Goal: Transaction & Acquisition: Purchase product/service

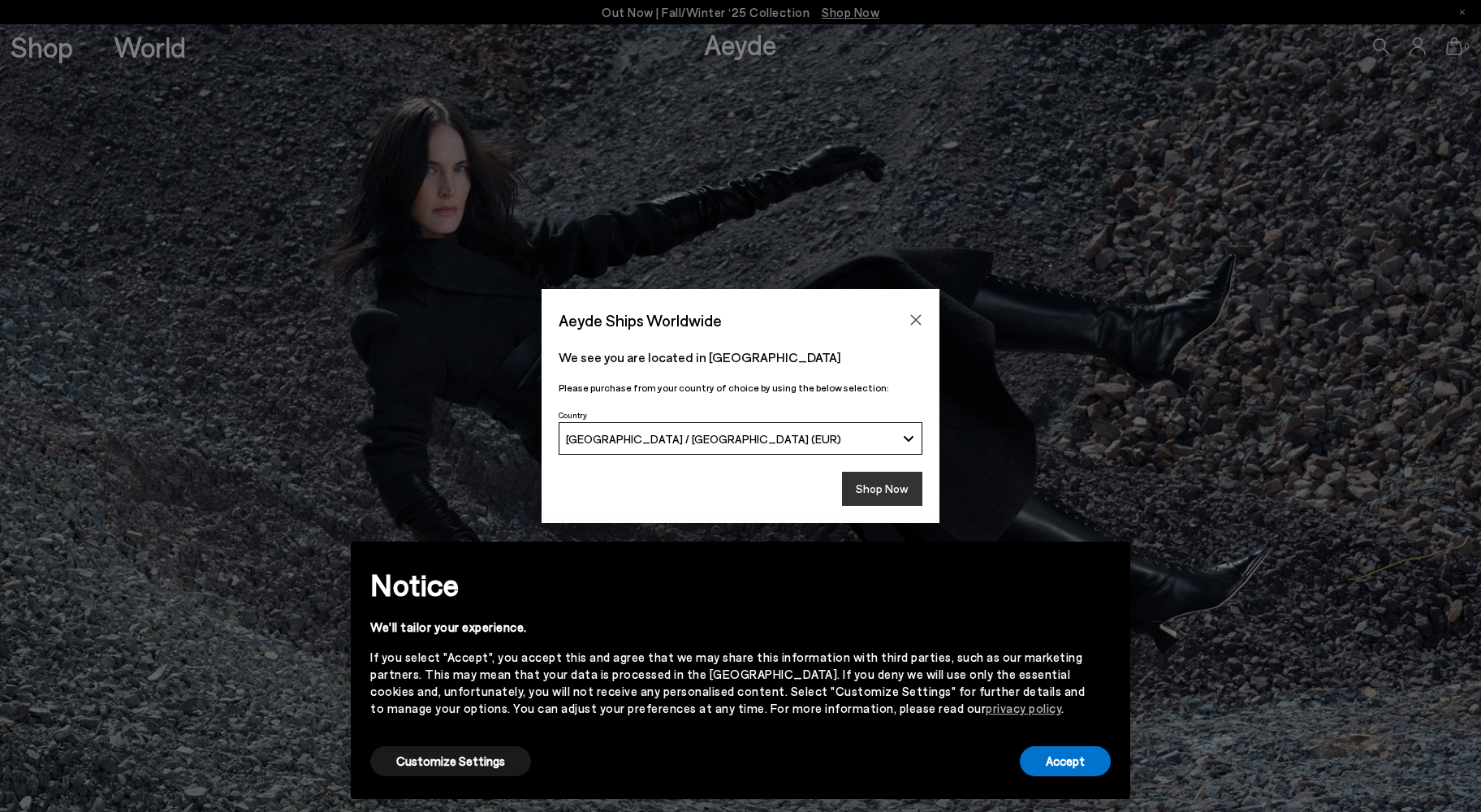
click at [910, 492] on button "Shop Now" at bounding box center [882, 488] width 81 height 34
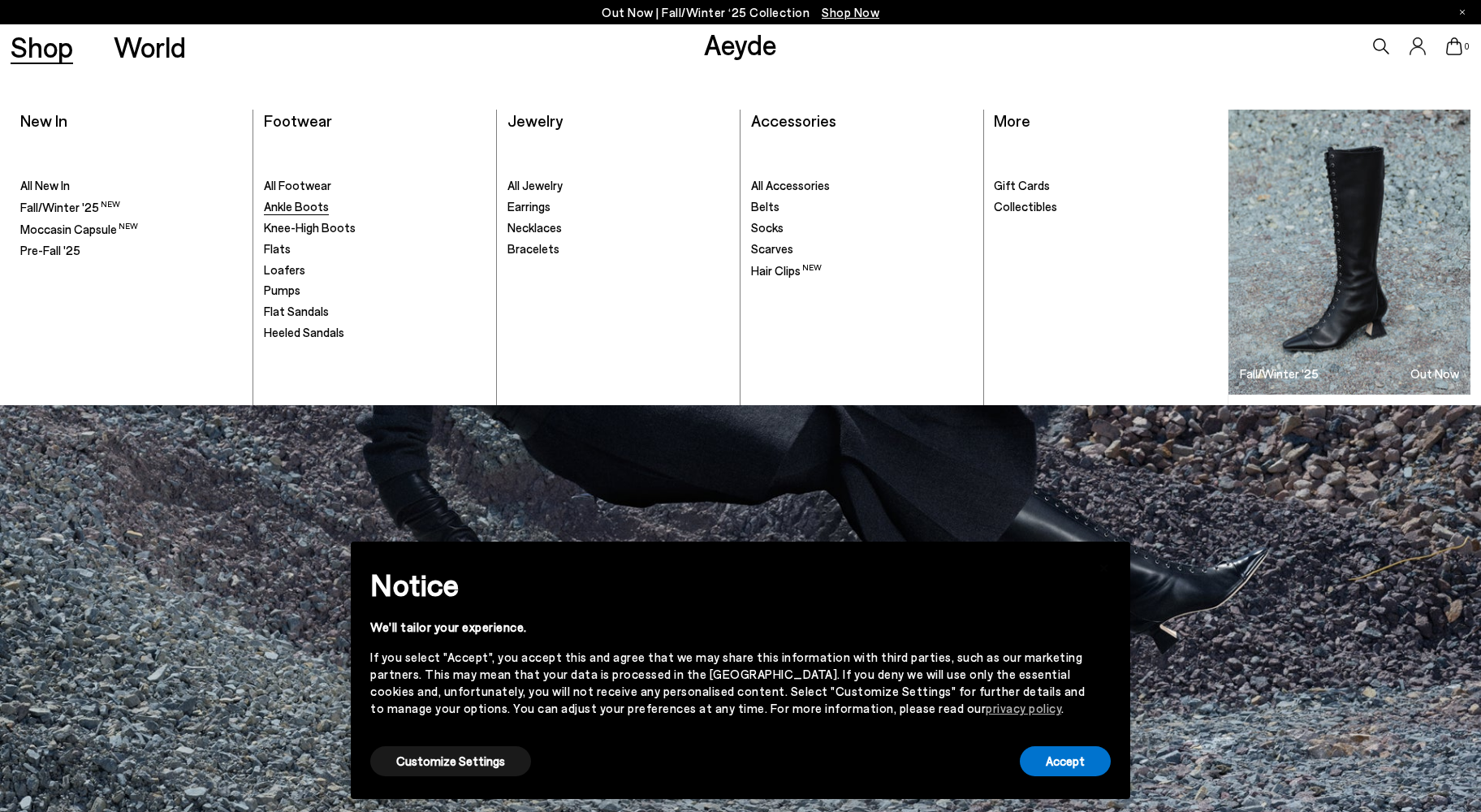
click at [294, 205] on span "Ankle Boots" at bounding box center [297, 207] width 65 height 15
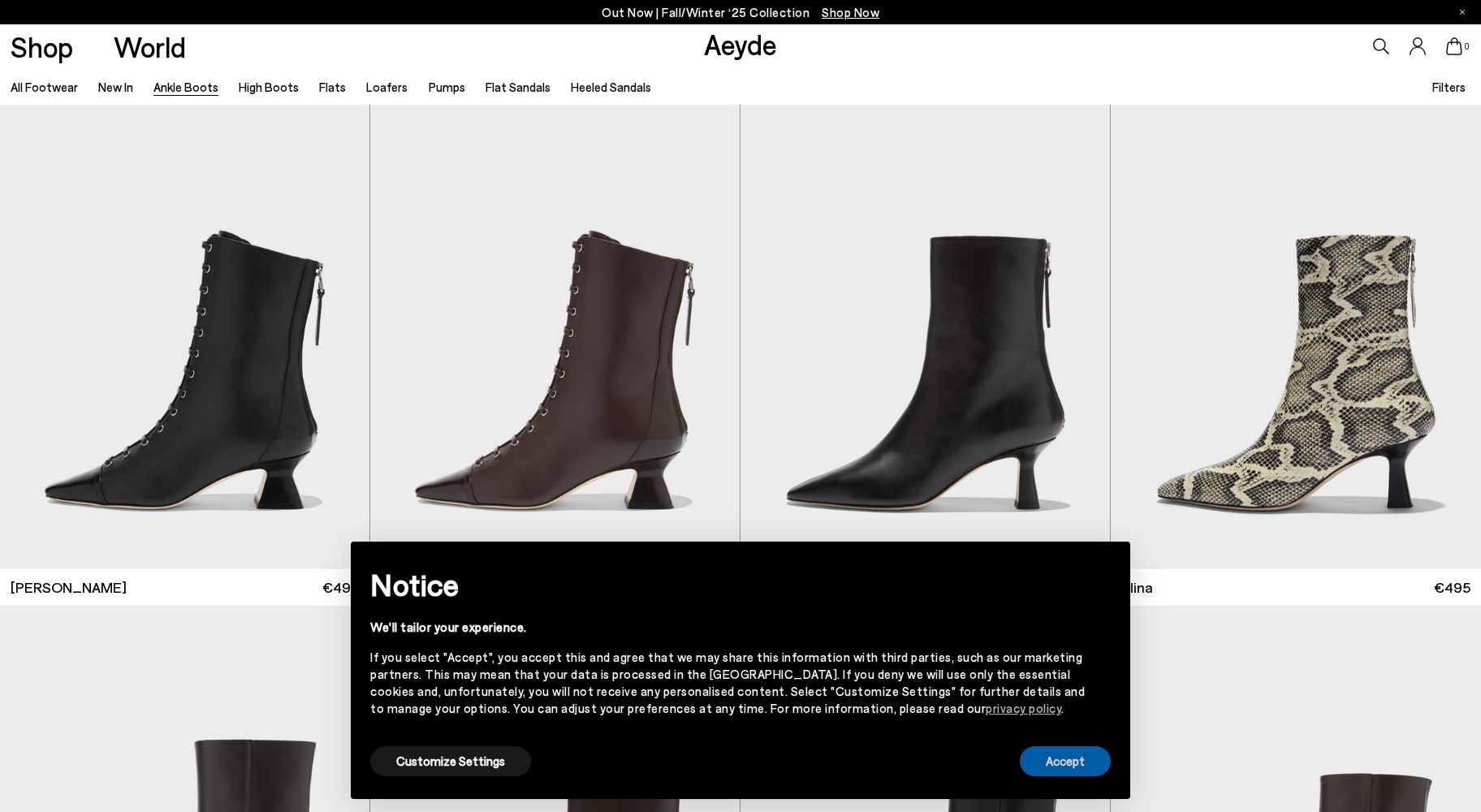
click at [1063, 761] on button "Accept" at bounding box center [1066, 761] width 91 height 30
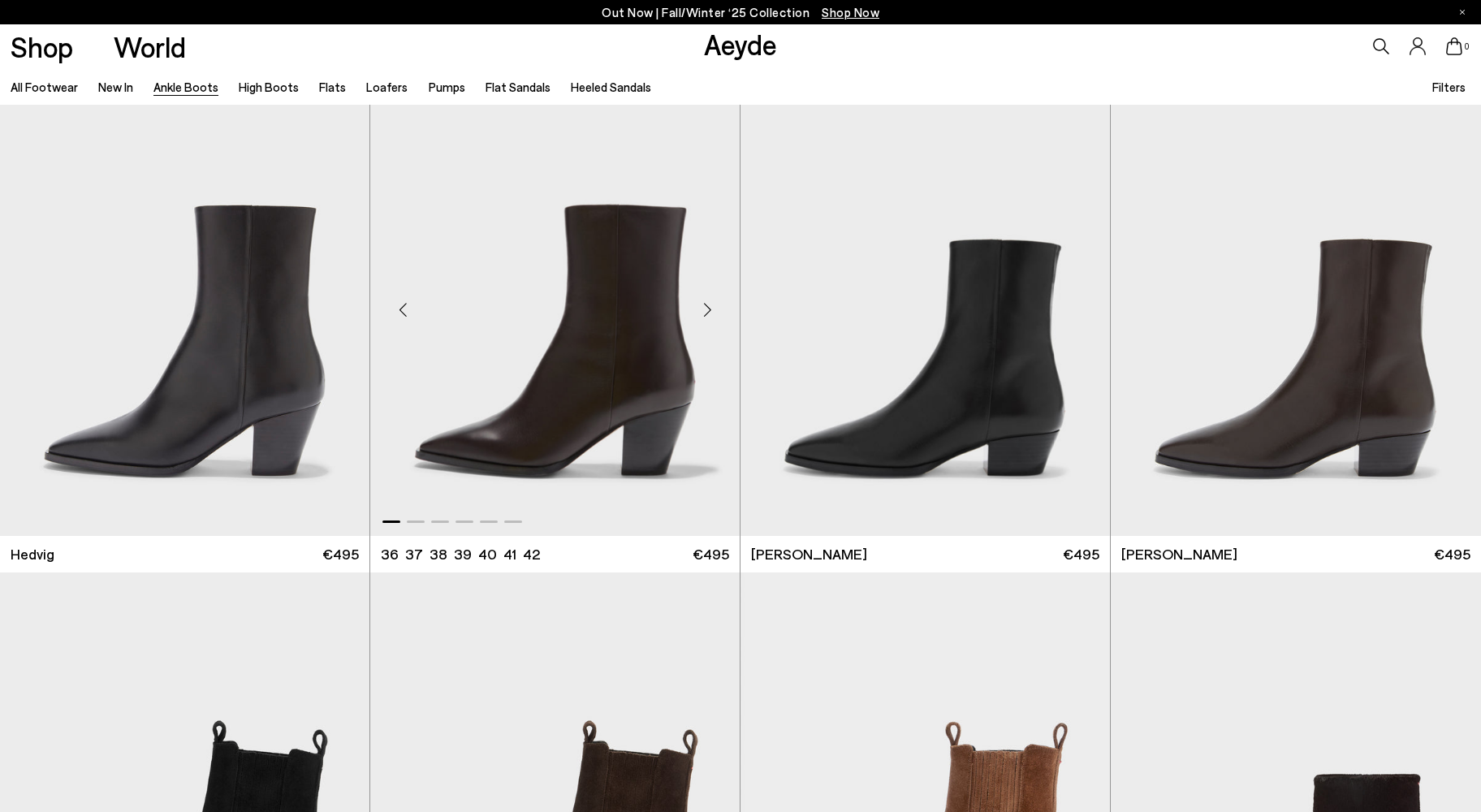
scroll to position [536, 0]
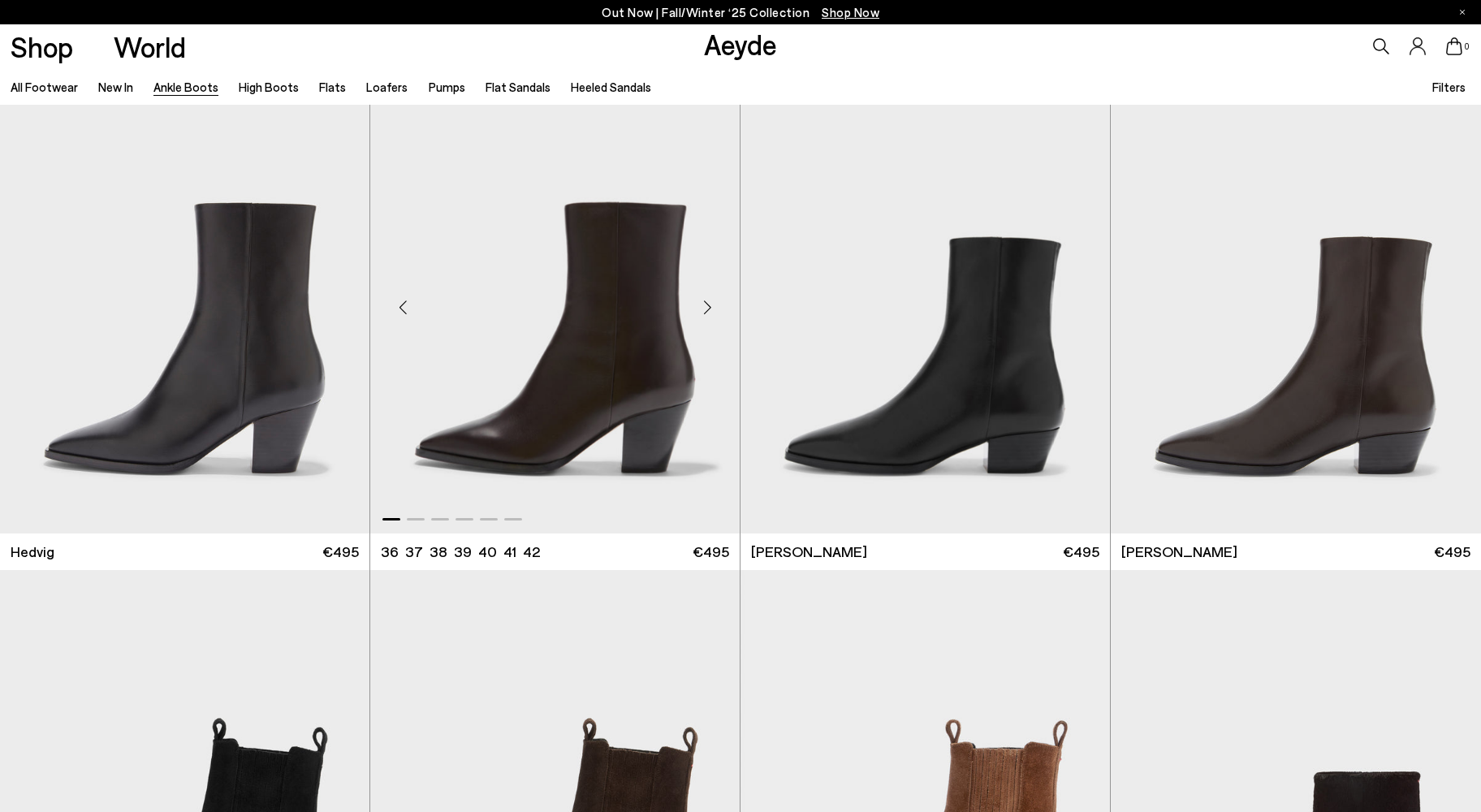
click at [712, 306] on div "Next slide" at bounding box center [707, 307] width 49 height 49
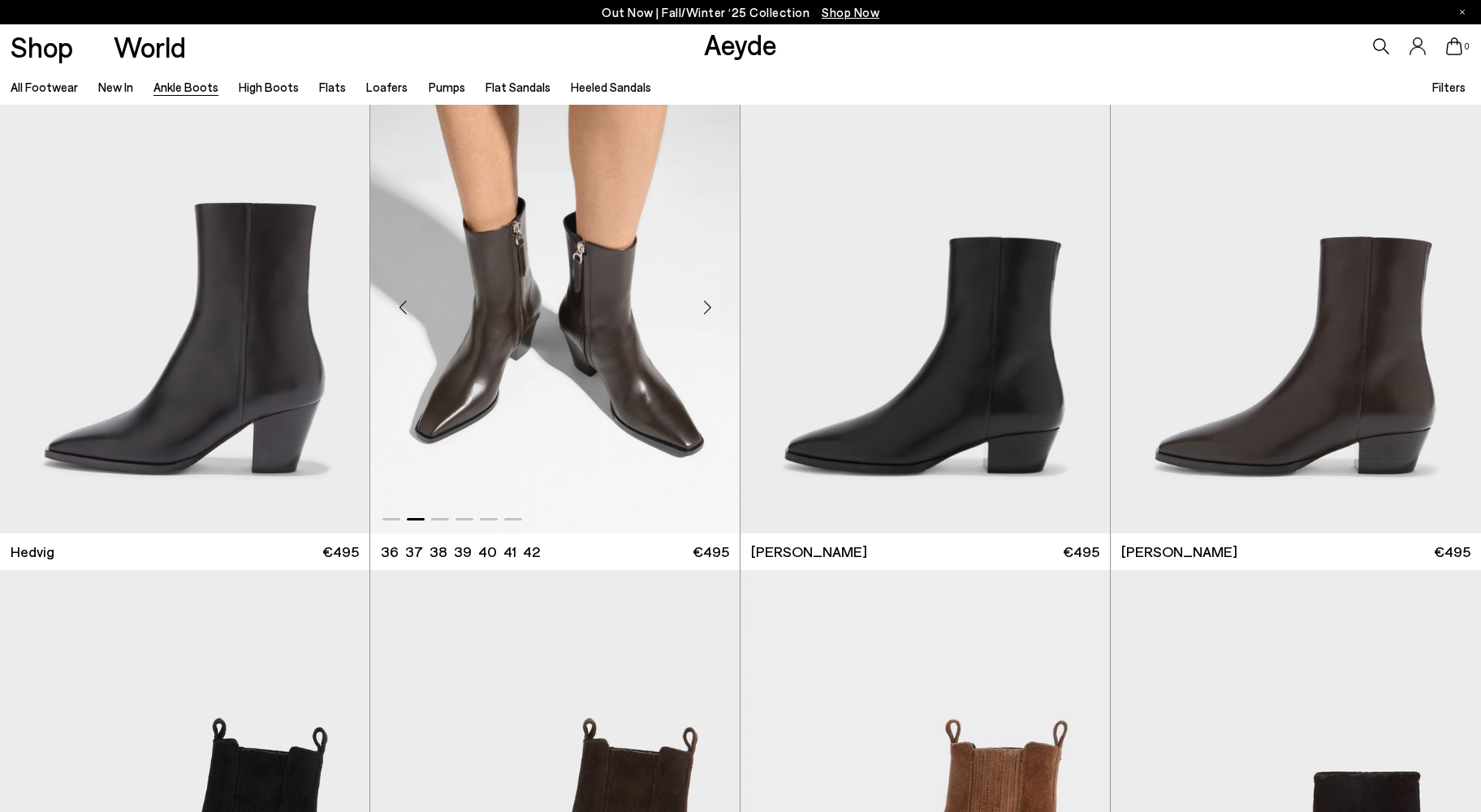
click at [712, 306] on div "Next slide" at bounding box center [707, 307] width 49 height 49
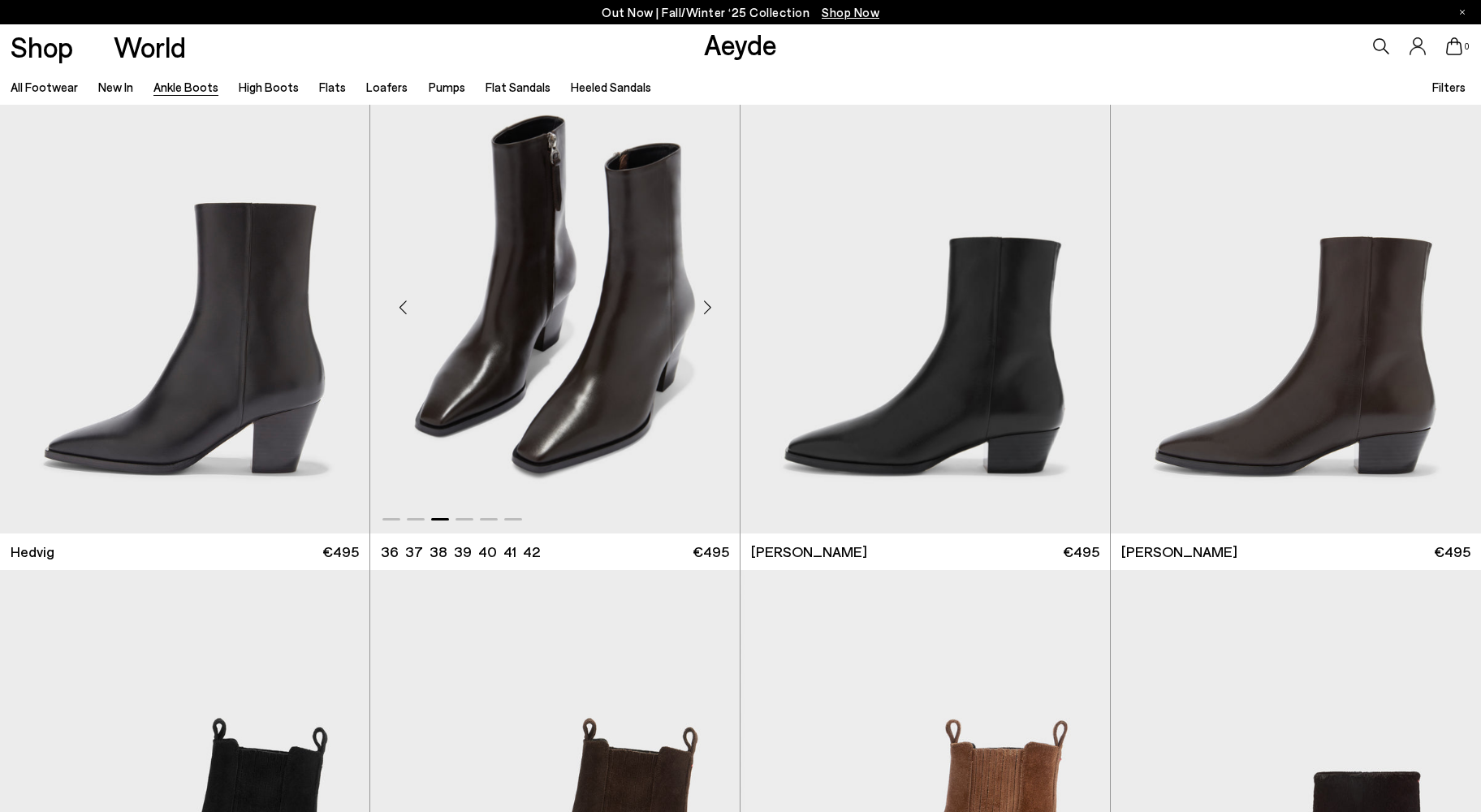
click at [712, 306] on div "Next slide" at bounding box center [707, 307] width 49 height 49
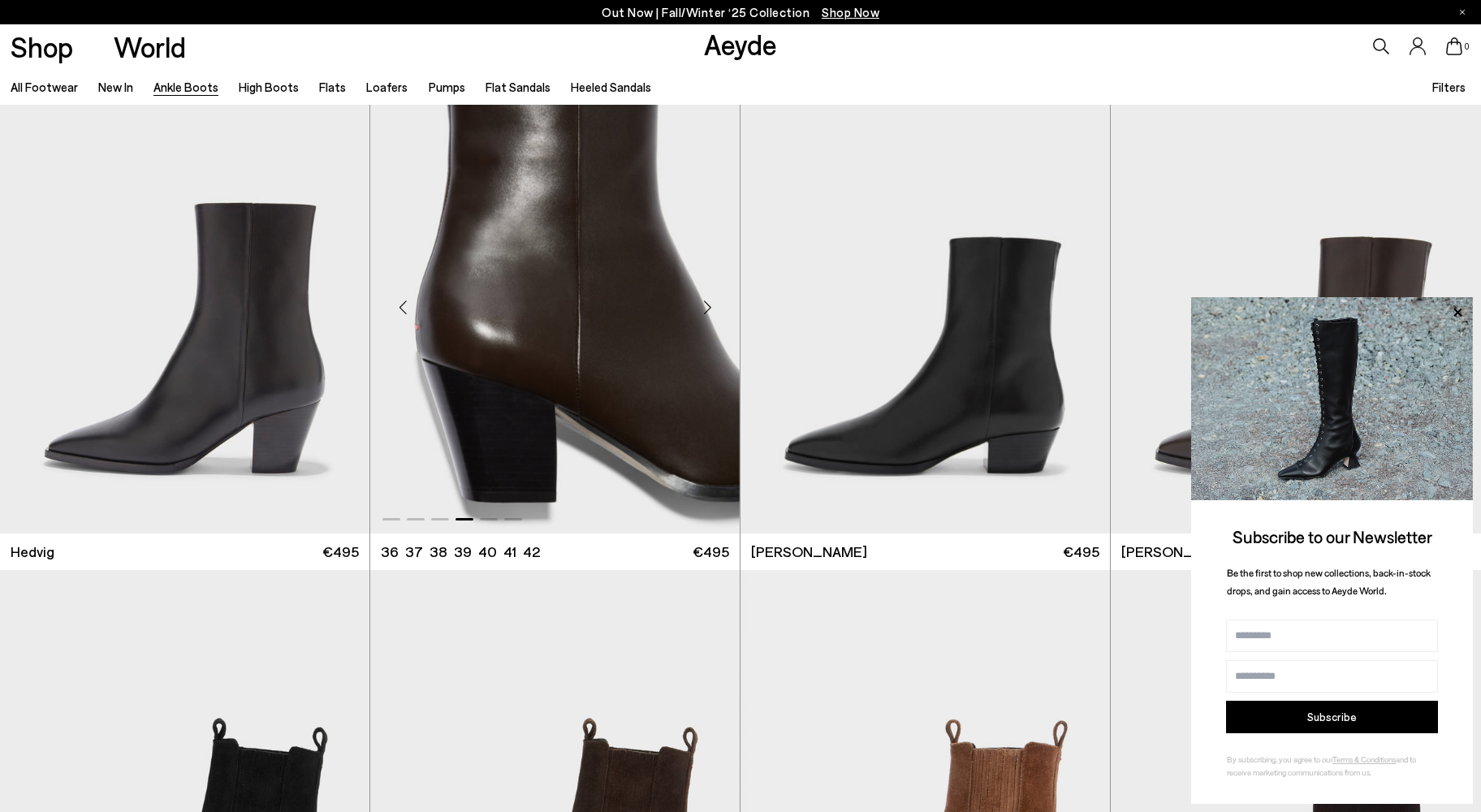
click at [712, 306] on div "Next slide" at bounding box center [707, 307] width 49 height 49
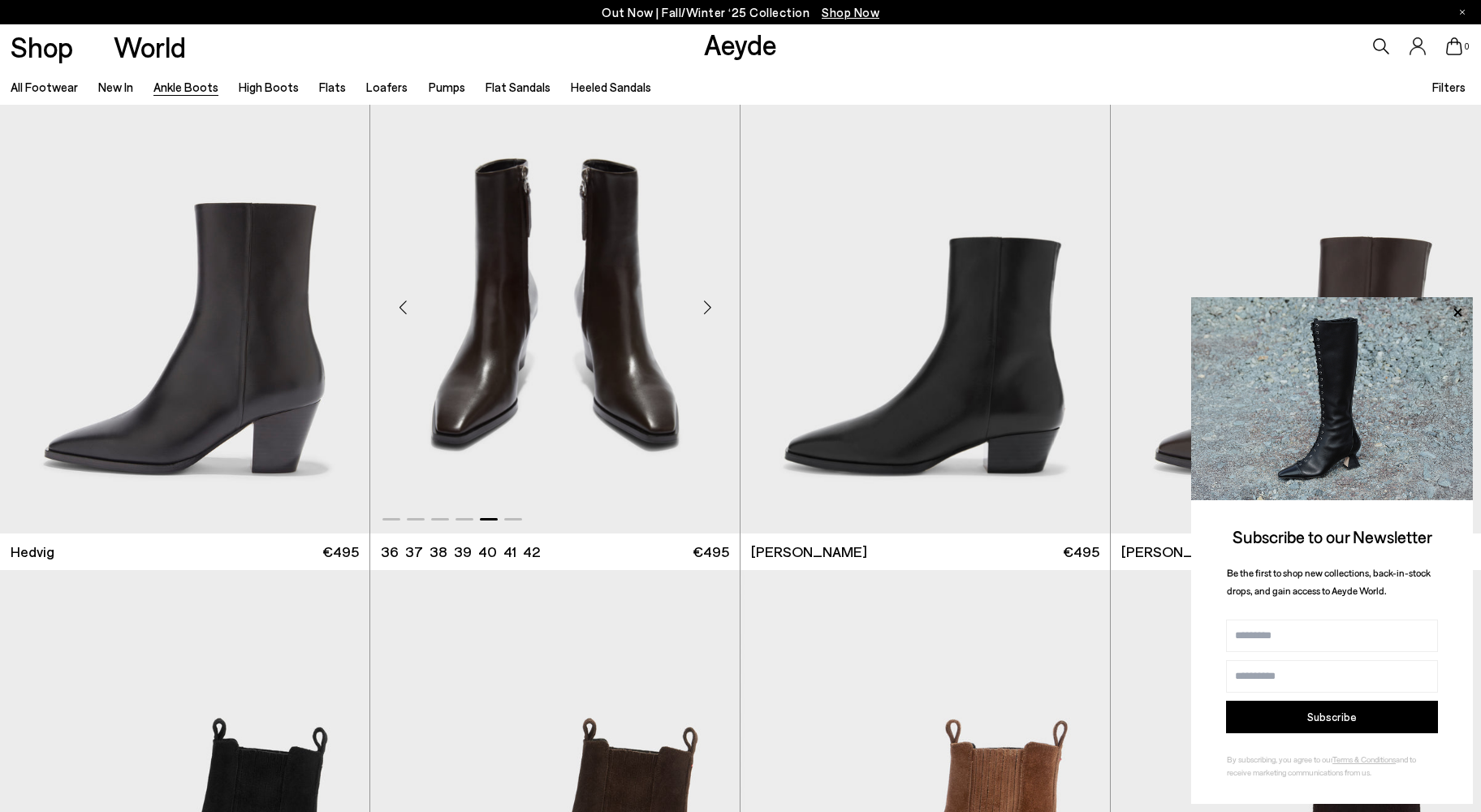
click at [712, 306] on div "Next slide" at bounding box center [707, 307] width 49 height 49
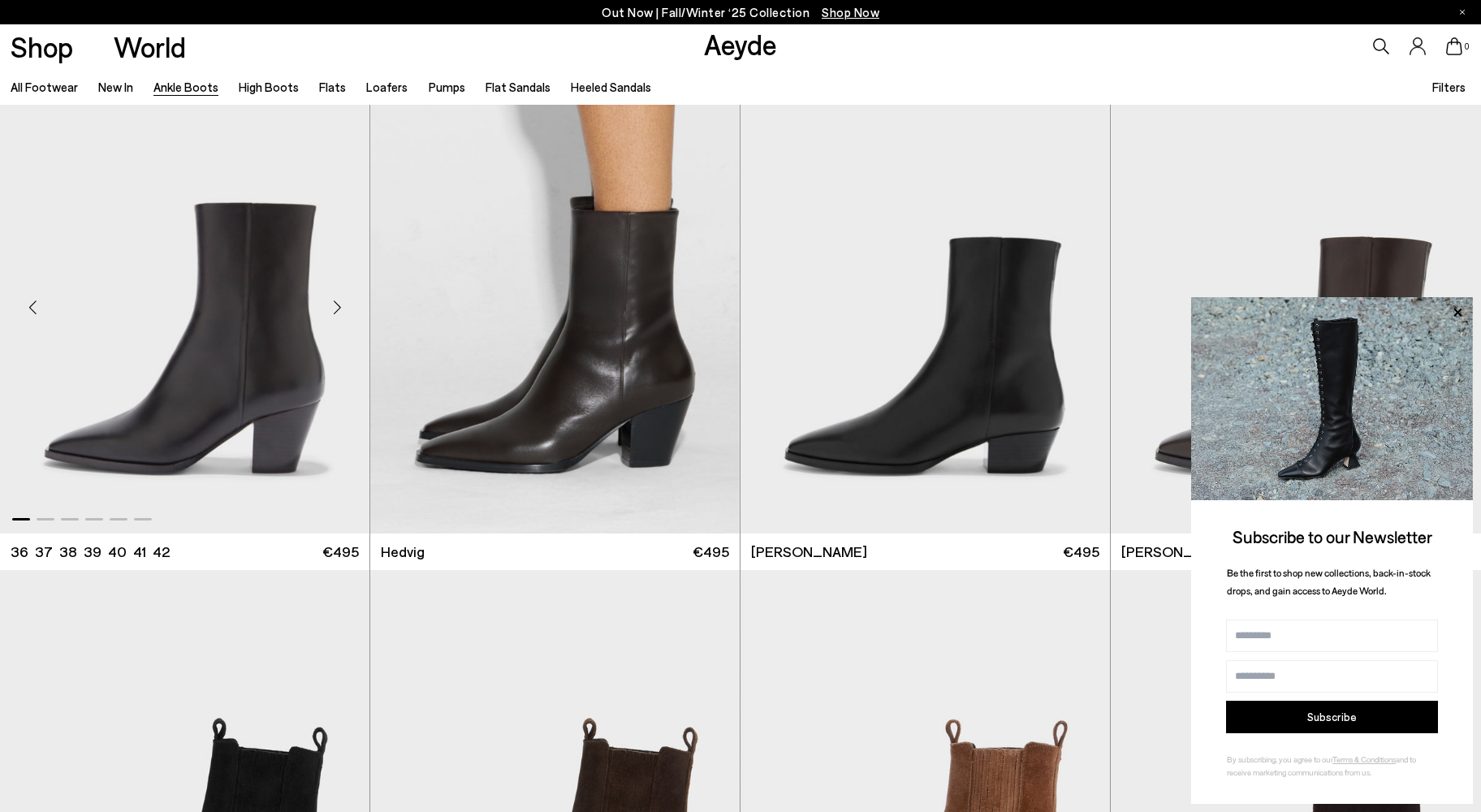
click at [337, 304] on div "Next slide" at bounding box center [336, 307] width 49 height 49
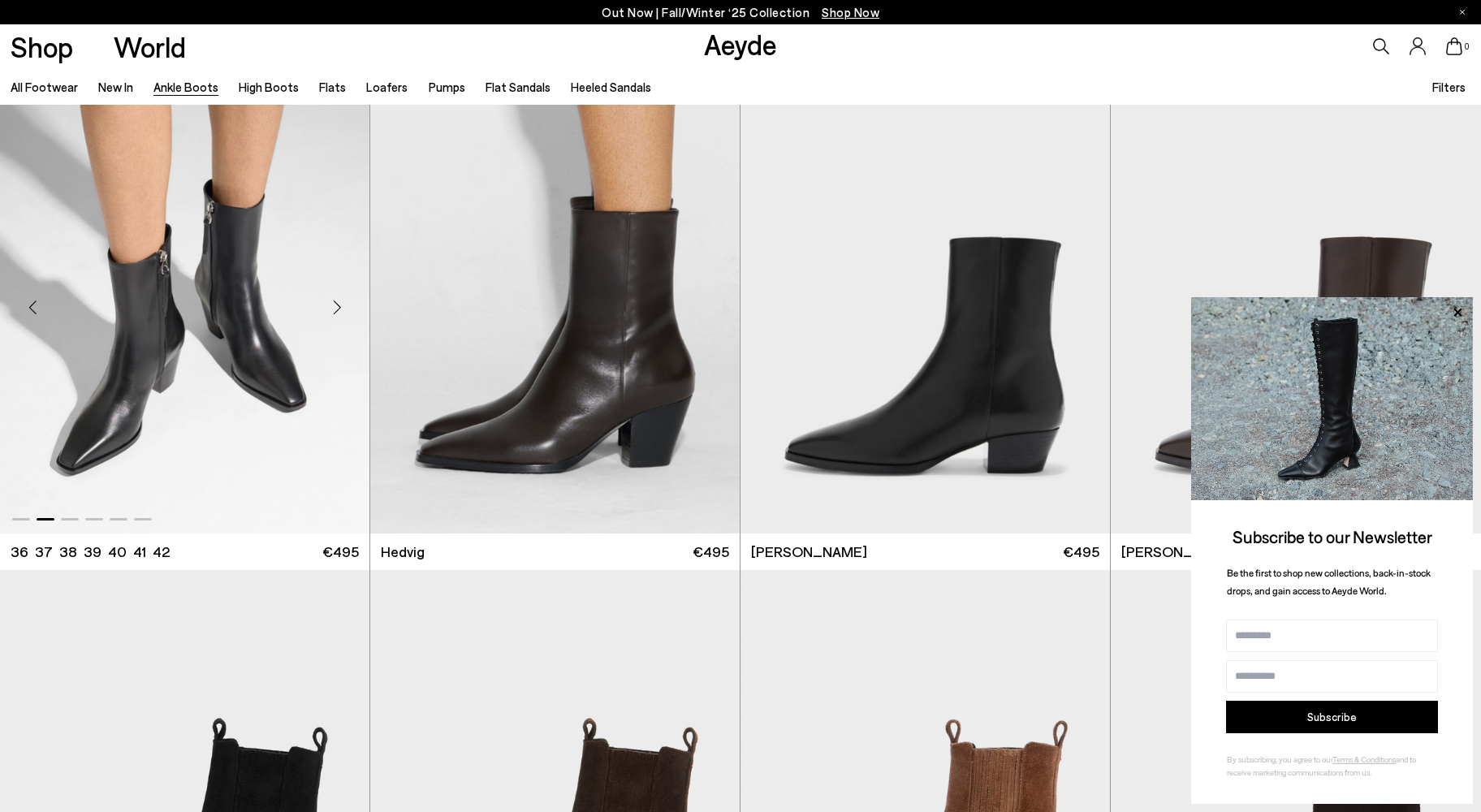
click at [337, 304] on div "Next slide" at bounding box center [336, 307] width 49 height 49
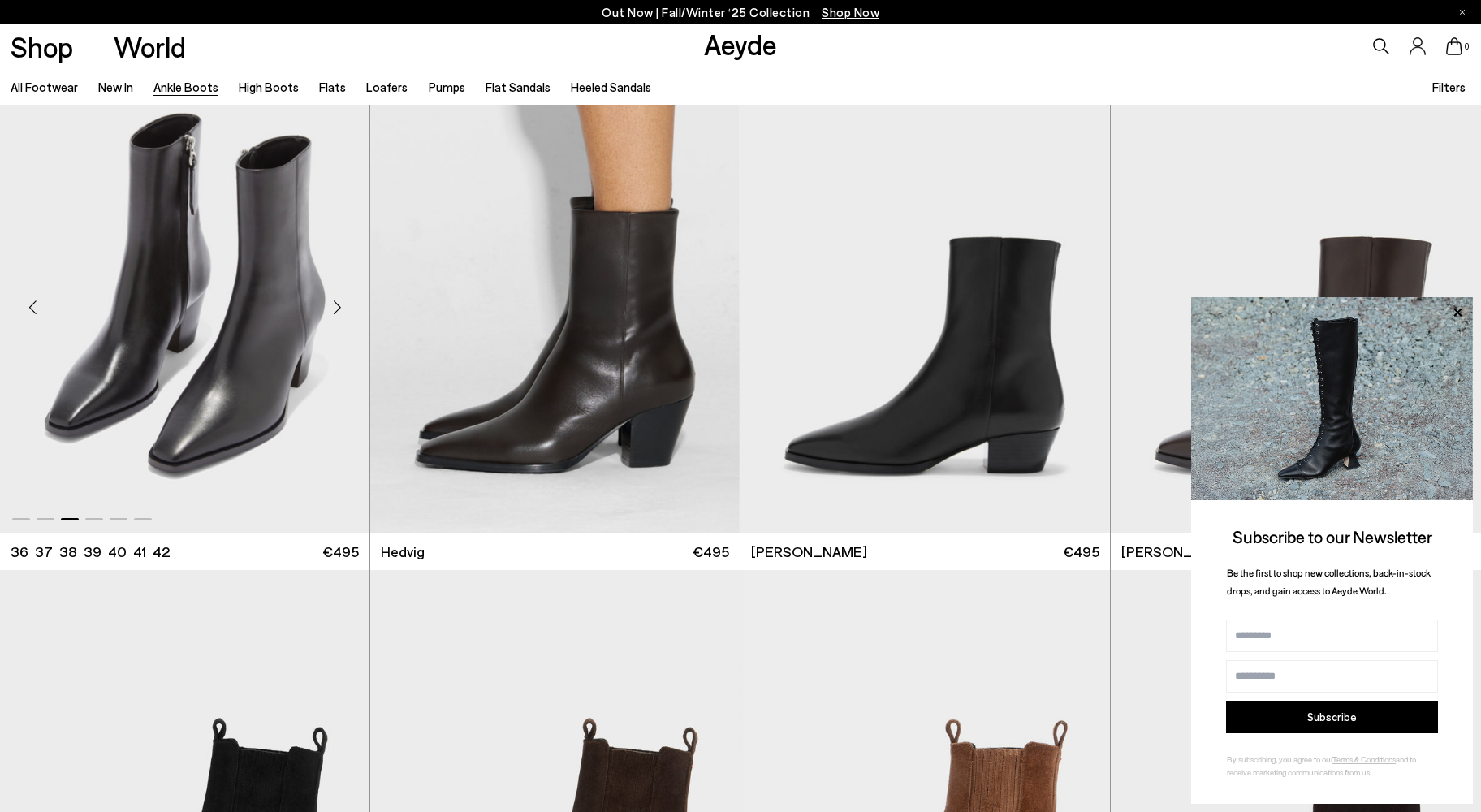
click at [337, 304] on div "Next slide" at bounding box center [336, 307] width 49 height 49
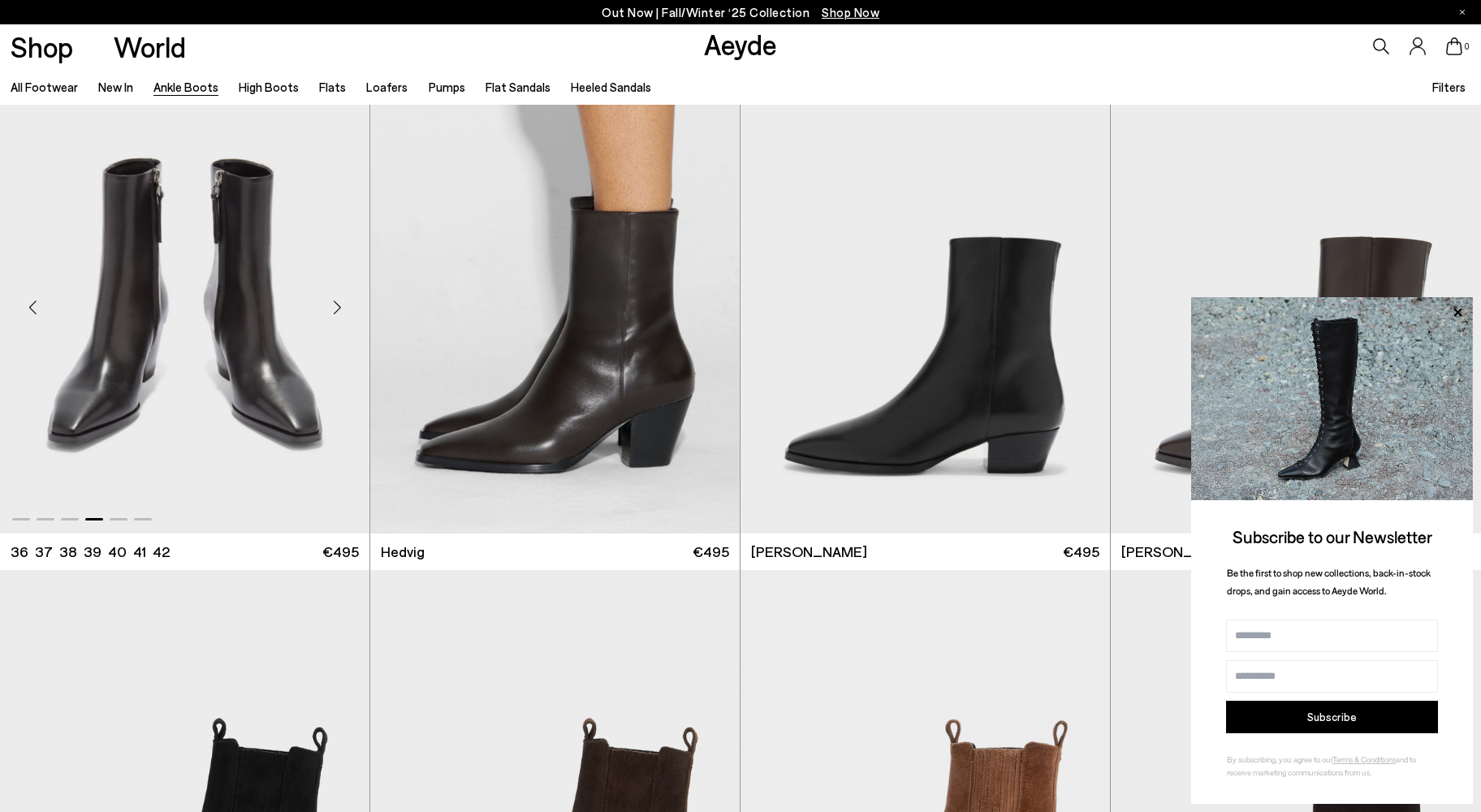
click at [337, 304] on div "Next slide" at bounding box center [336, 307] width 49 height 49
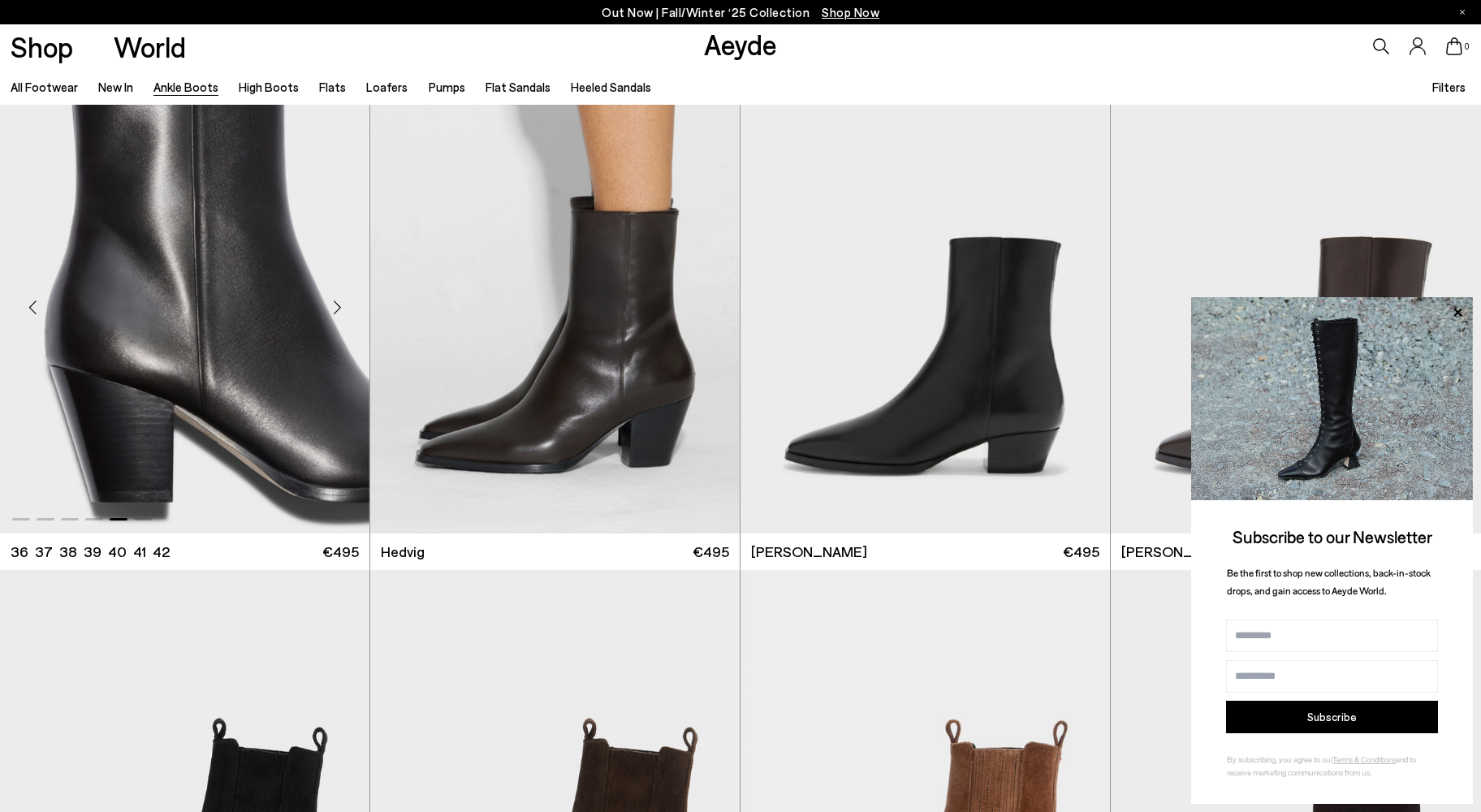
click at [337, 304] on div "Next slide" at bounding box center [336, 307] width 49 height 49
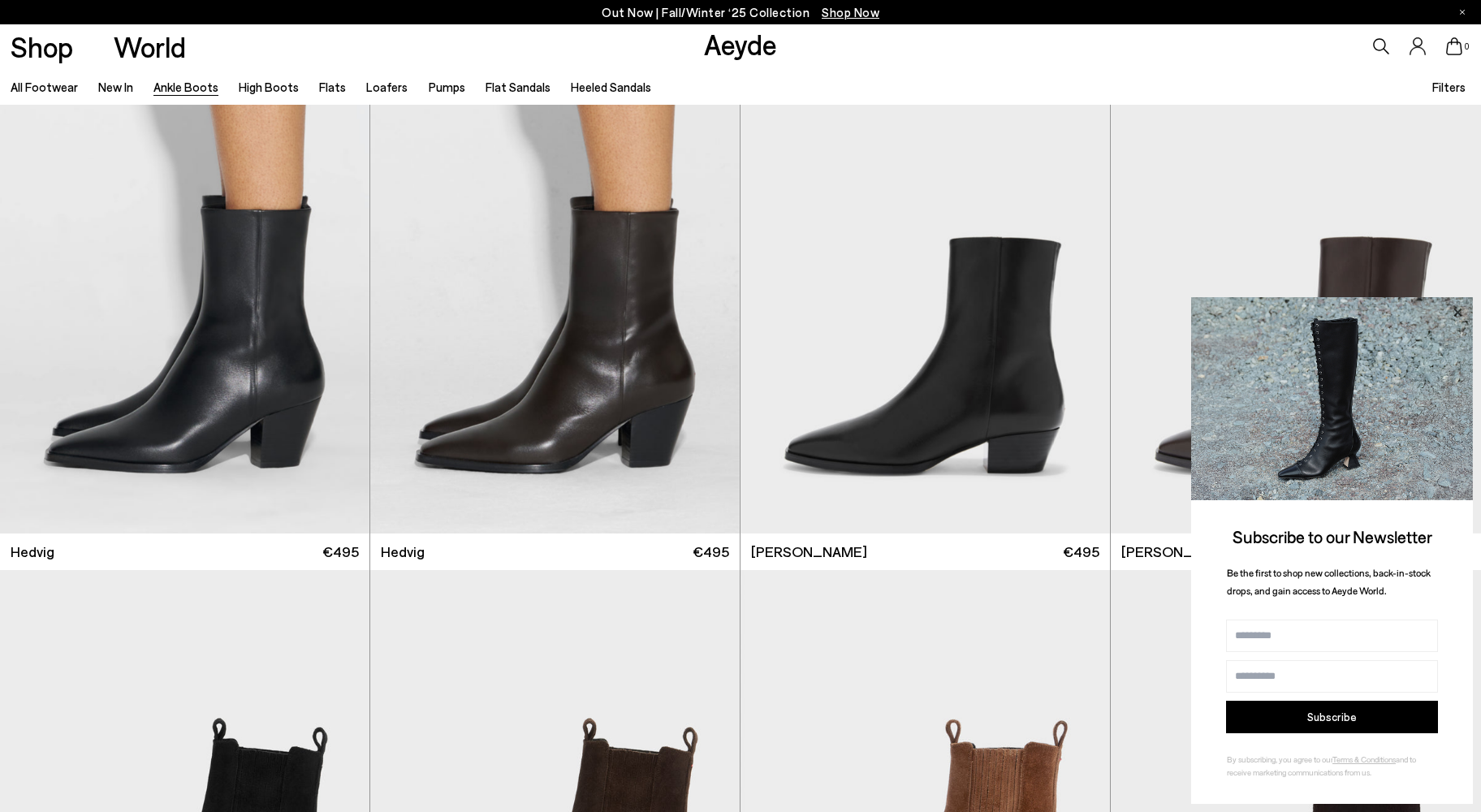
click at [1458, 312] on icon at bounding box center [1458, 312] width 8 height 8
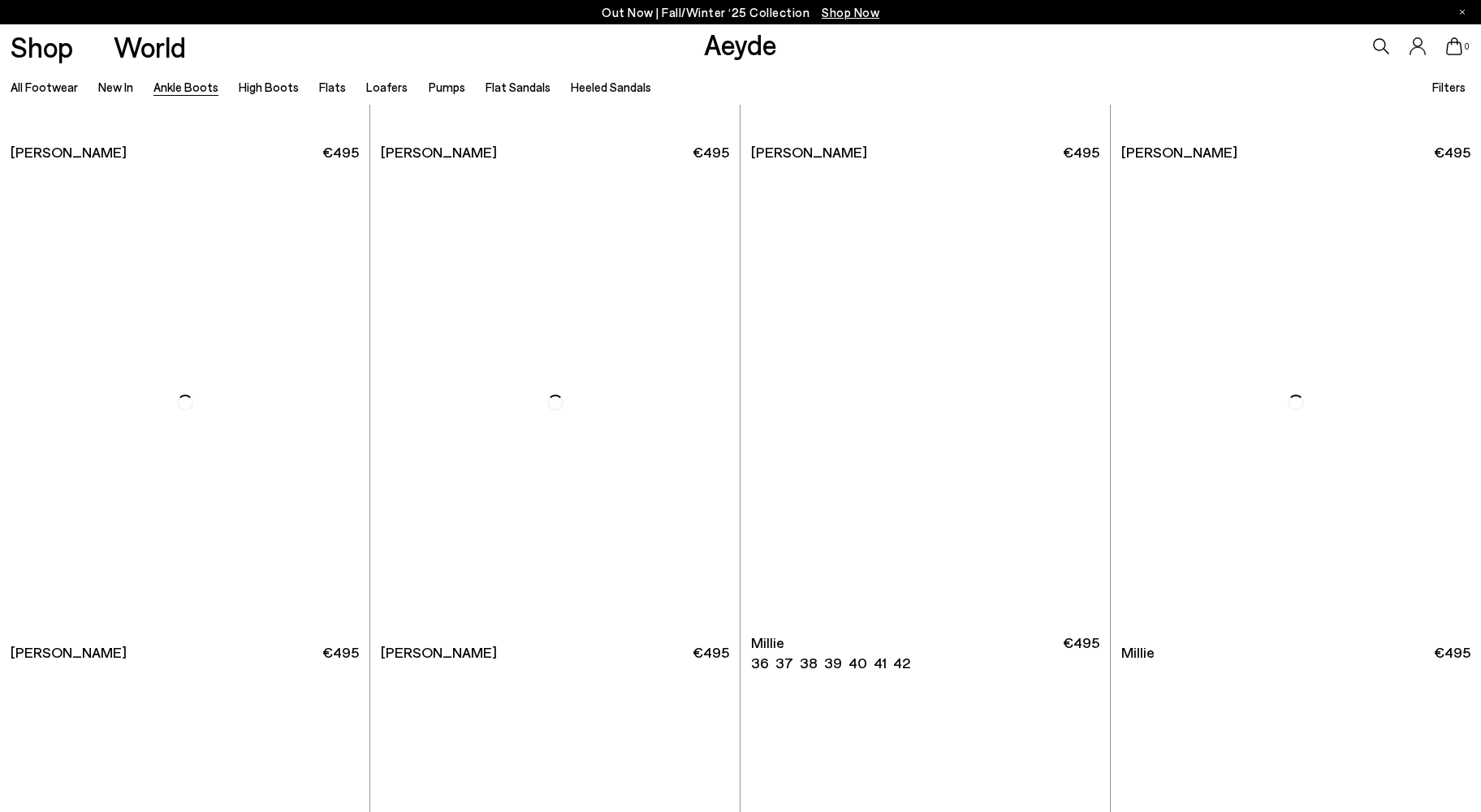
scroll to position [3446, 0]
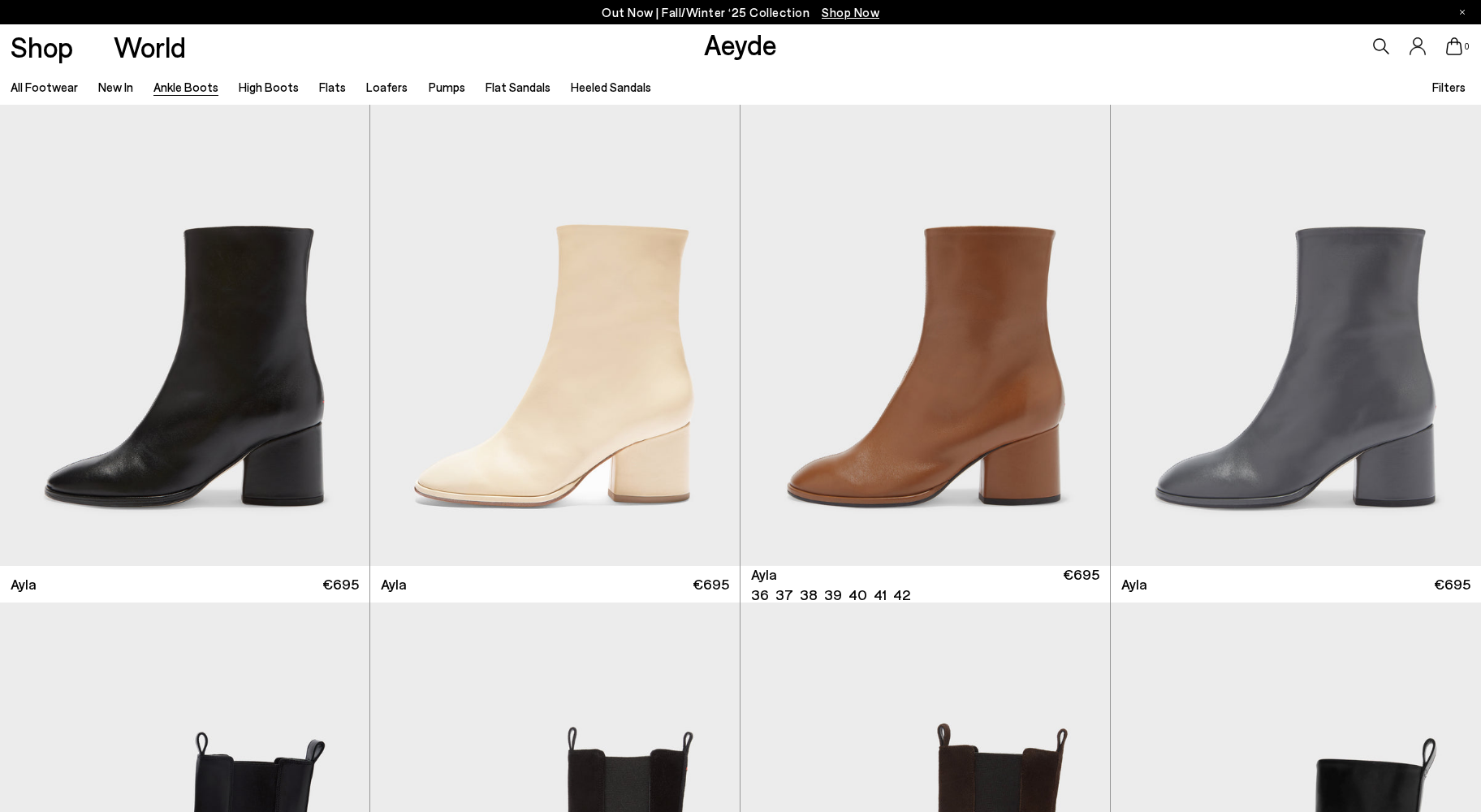
scroll to position [5512, 0]
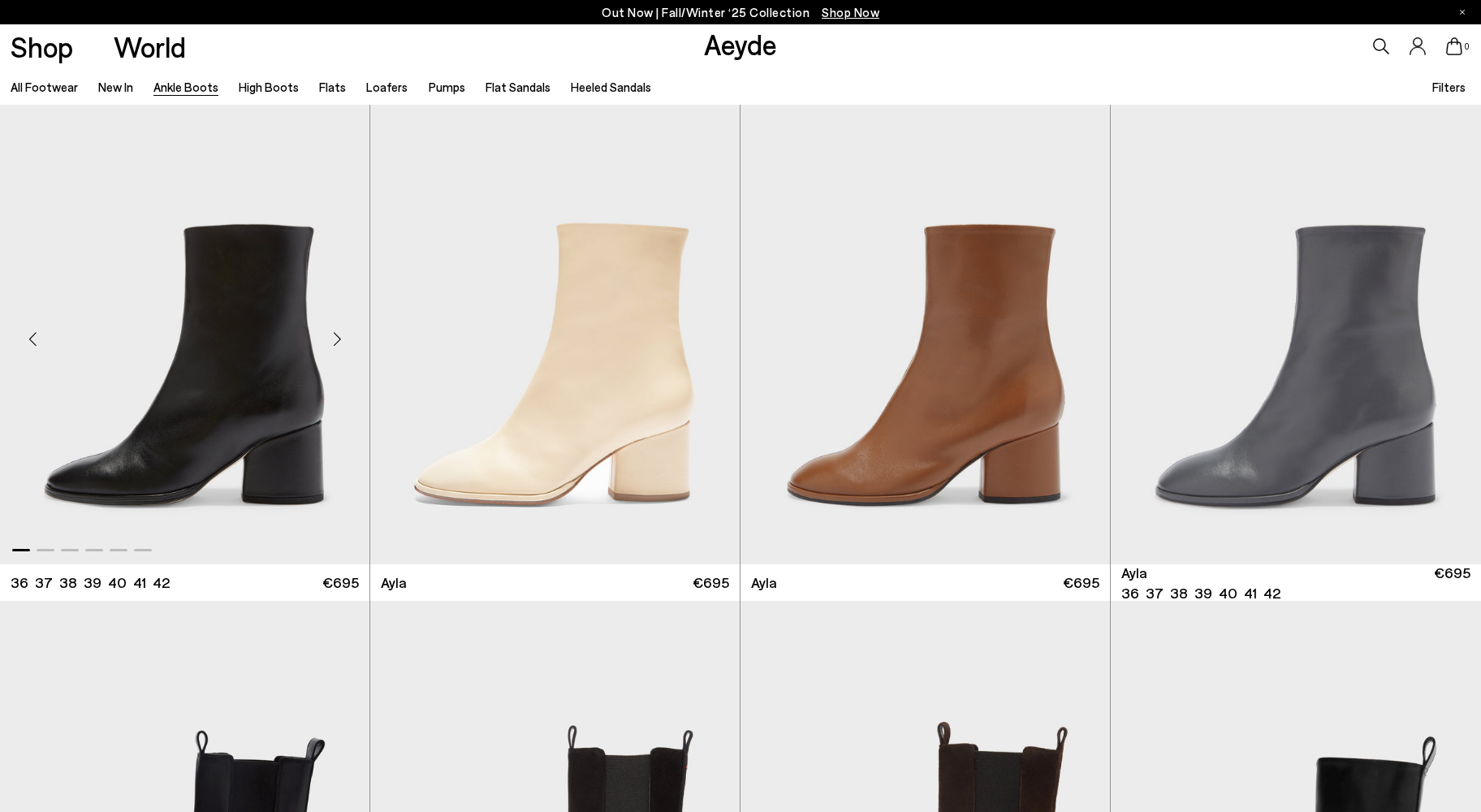
click at [342, 333] on div "Next slide" at bounding box center [336, 339] width 49 height 49
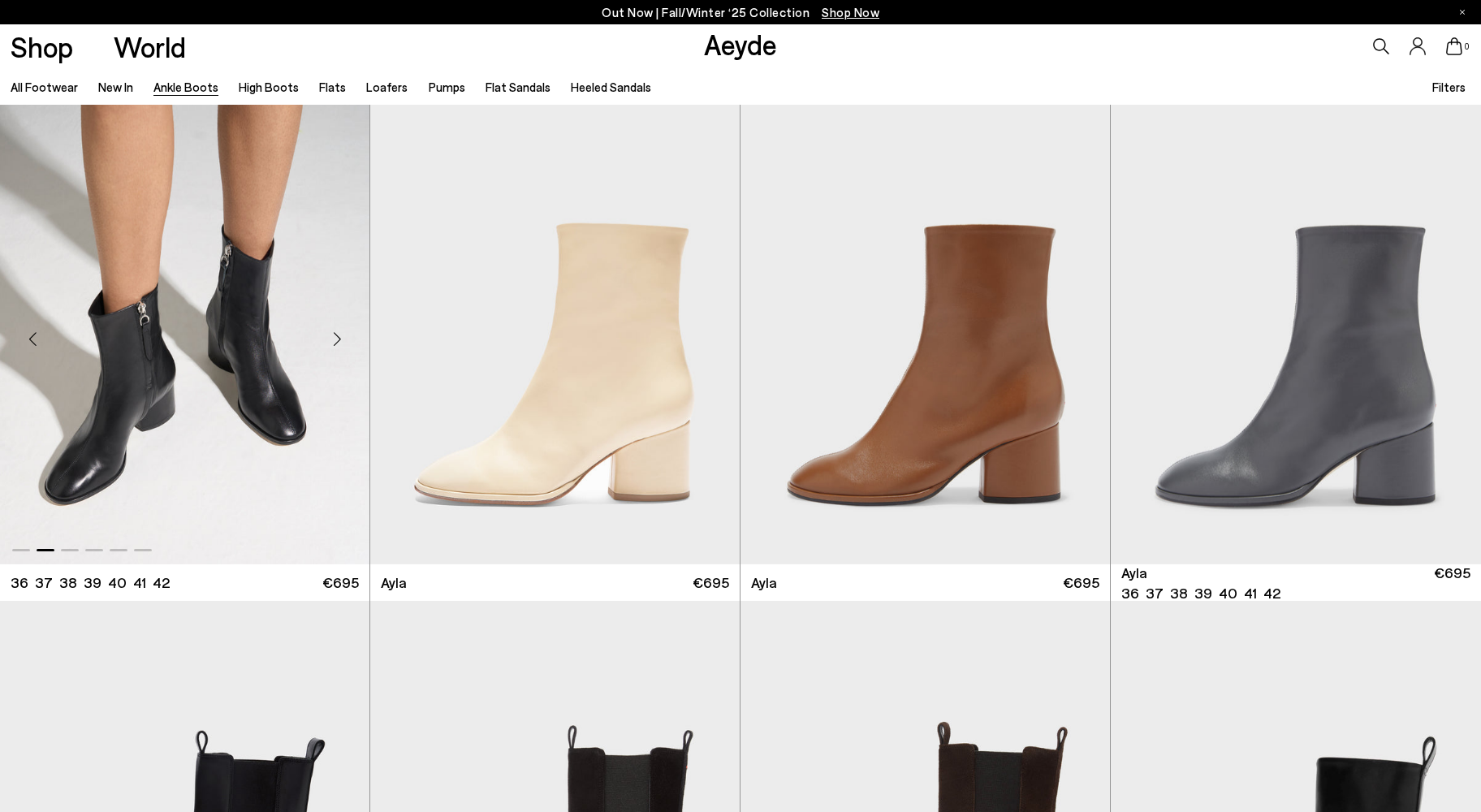
click at [342, 333] on div "Next slide" at bounding box center [336, 339] width 49 height 49
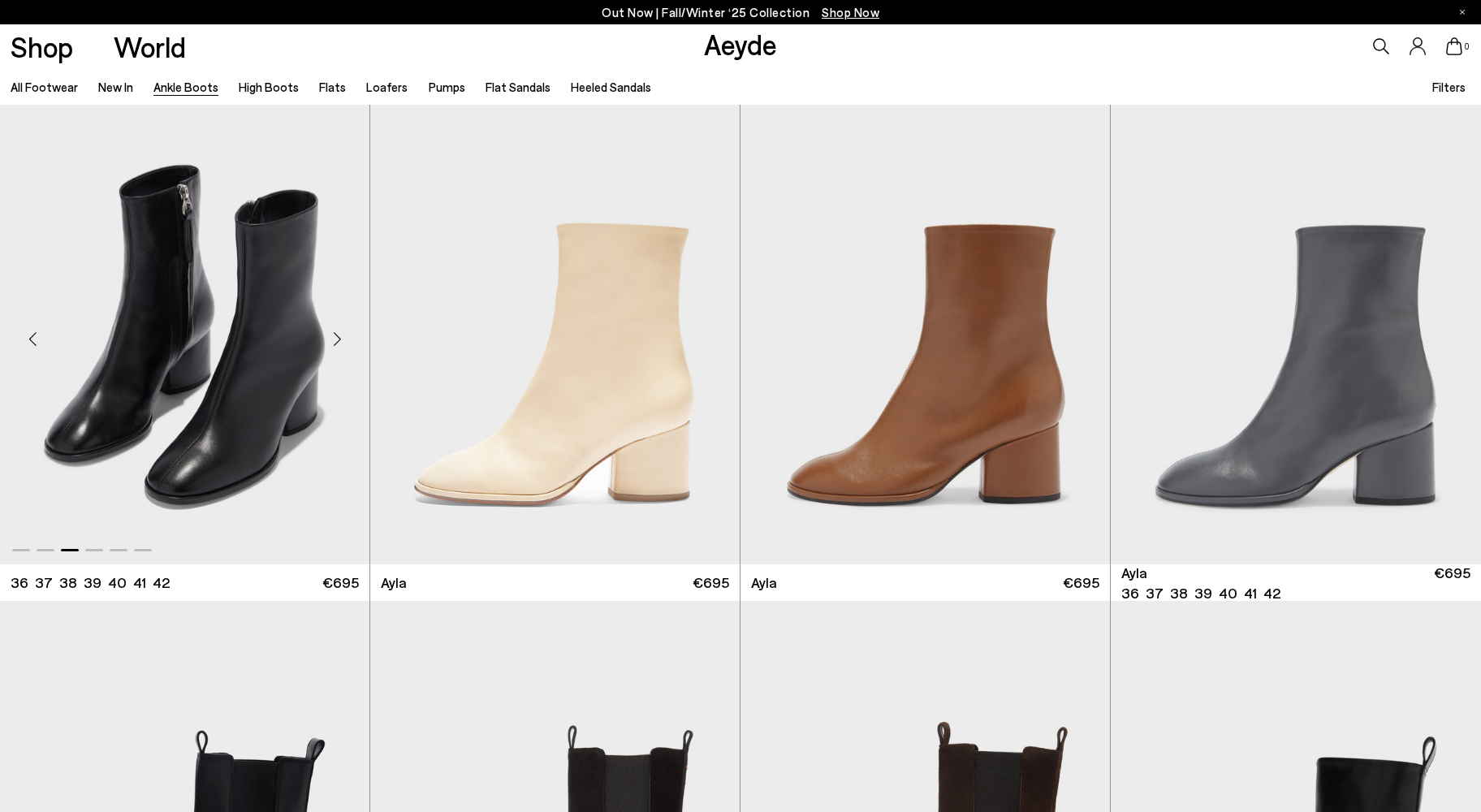
click at [342, 333] on div "Next slide" at bounding box center [336, 339] width 49 height 49
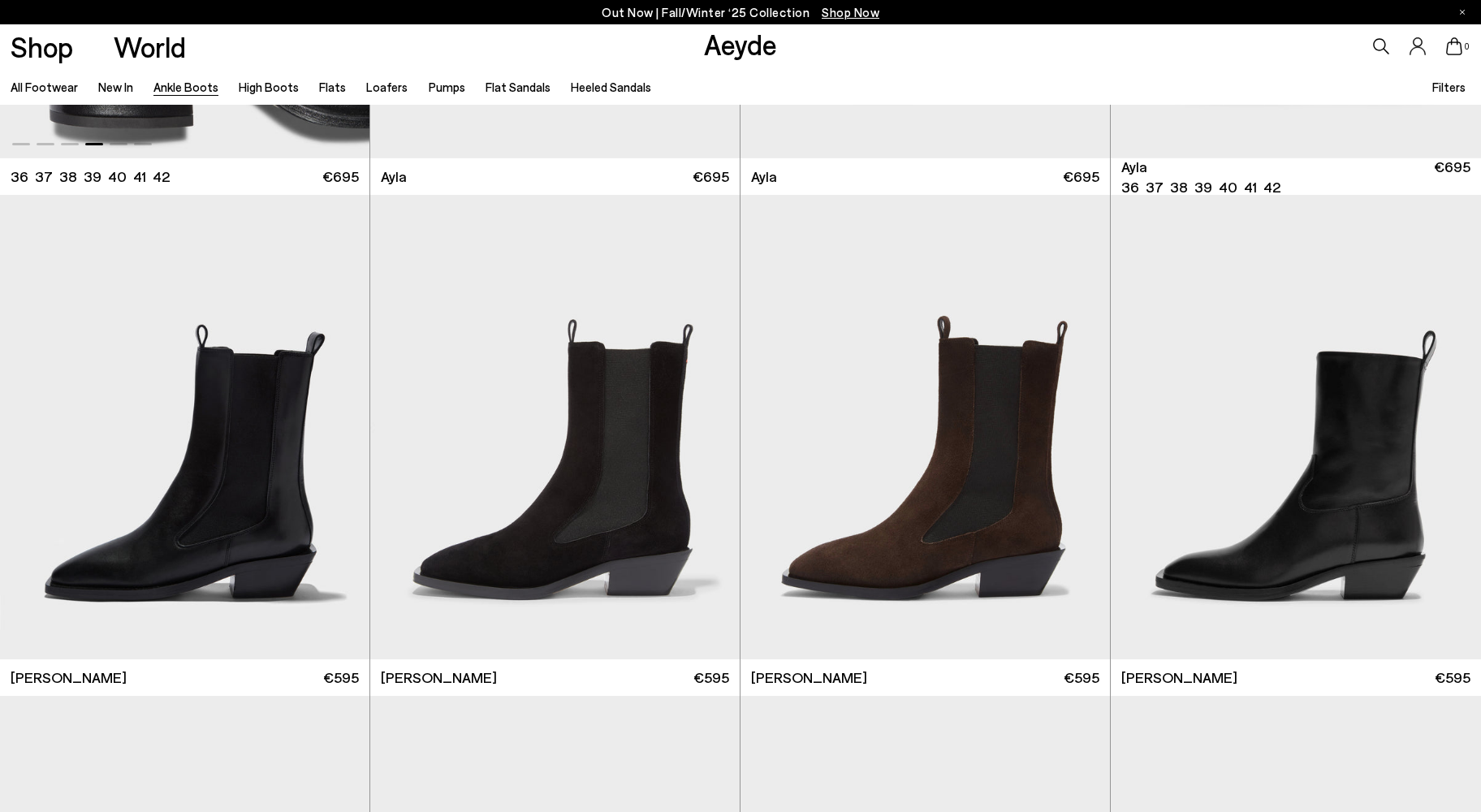
scroll to position [5931, 0]
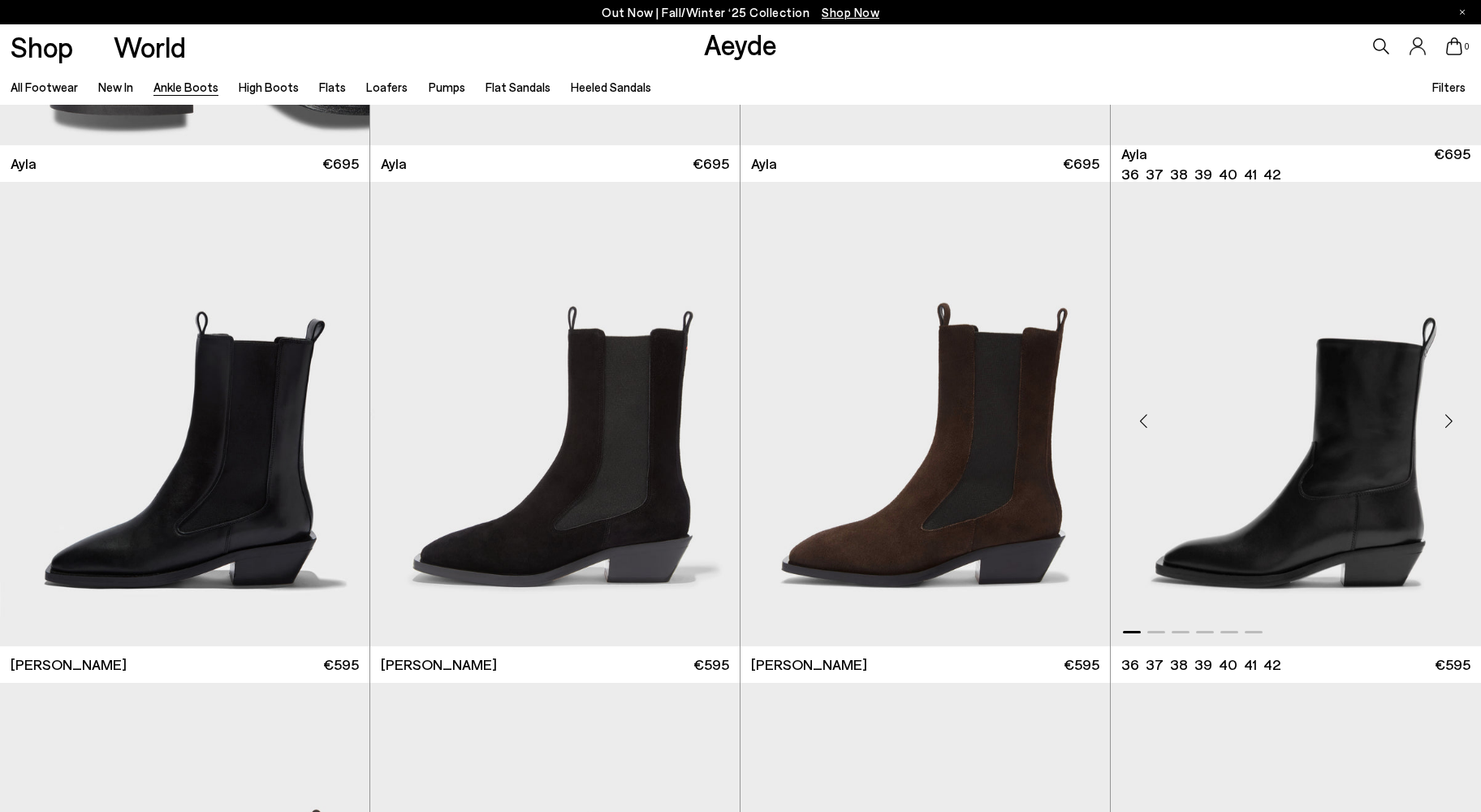
click at [1449, 419] on div "Next slide" at bounding box center [1449, 420] width 49 height 49
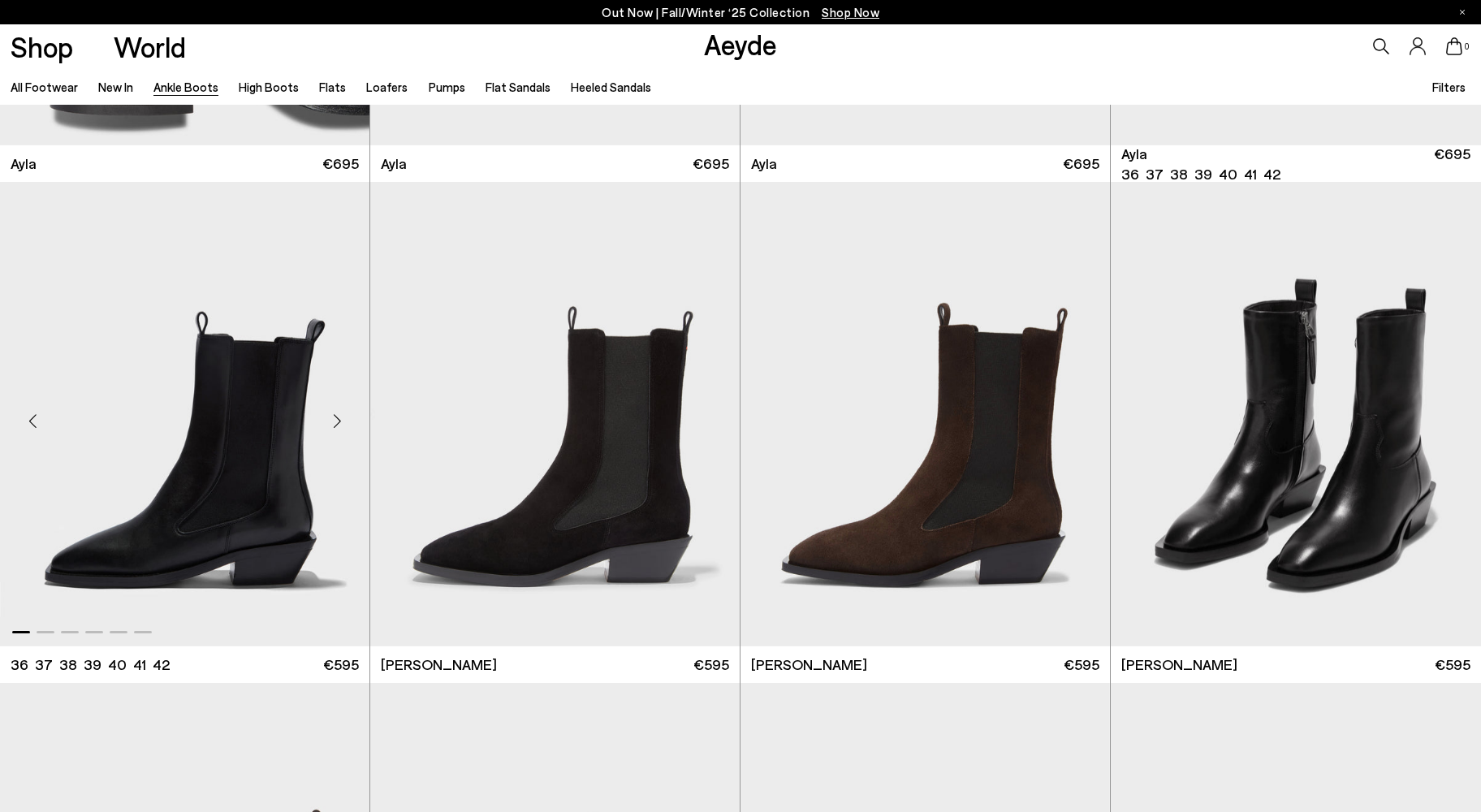
click at [338, 419] on div "Next slide" at bounding box center [336, 420] width 49 height 49
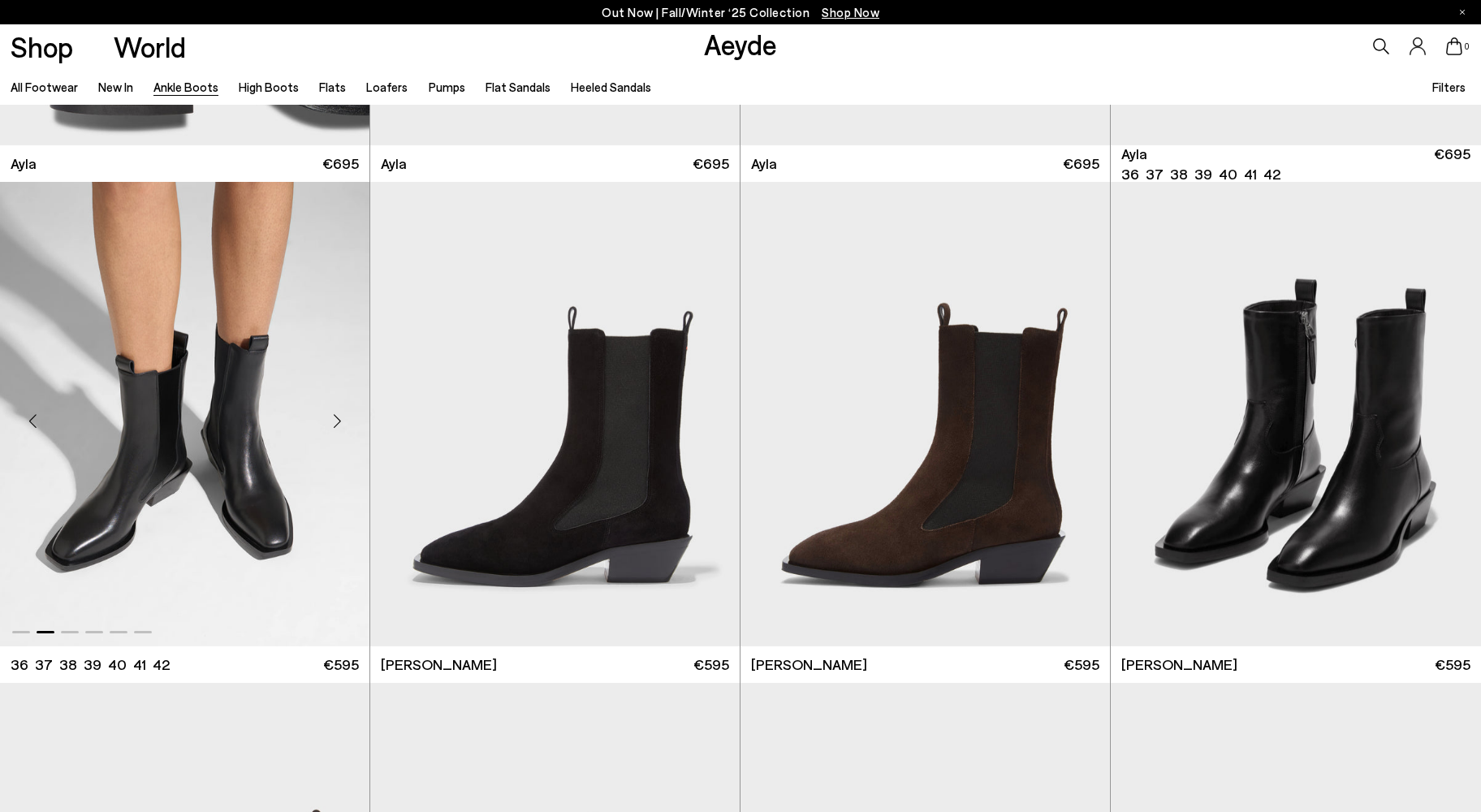
click at [338, 419] on div "Next slide" at bounding box center [336, 420] width 49 height 49
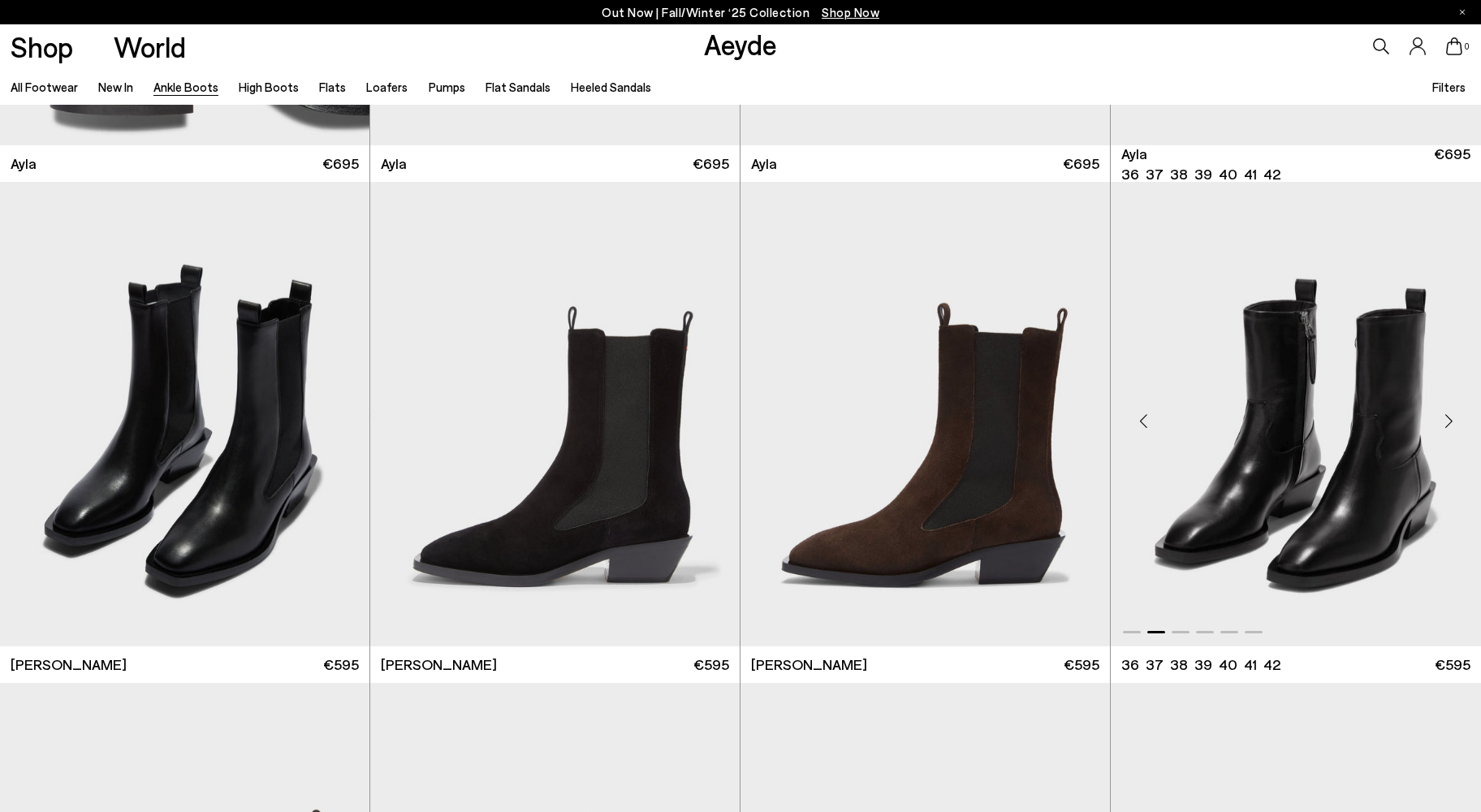
click at [1444, 421] on div "Next slide" at bounding box center [1449, 420] width 49 height 49
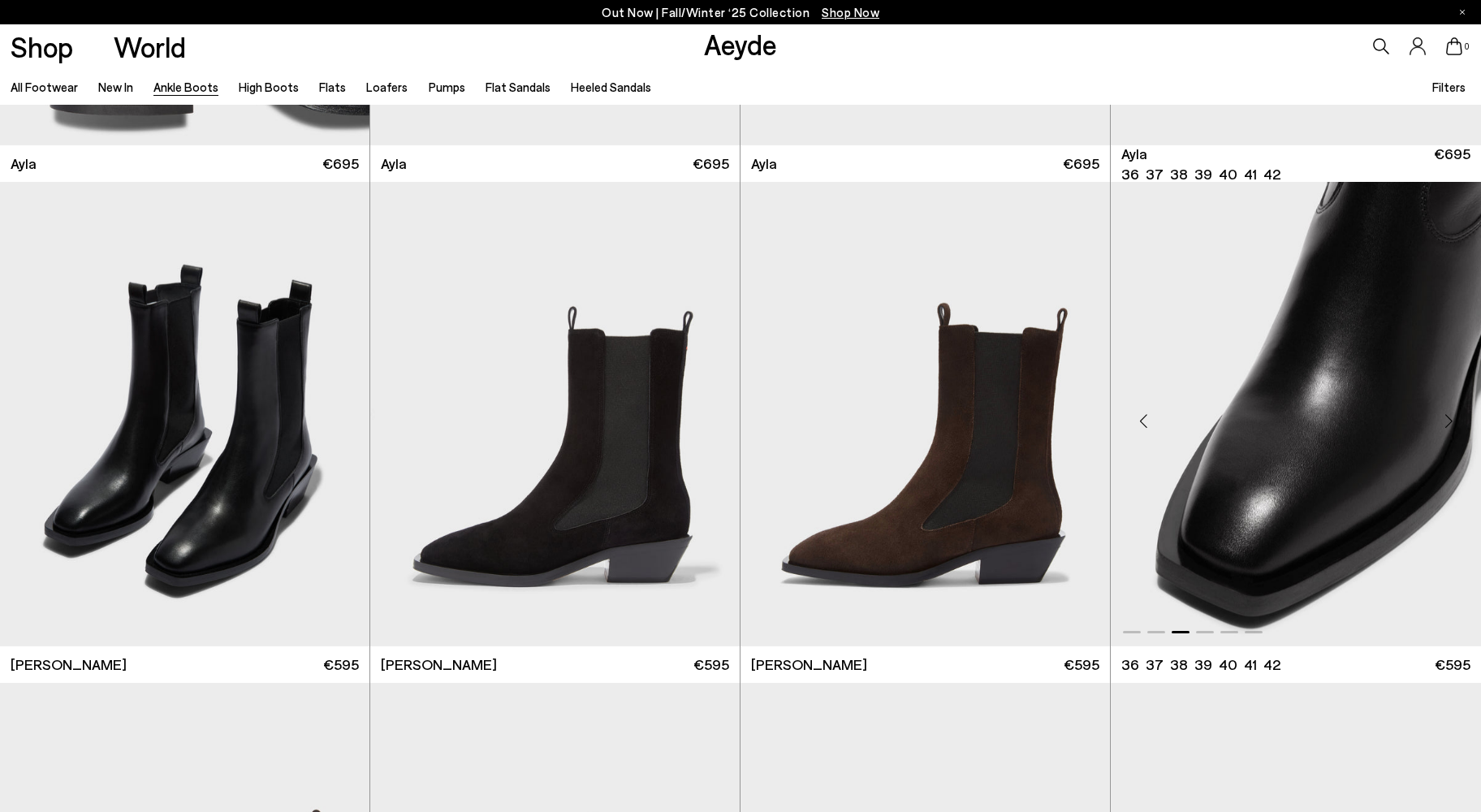
click at [1444, 421] on div "Next slide" at bounding box center [1449, 420] width 49 height 49
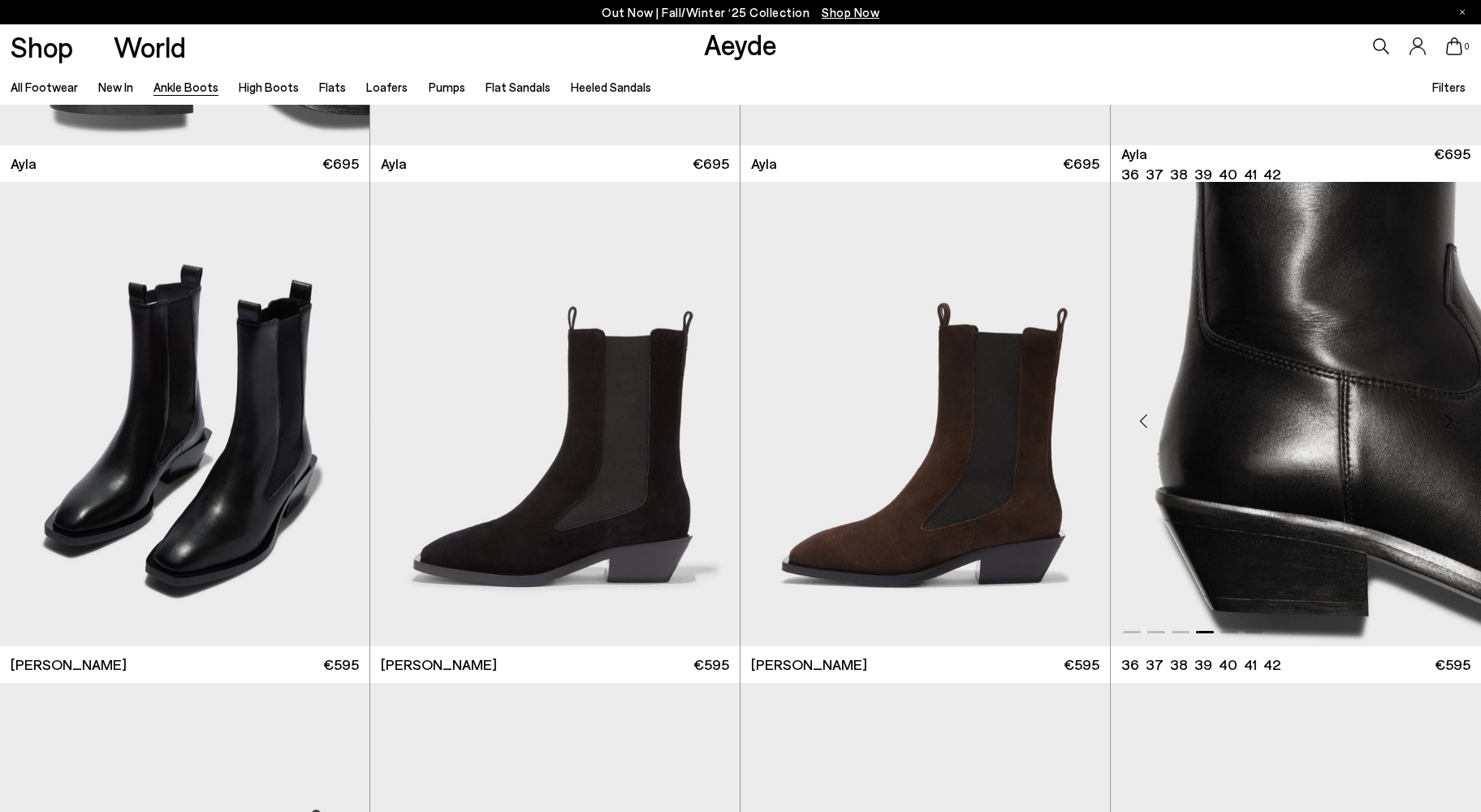
click at [1450, 418] on div "Next slide" at bounding box center [1449, 420] width 49 height 49
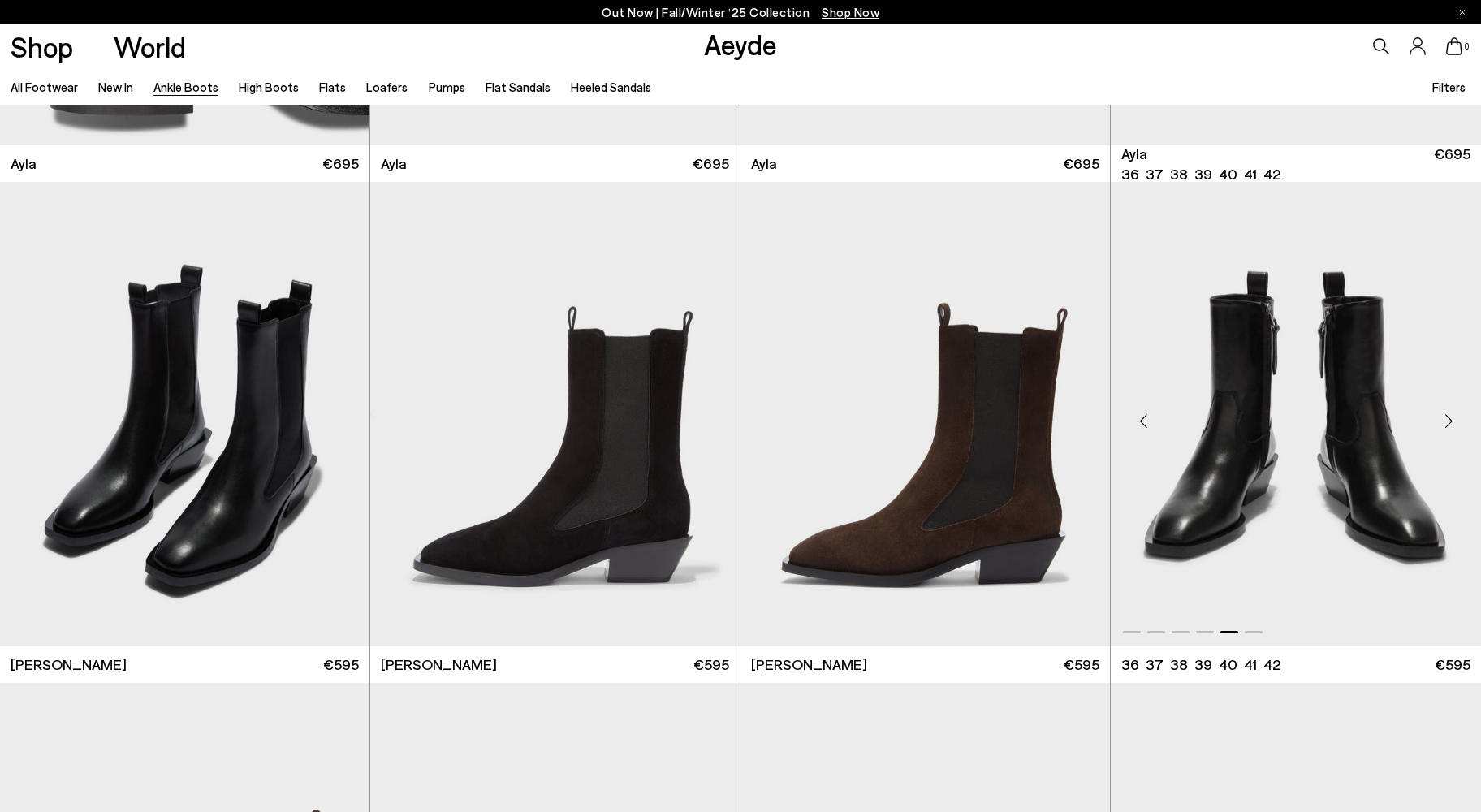
click at [1450, 418] on div "Next slide" at bounding box center [1449, 420] width 49 height 49
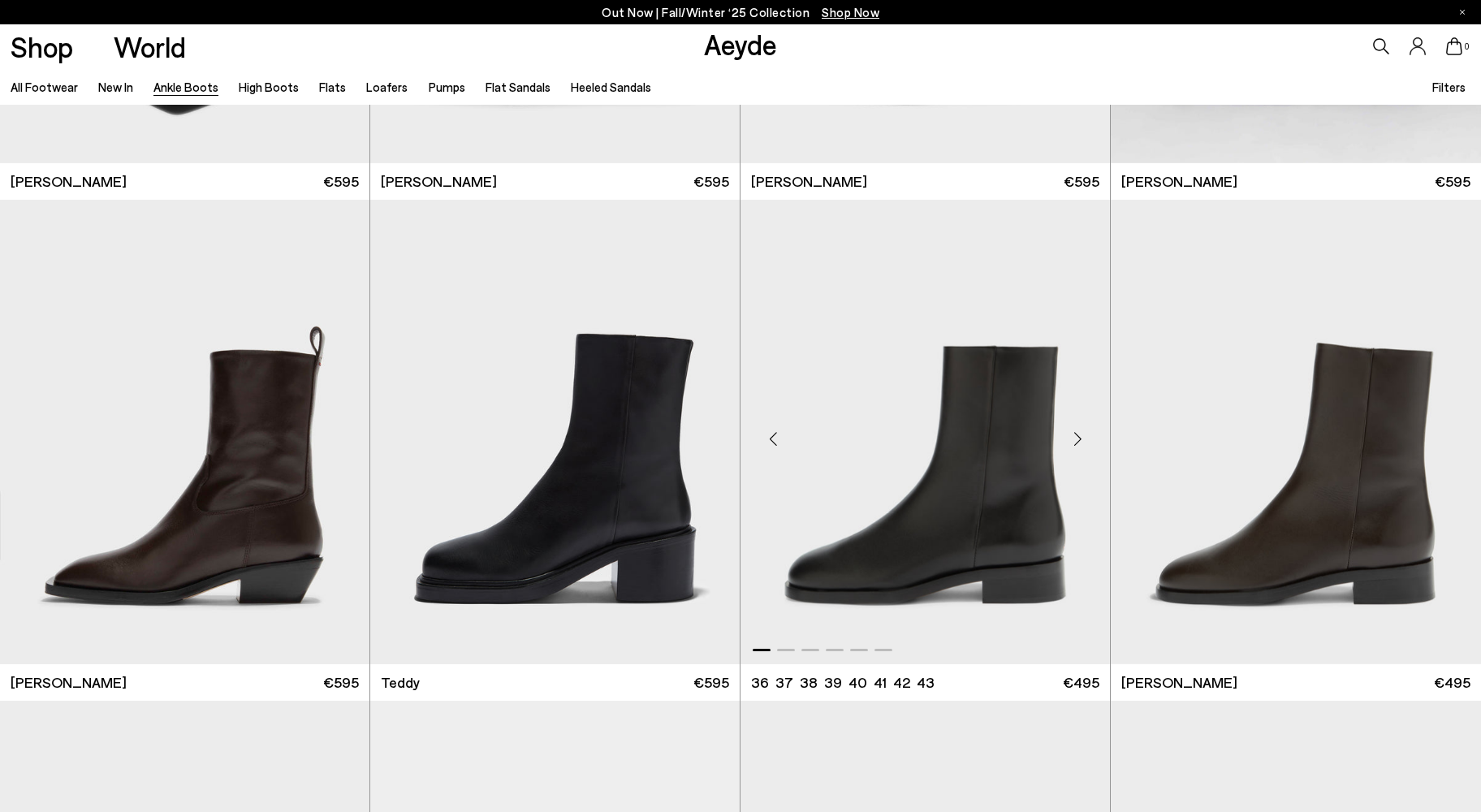
scroll to position [6416, 0]
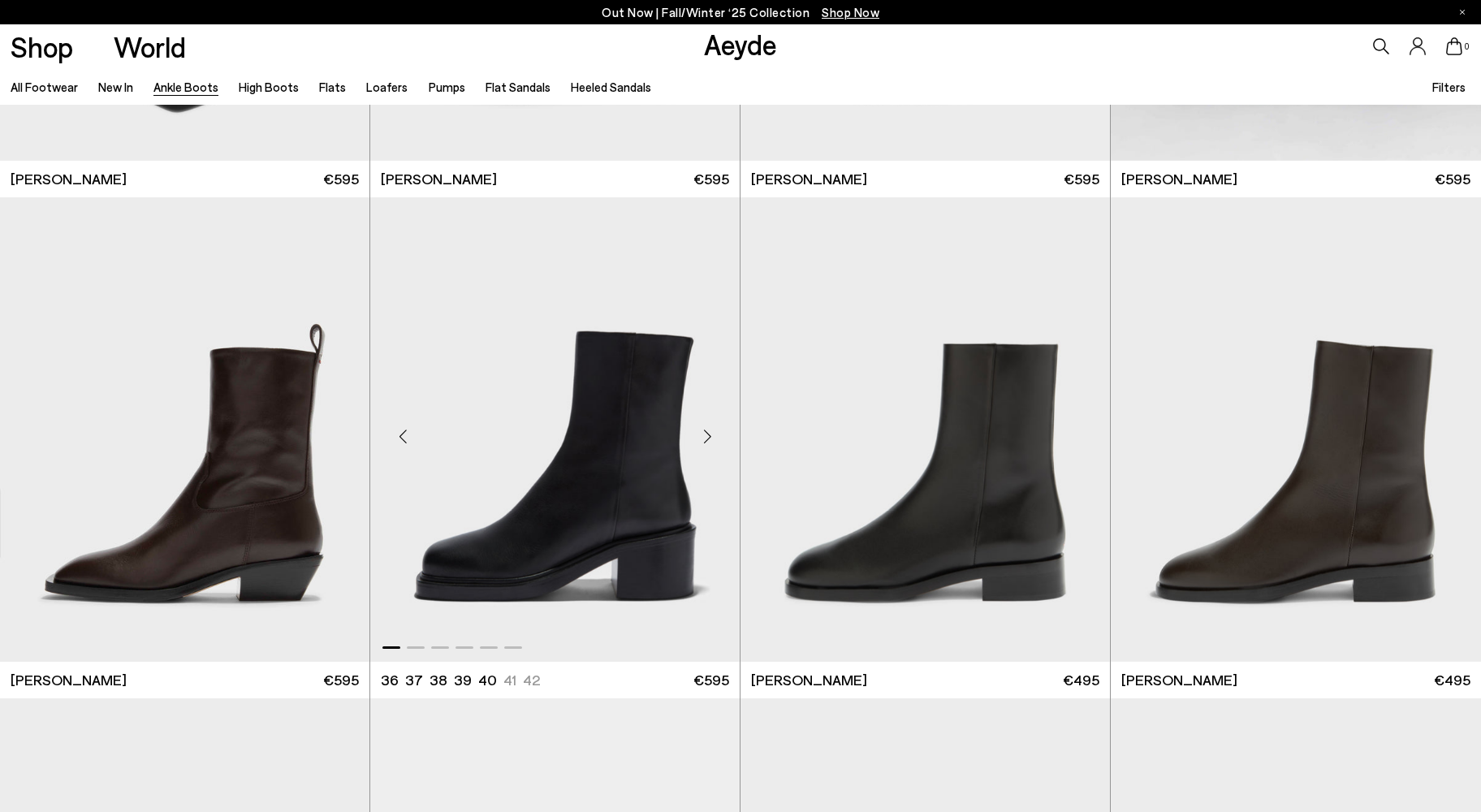
click at [709, 440] on div "Next slide" at bounding box center [707, 436] width 49 height 49
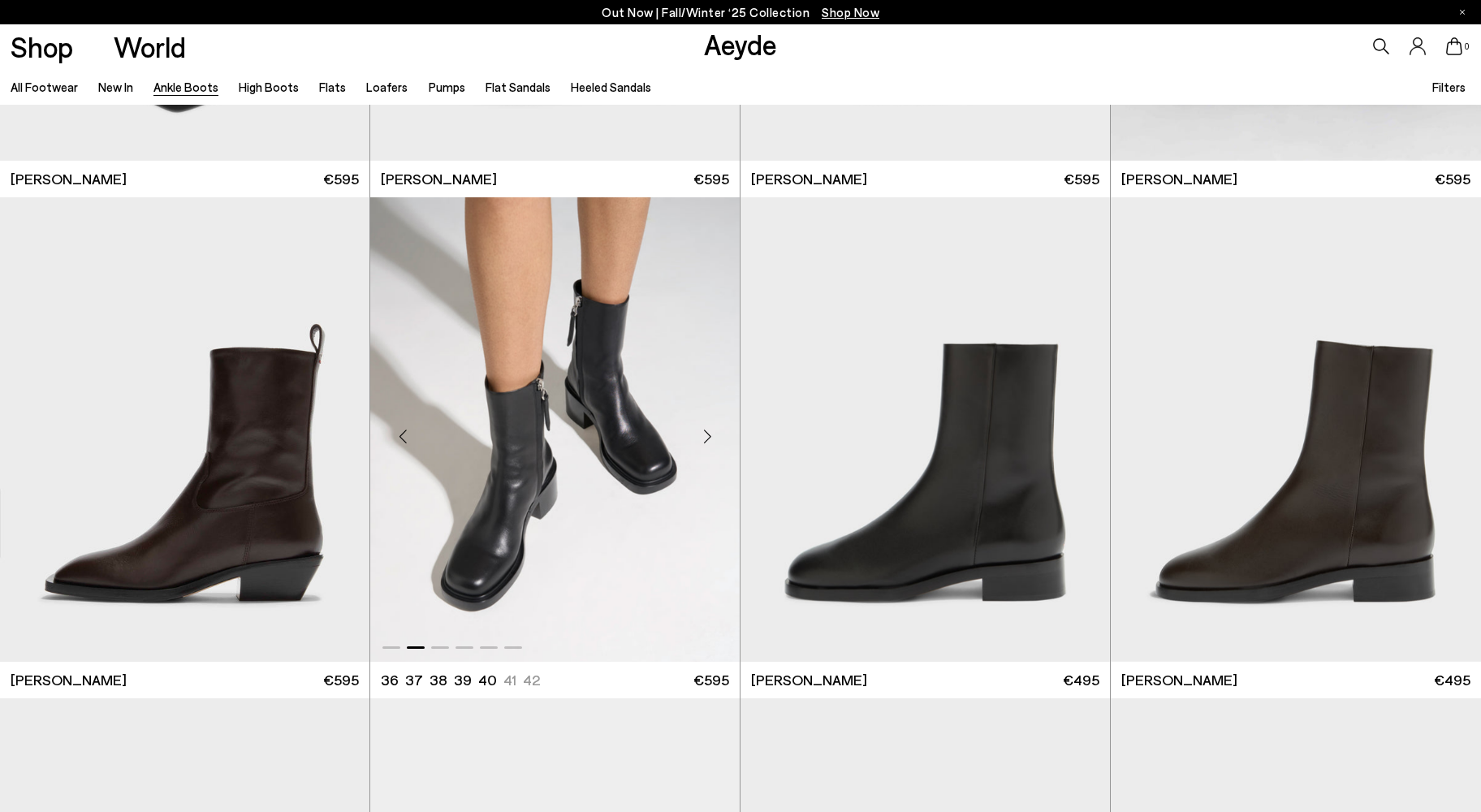
click at [712, 438] on div "Next slide" at bounding box center [707, 436] width 49 height 49
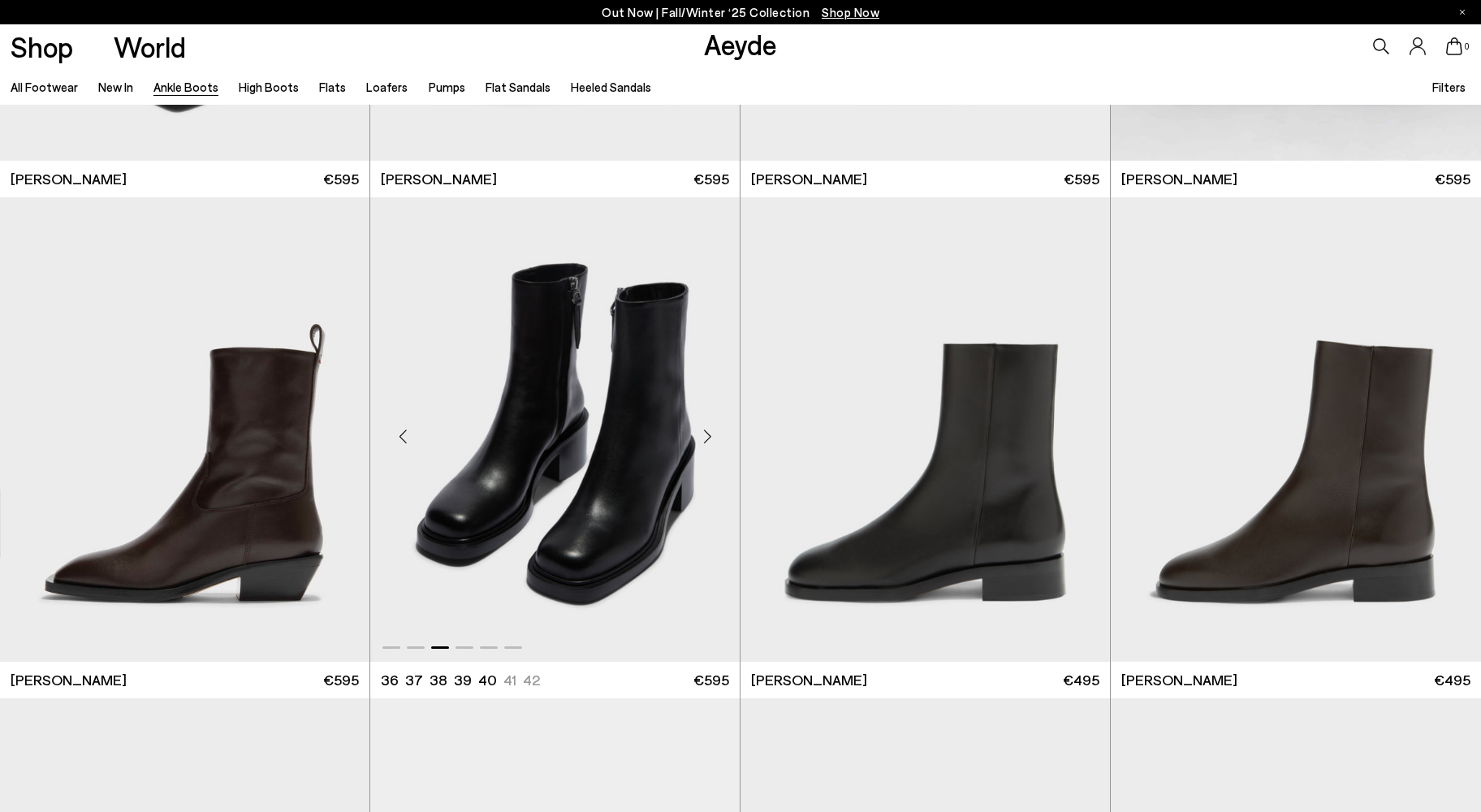
click at [712, 438] on div "Next slide" at bounding box center [707, 436] width 49 height 49
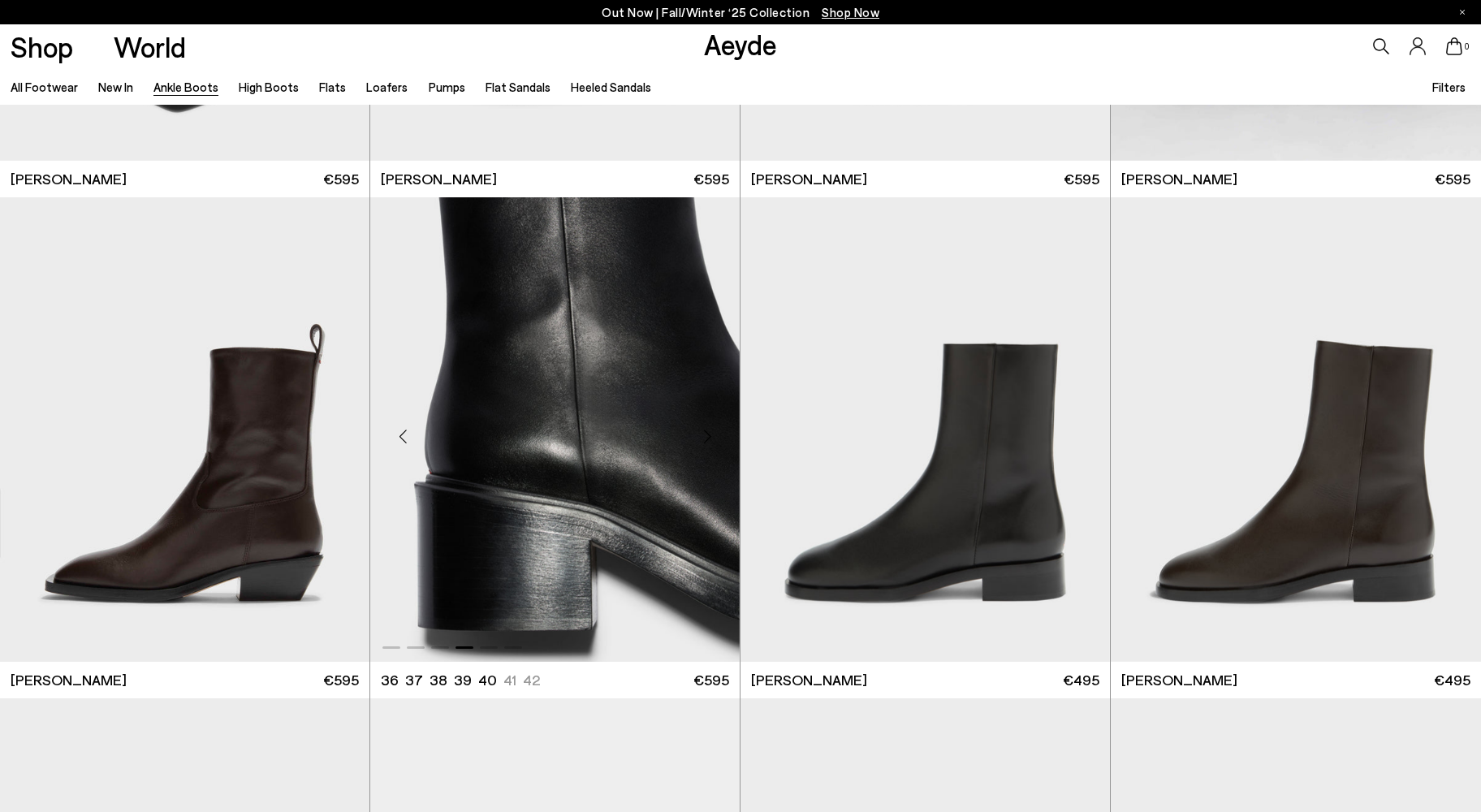
click at [712, 438] on div "Next slide" at bounding box center [707, 436] width 49 height 49
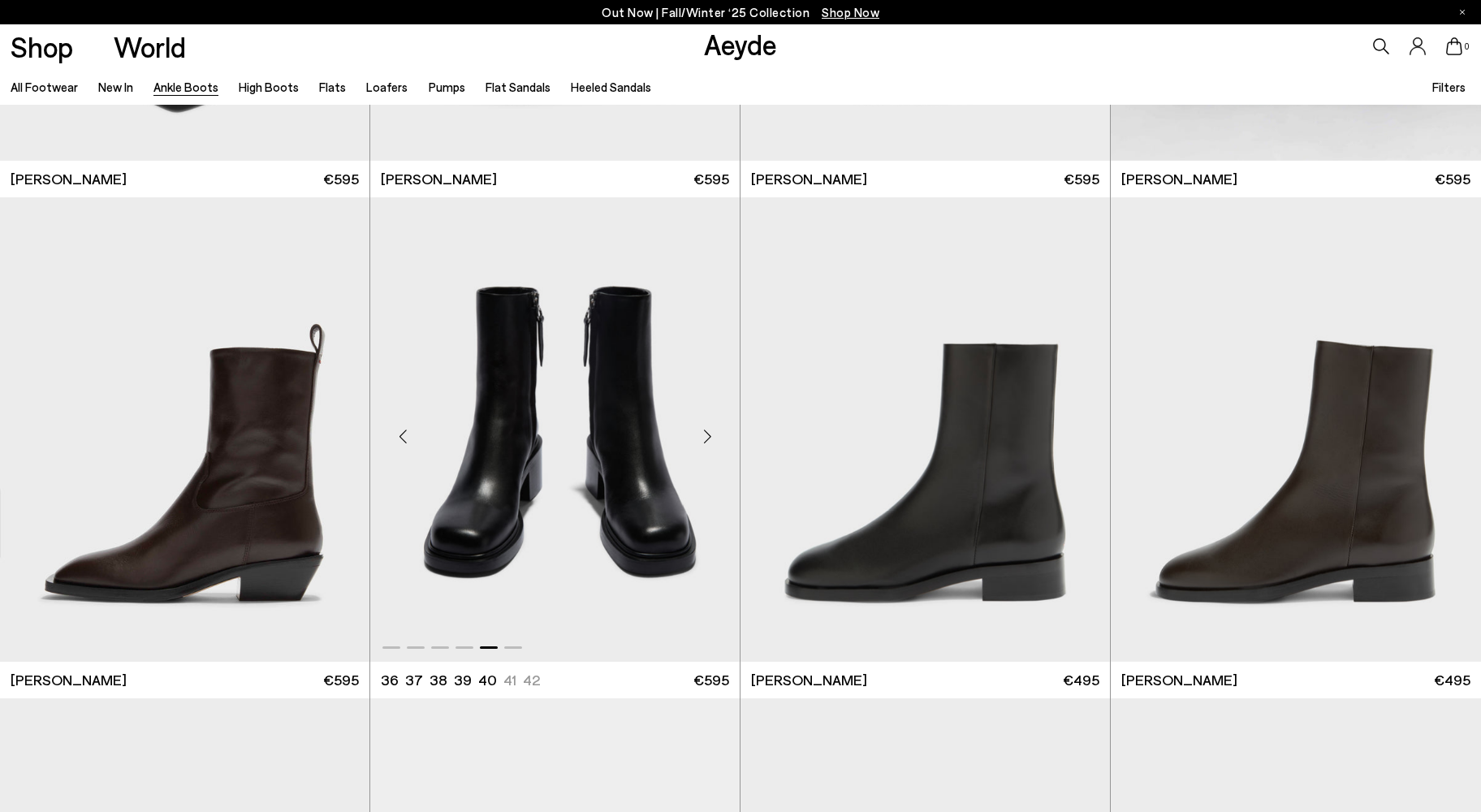
click at [712, 438] on div "Next slide" at bounding box center [707, 436] width 49 height 49
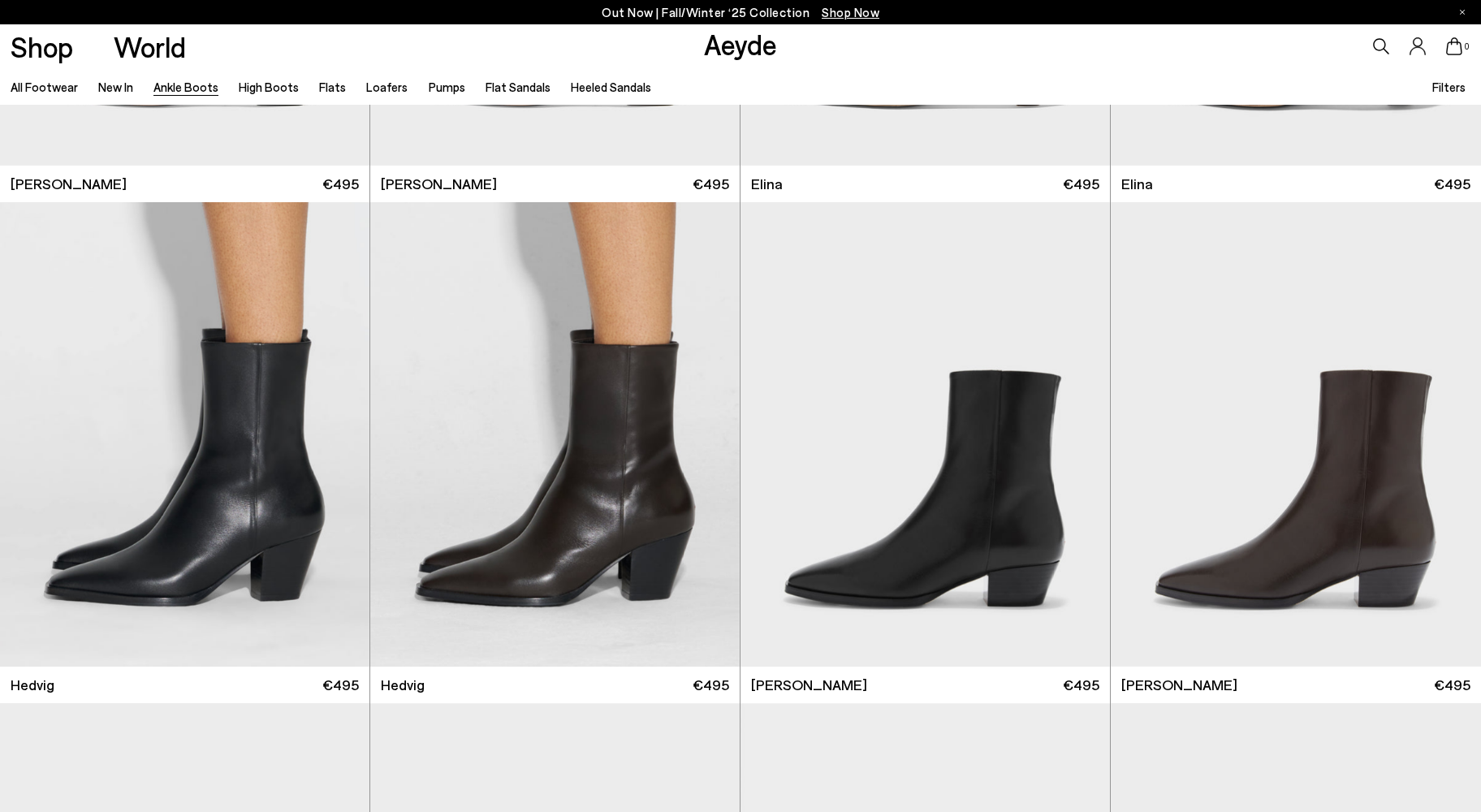
scroll to position [400, 0]
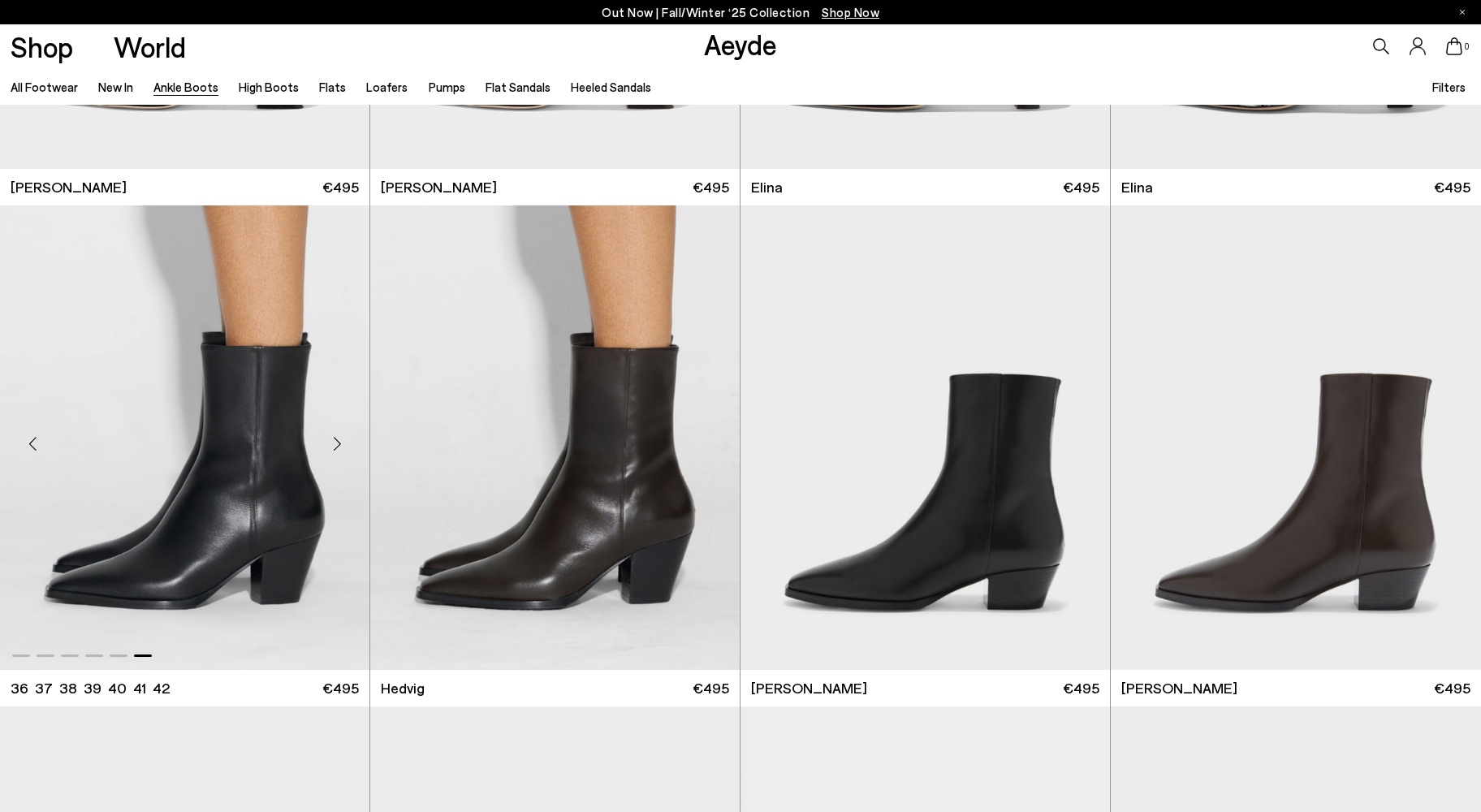
click at [338, 440] on div "Next slide" at bounding box center [336, 443] width 49 height 49
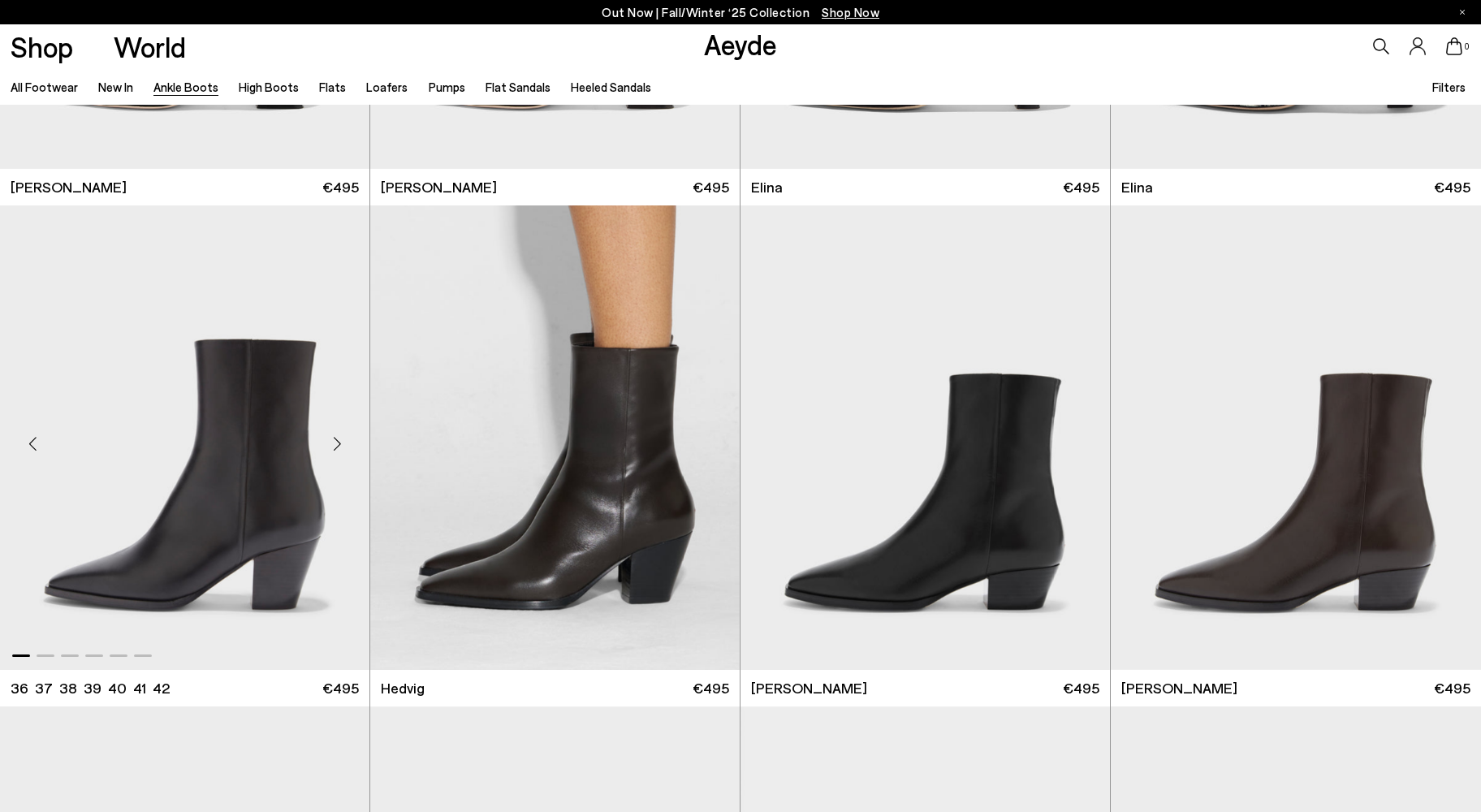
click at [338, 440] on div "Next slide" at bounding box center [336, 443] width 49 height 49
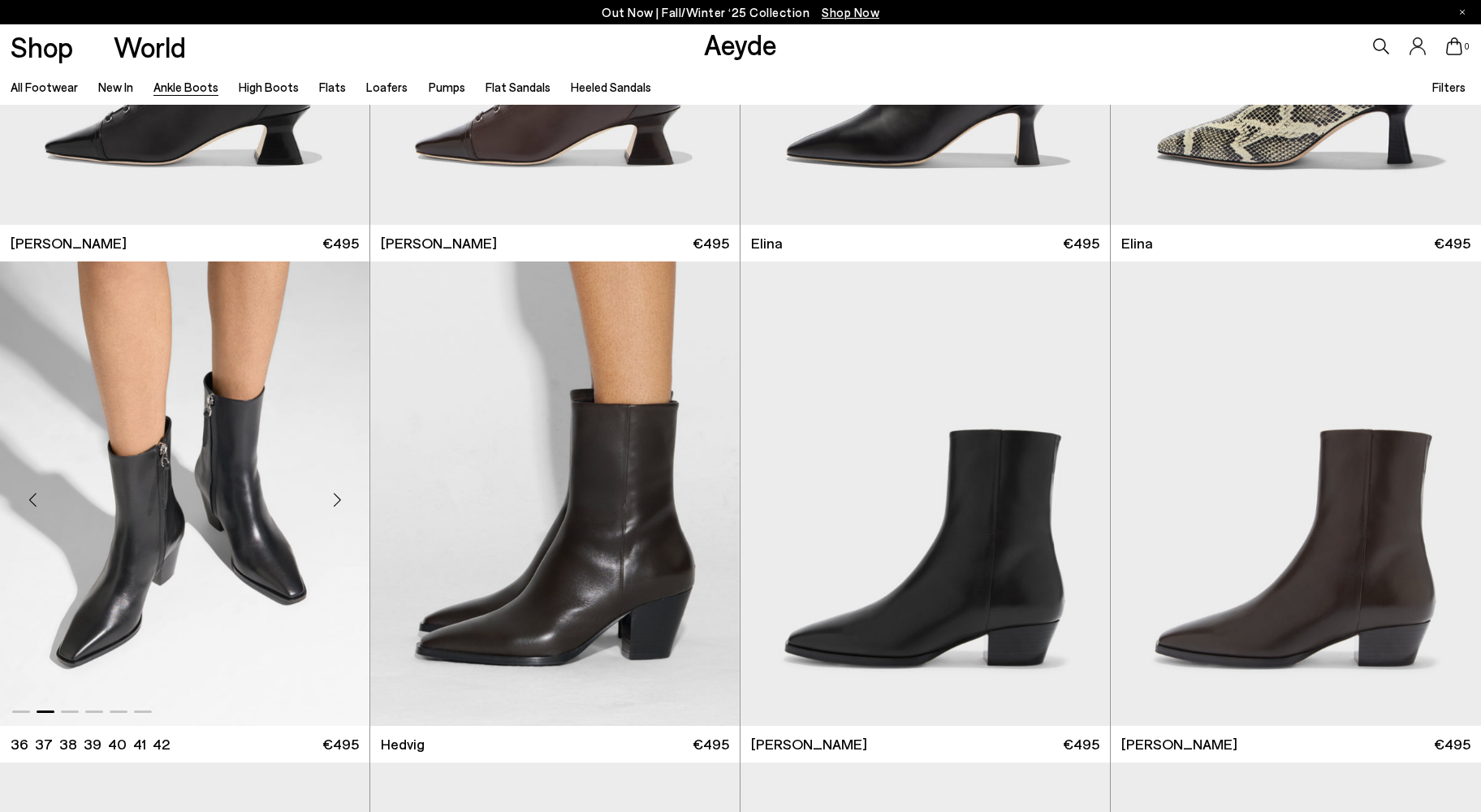
scroll to position [335, 0]
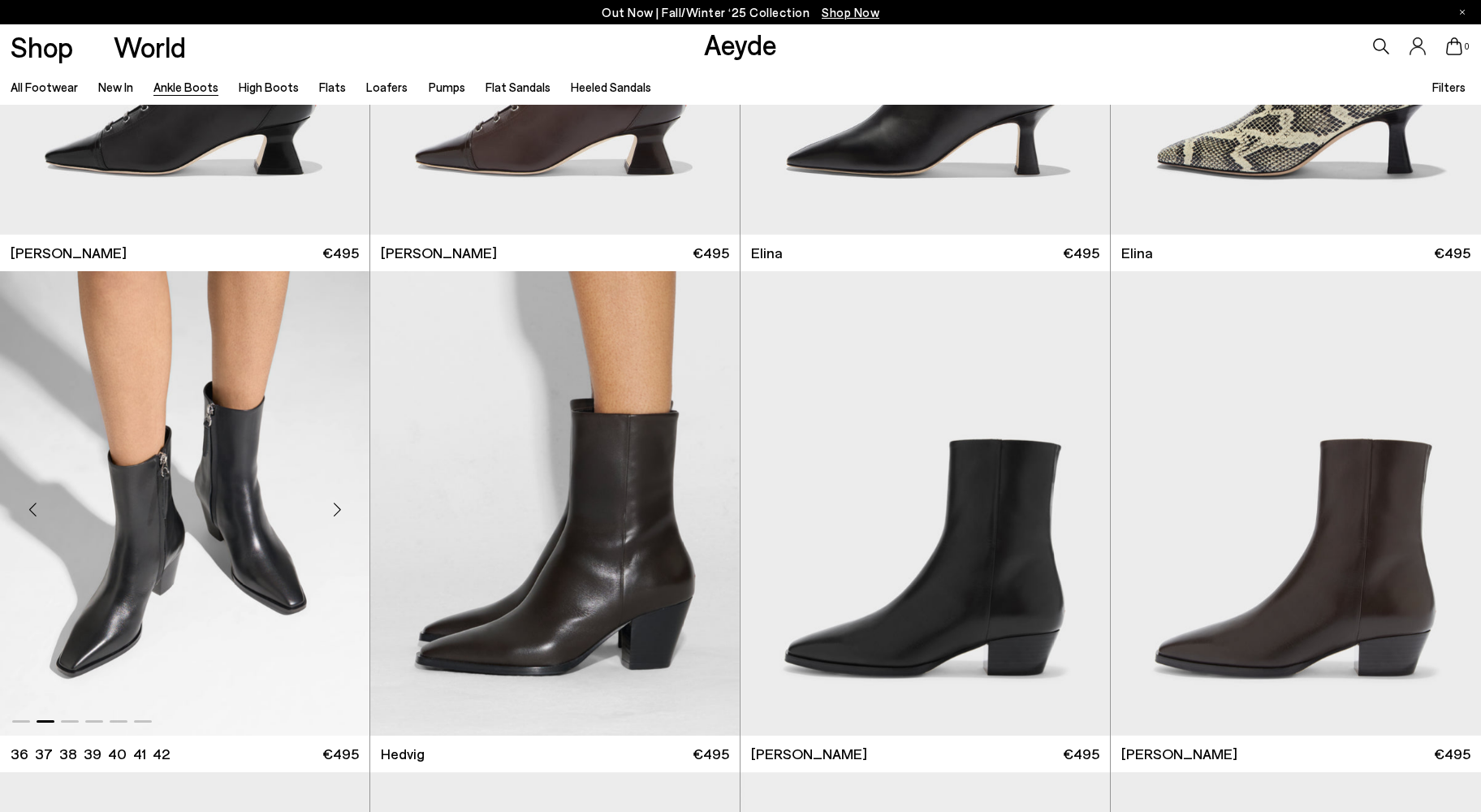
click at [338, 511] on div "Next slide" at bounding box center [336, 510] width 49 height 49
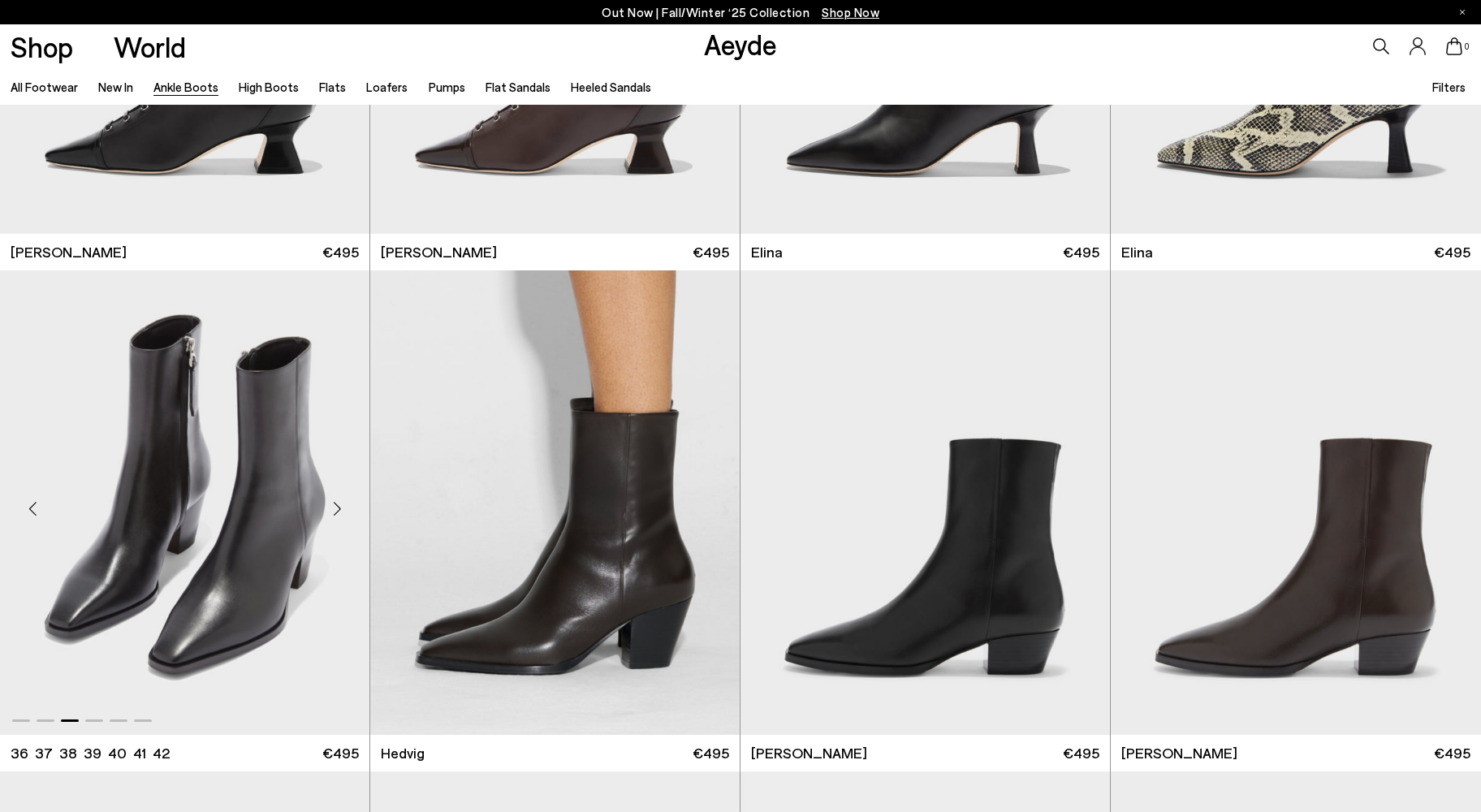
scroll to position [336, 0]
click at [339, 505] on div "Next slide" at bounding box center [336, 508] width 49 height 49
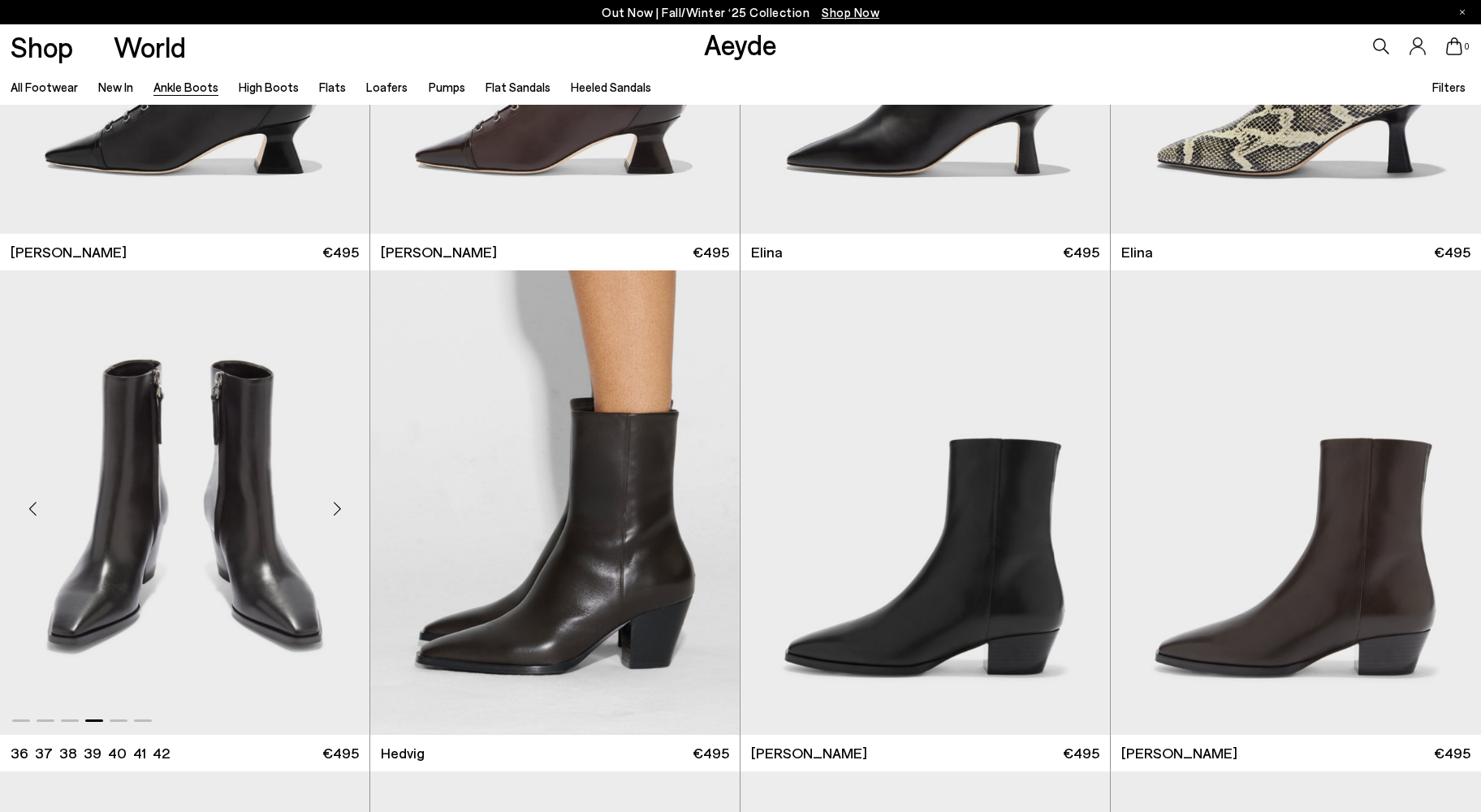
click at [339, 505] on div "Next slide" at bounding box center [336, 509] width 49 height 49
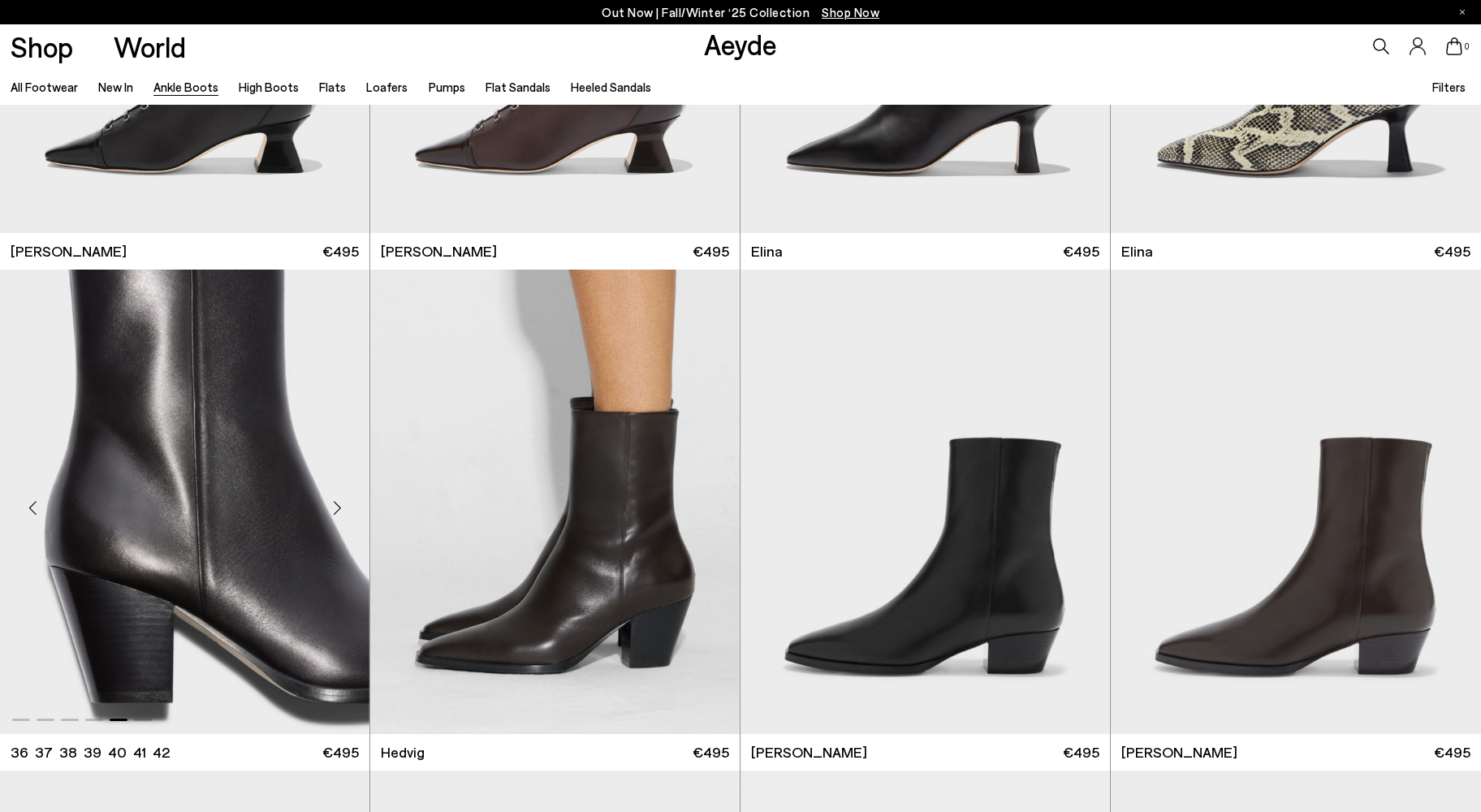
click at [339, 505] on div "Next slide" at bounding box center [336, 508] width 49 height 49
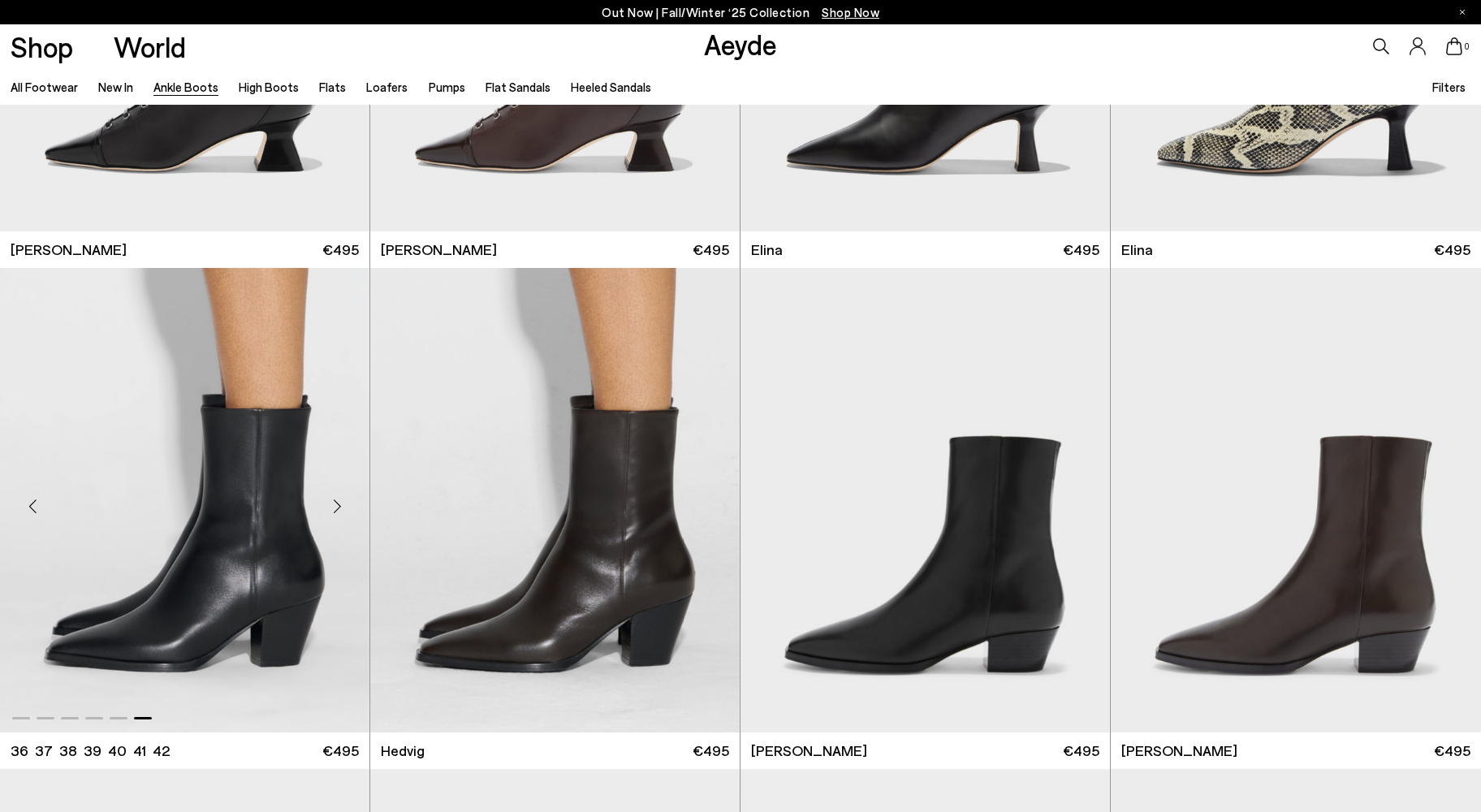
scroll to position [340, 0]
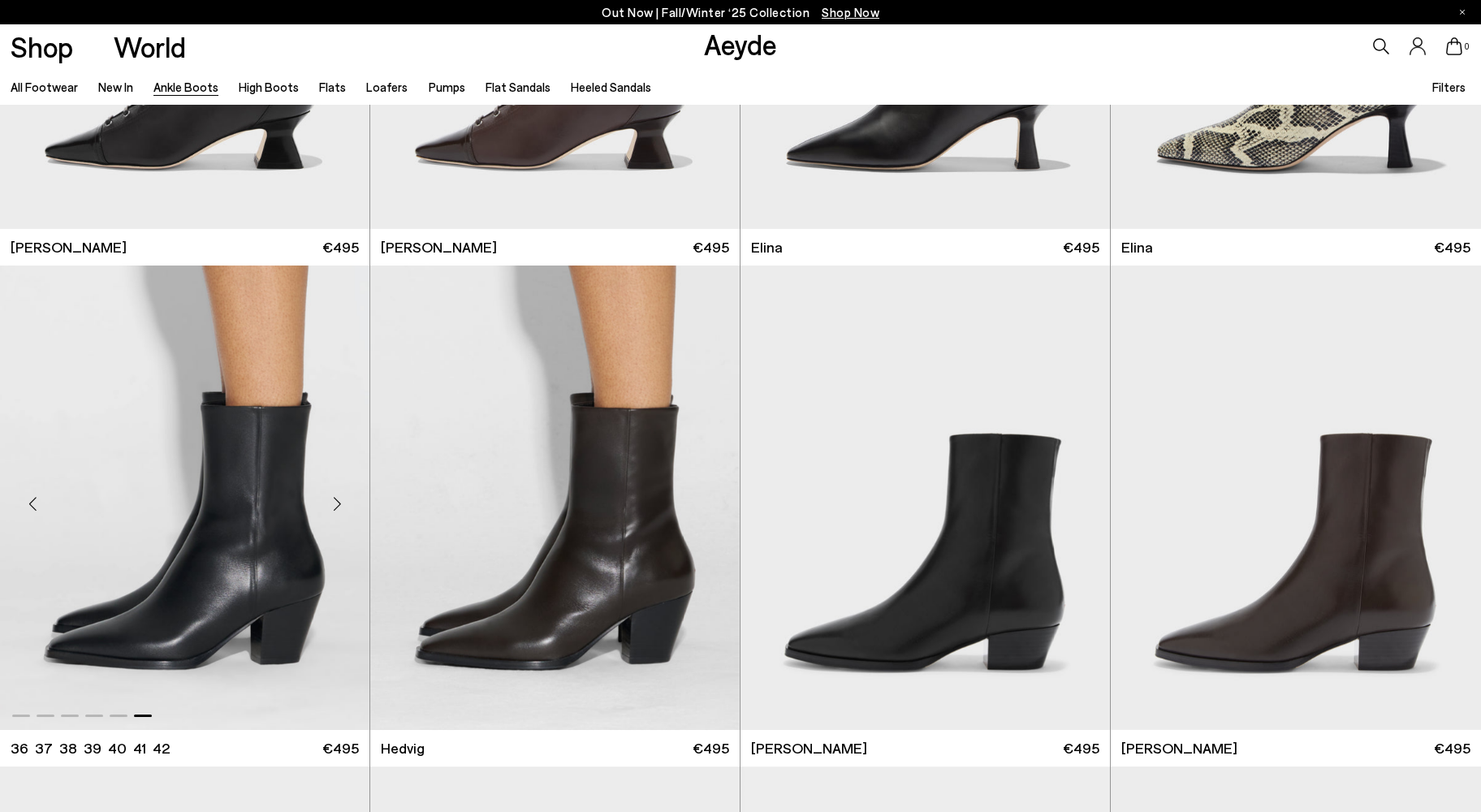
click at [287, 514] on img "6 / 6" at bounding box center [184, 497] width 370 height 464
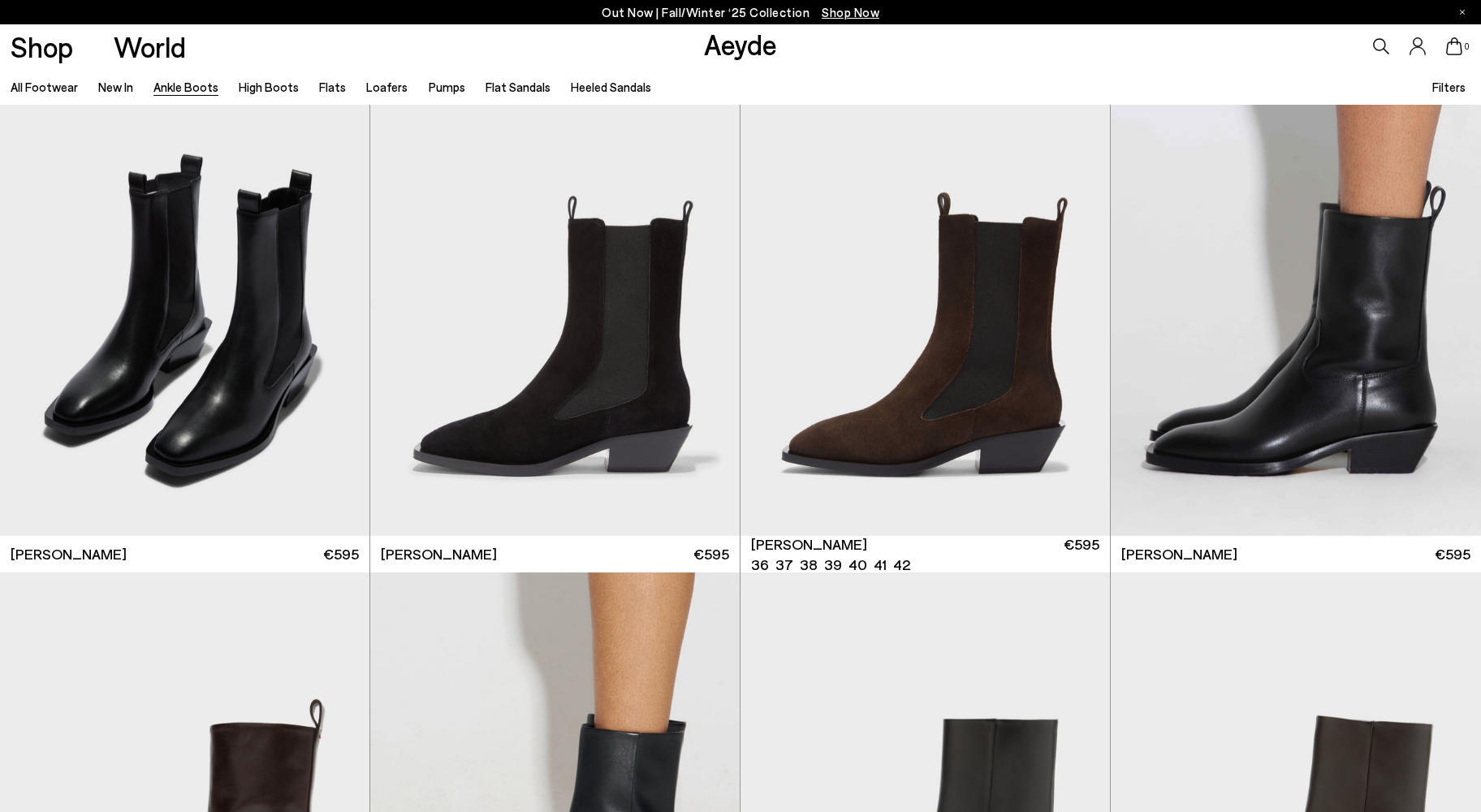
scroll to position [6039, 0]
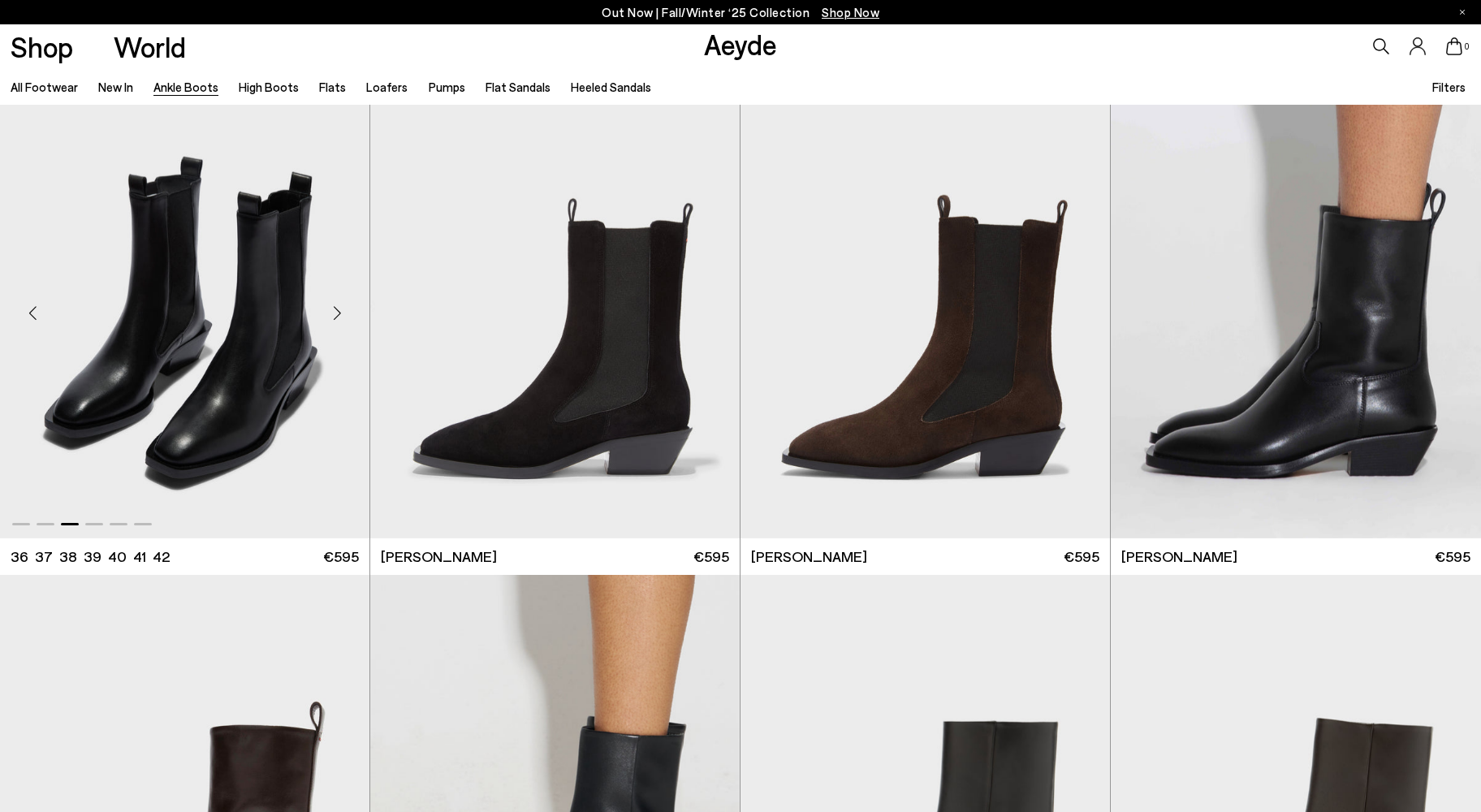
click at [338, 312] on div "Next slide" at bounding box center [336, 312] width 49 height 49
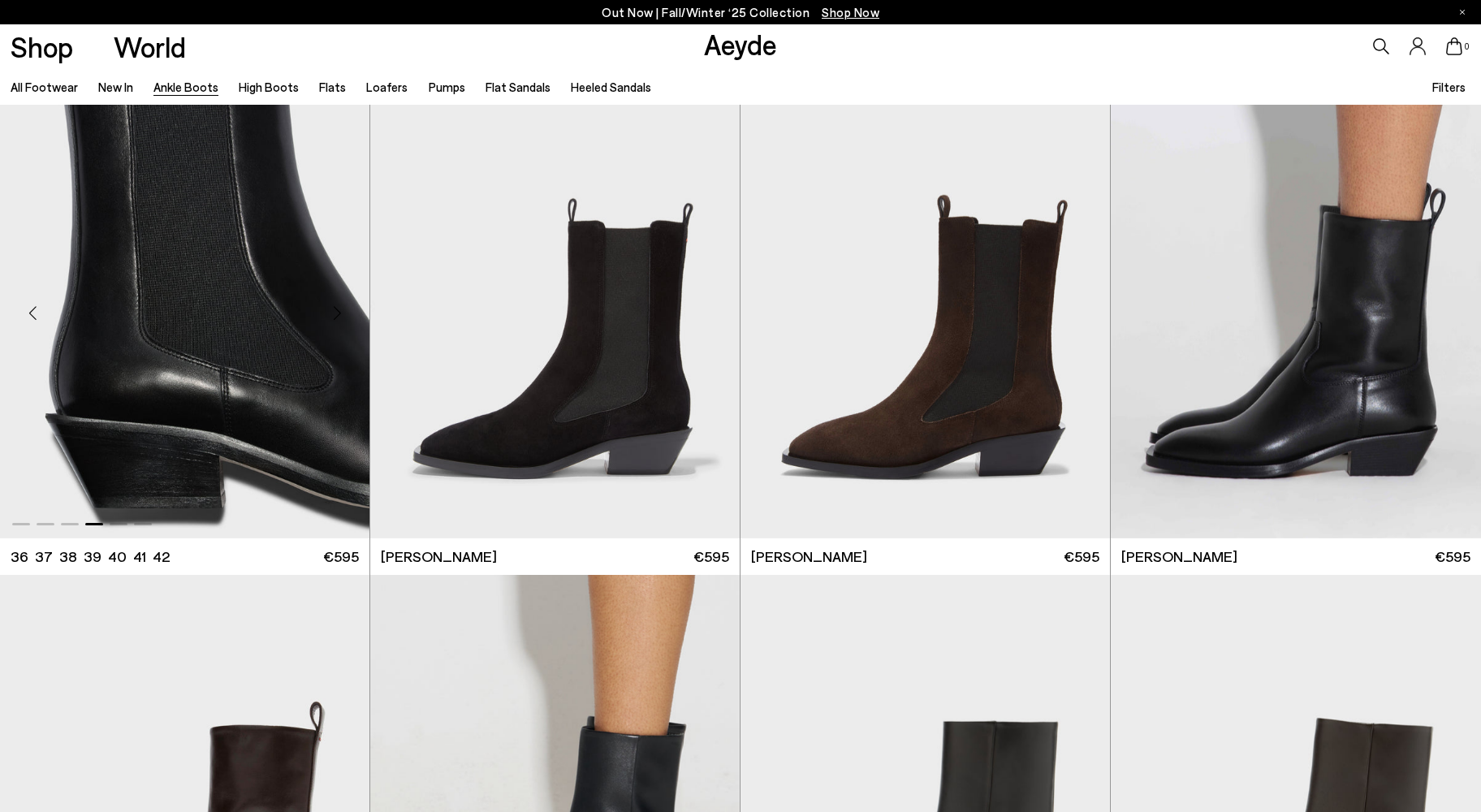
click at [338, 312] on div "Next slide" at bounding box center [336, 312] width 49 height 49
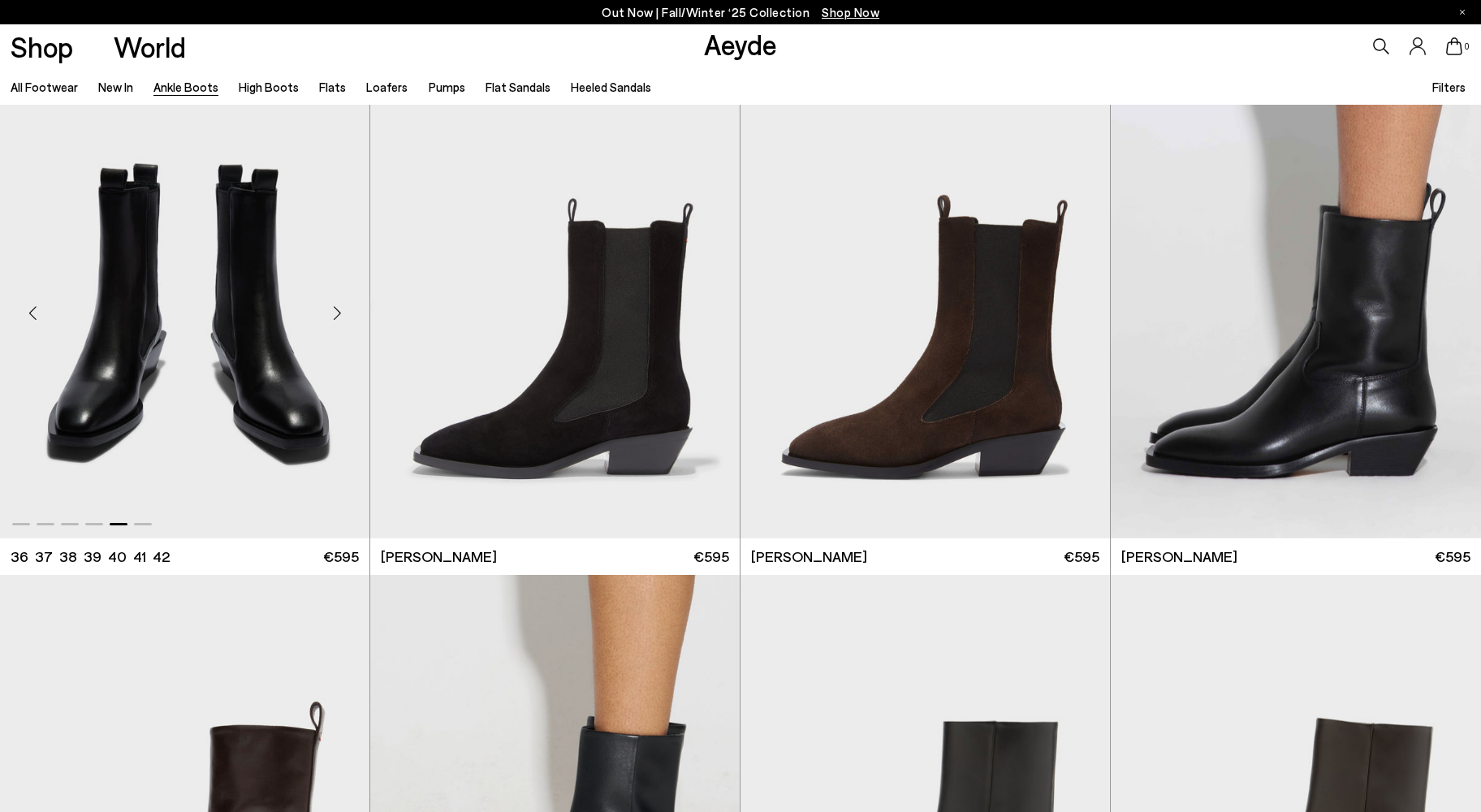
click at [338, 312] on div "Next slide" at bounding box center [336, 312] width 49 height 49
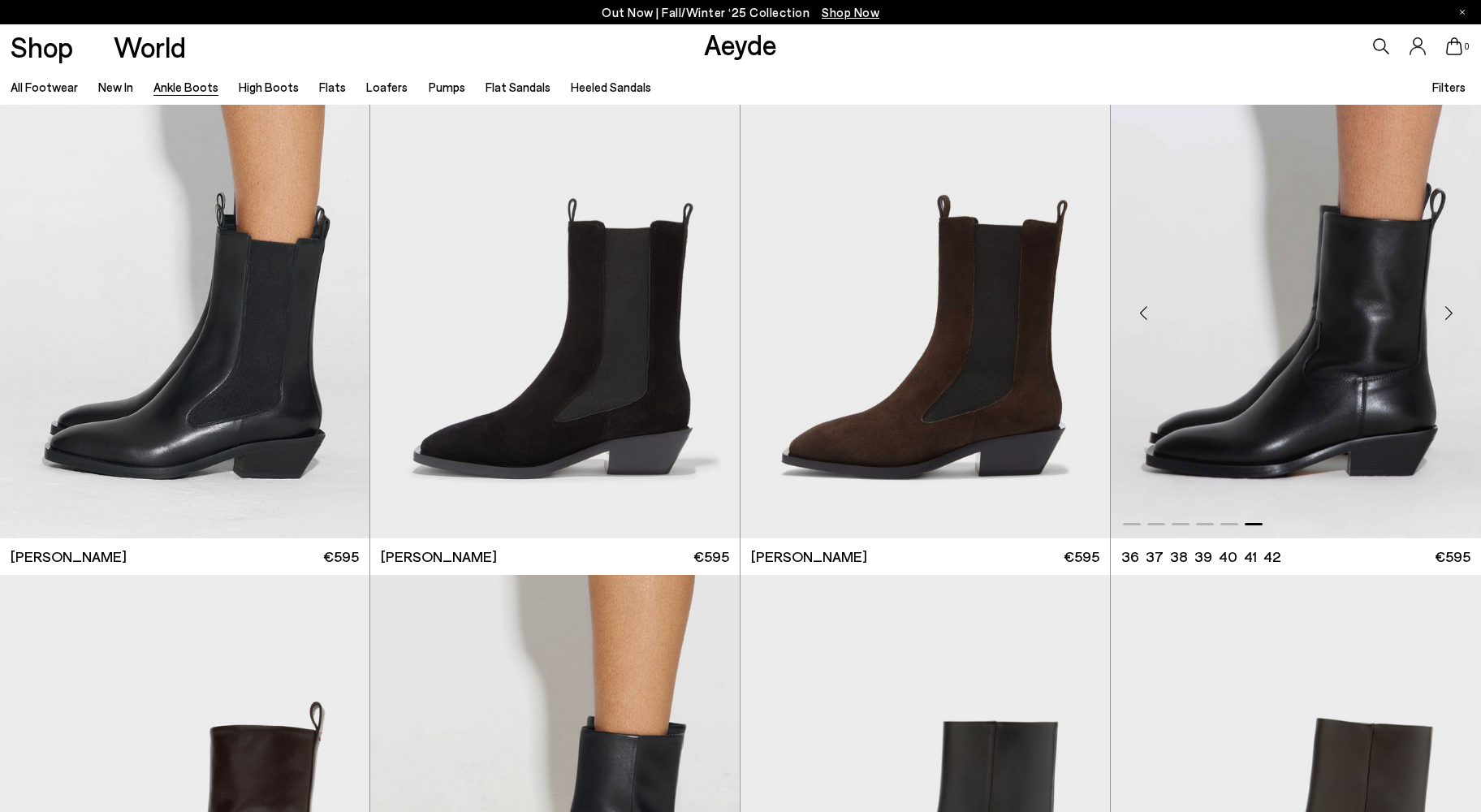
click at [1450, 311] on div "Next slide" at bounding box center [1449, 312] width 49 height 49
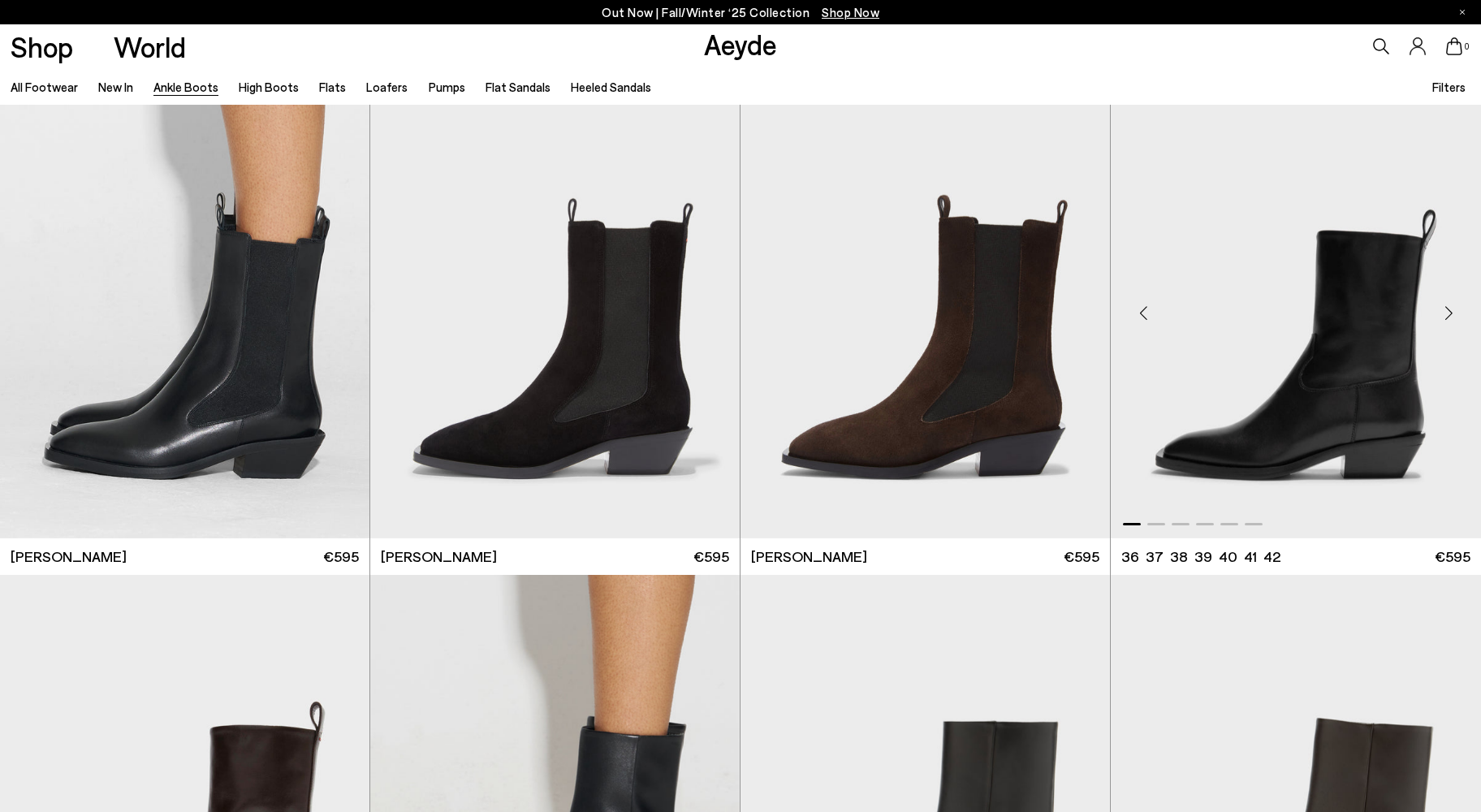
click at [1450, 311] on div "Next slide" at bounding box center [1449, 312] width 49 height 49
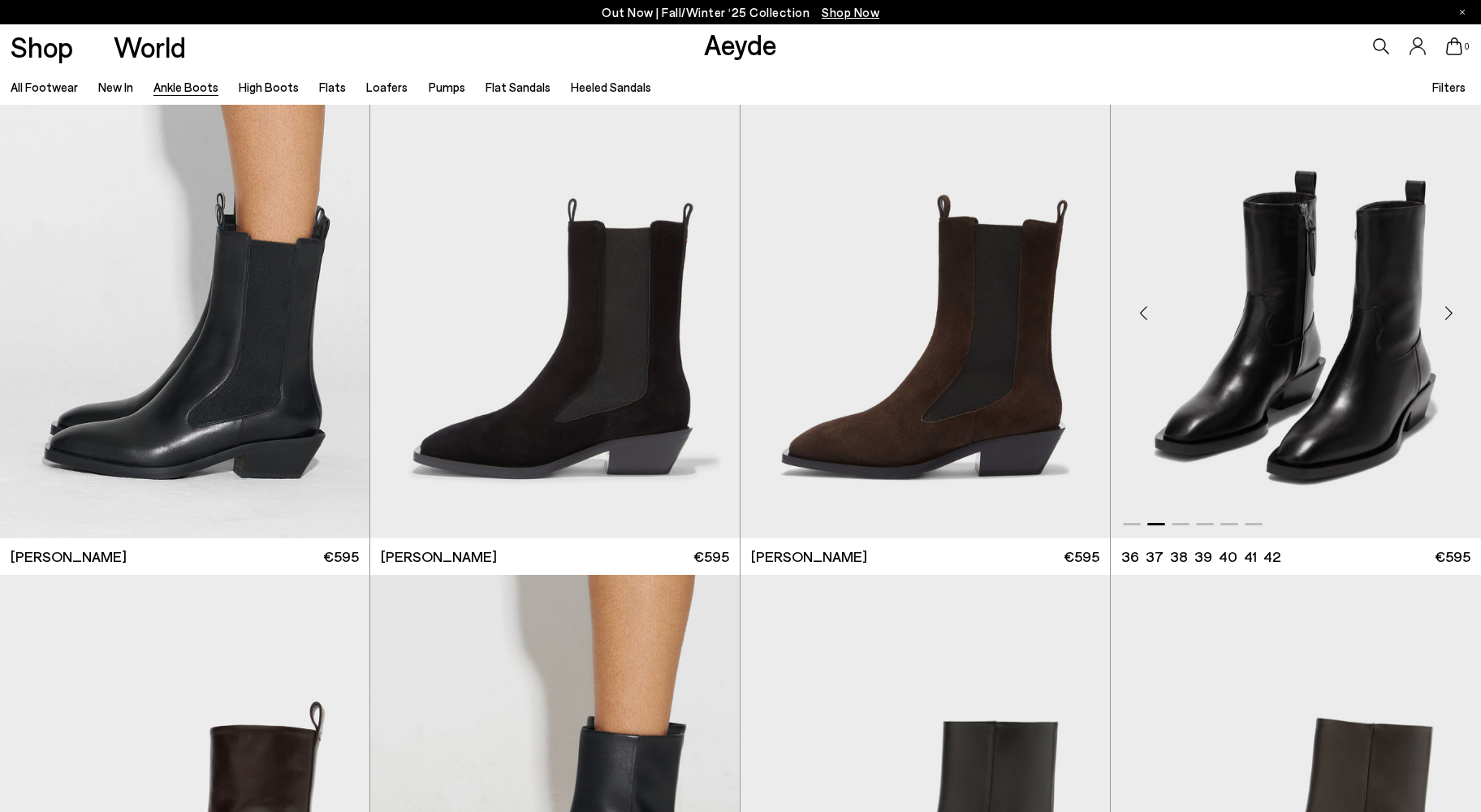
click at [1268, 322] on img "2 / 6" at bounding box center [1297, 306] width 370 height 464
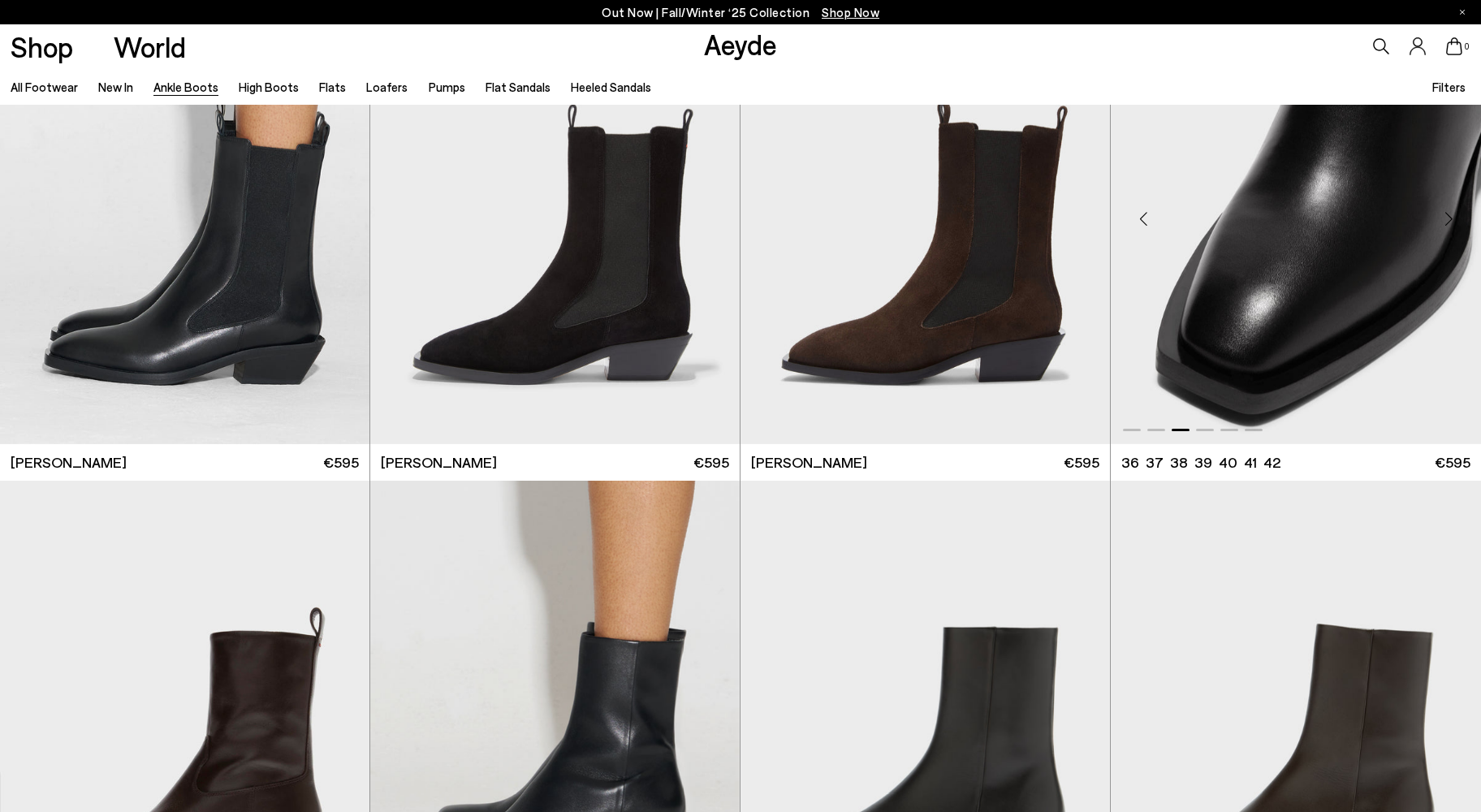
scroll to position [6122, 0]
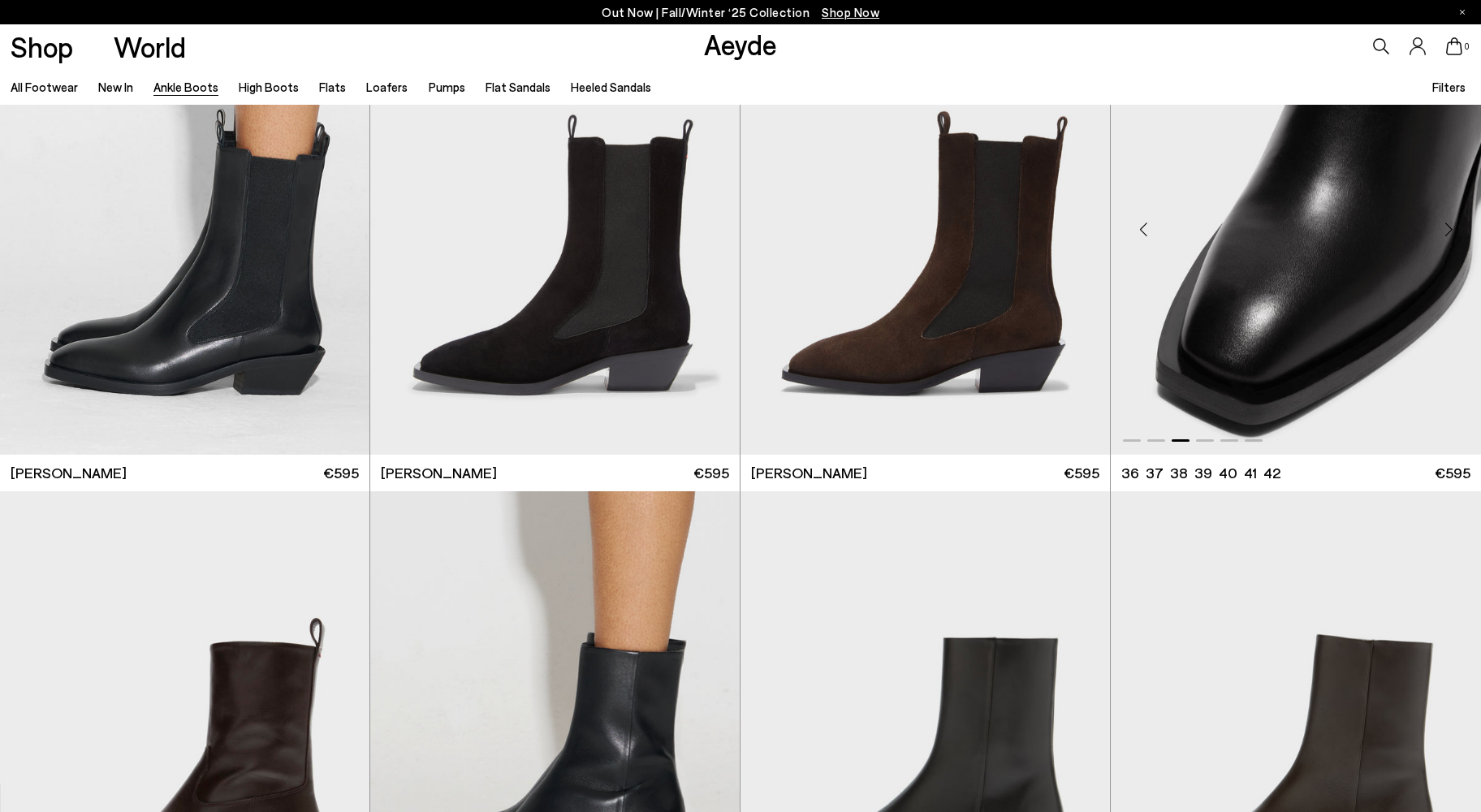
click at [1335, 248] on img "3 / 6" at bounding box center [1297, 222] width 370 height 464
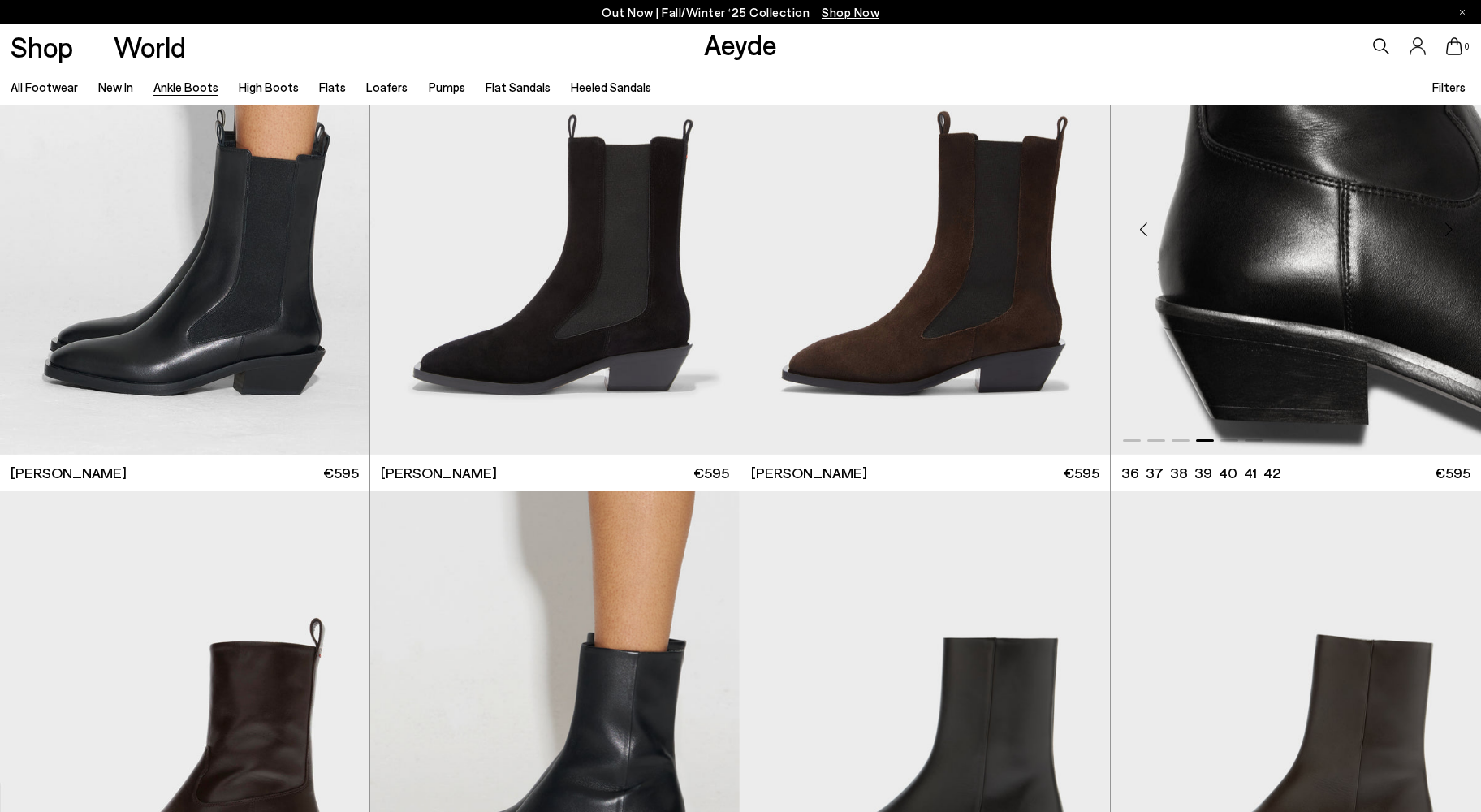
scroll to position [6122, 0]
click at [1314, 222] on img "4 / 6" at bounding box center [1297, 223] width 370 height 464
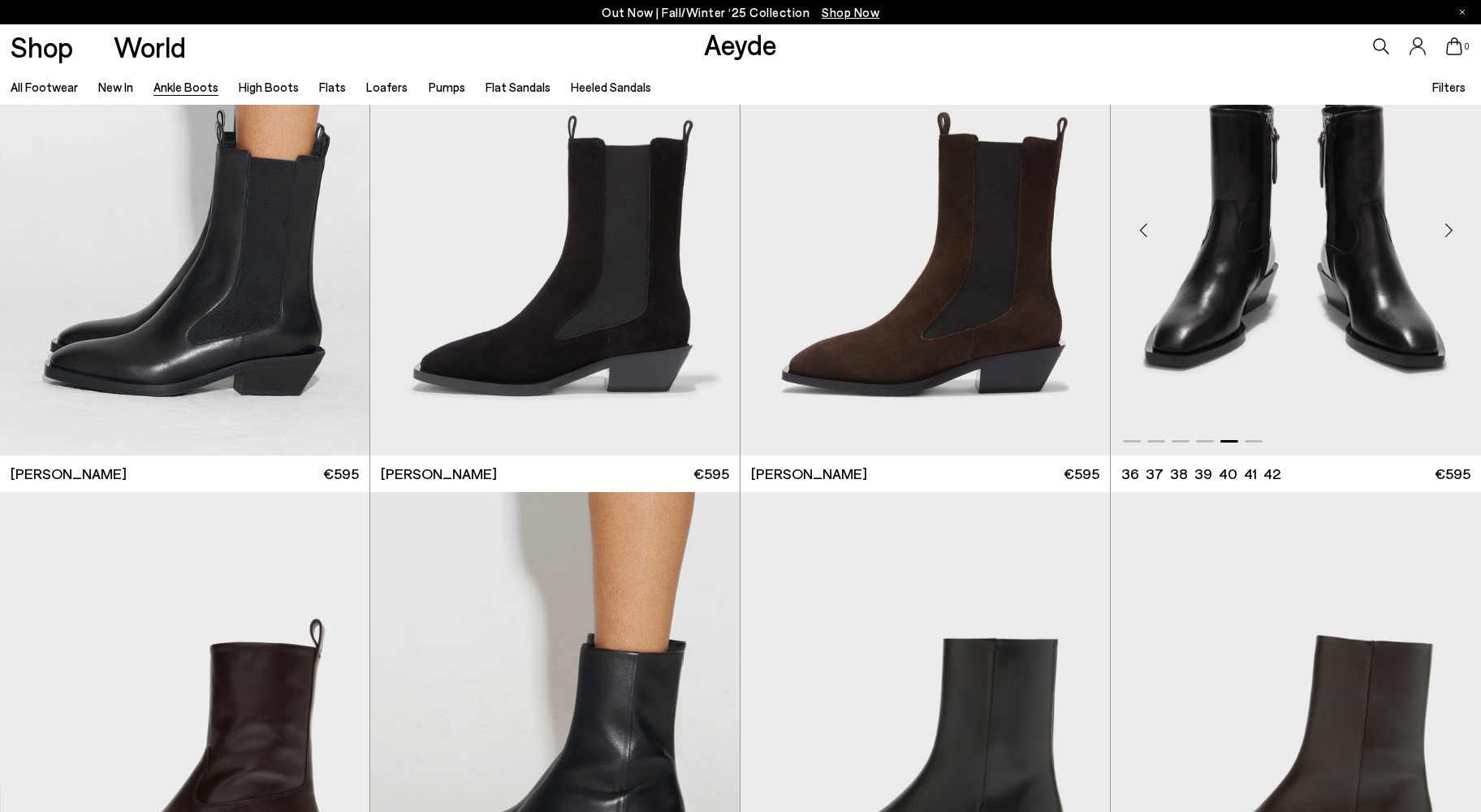
click at [1297, 226] on img "5 / 6" at bounding box center [1297, 223] width 370 height 464
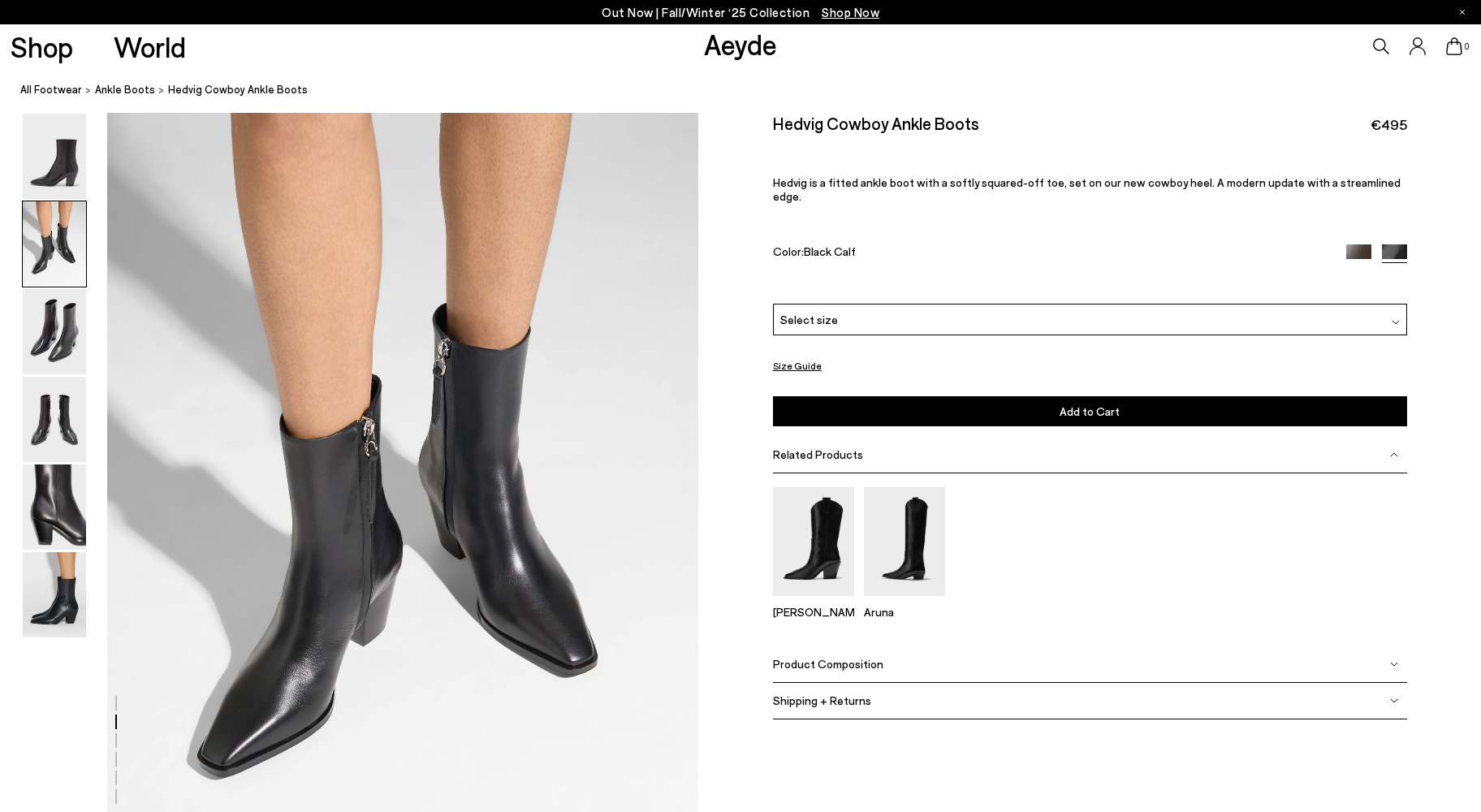
scroll to position [800, 0]
click at [853, 657] on span "Product Composition" at bounding box center [828, 663] width 110 height 14
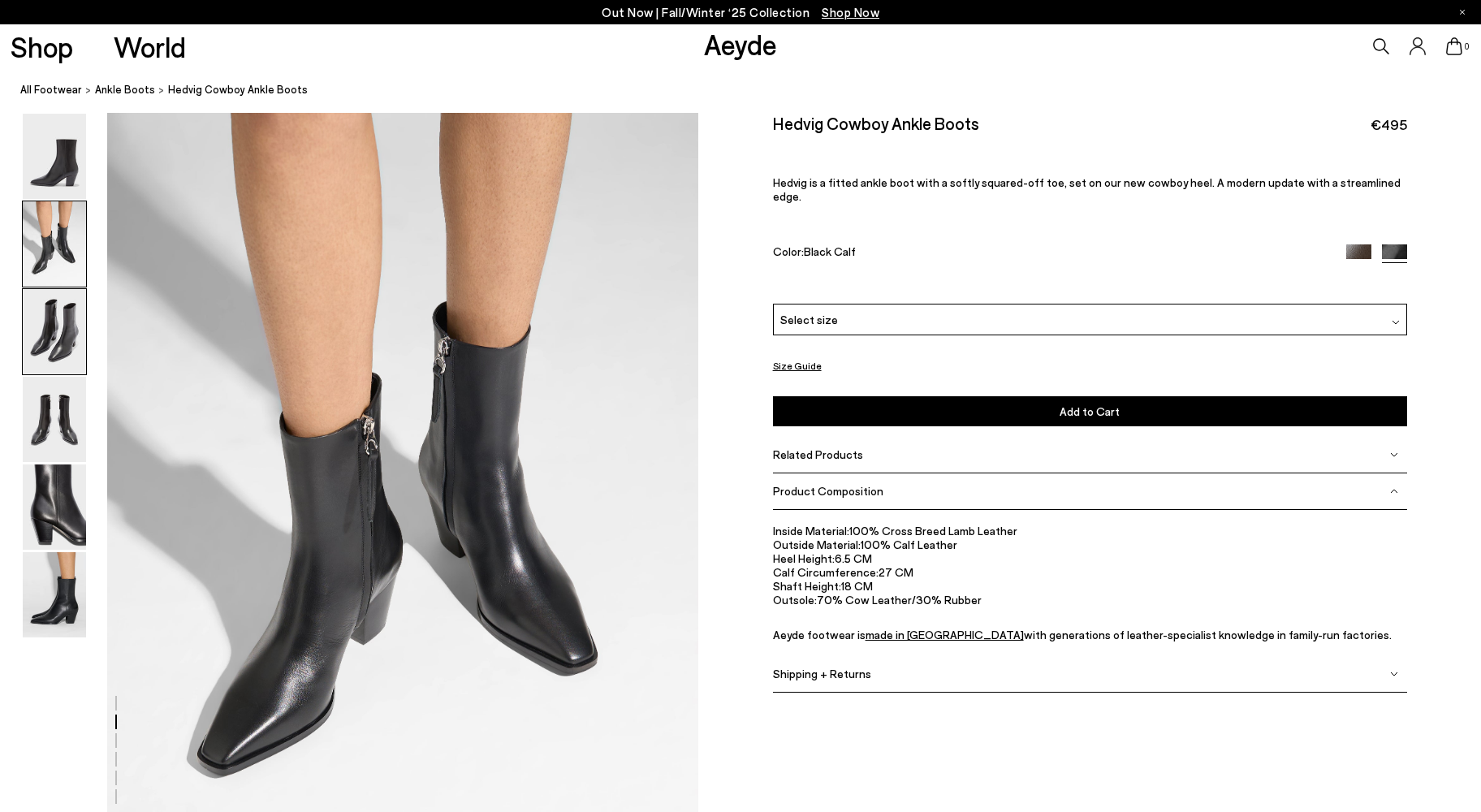
click at [61, 329] on img at bounding box center [54, 331] width 63 height 86
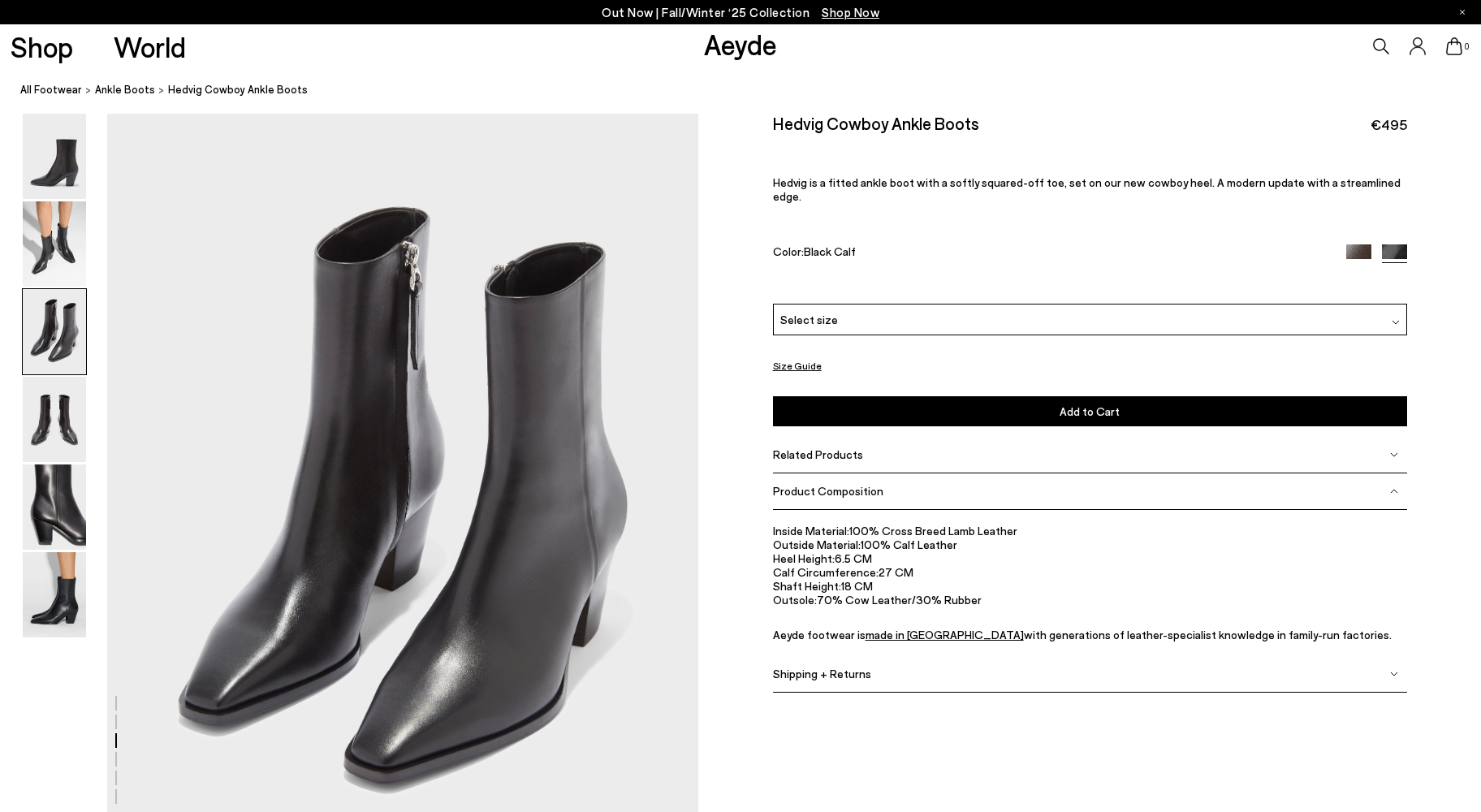
scroll to position [1583, 0]
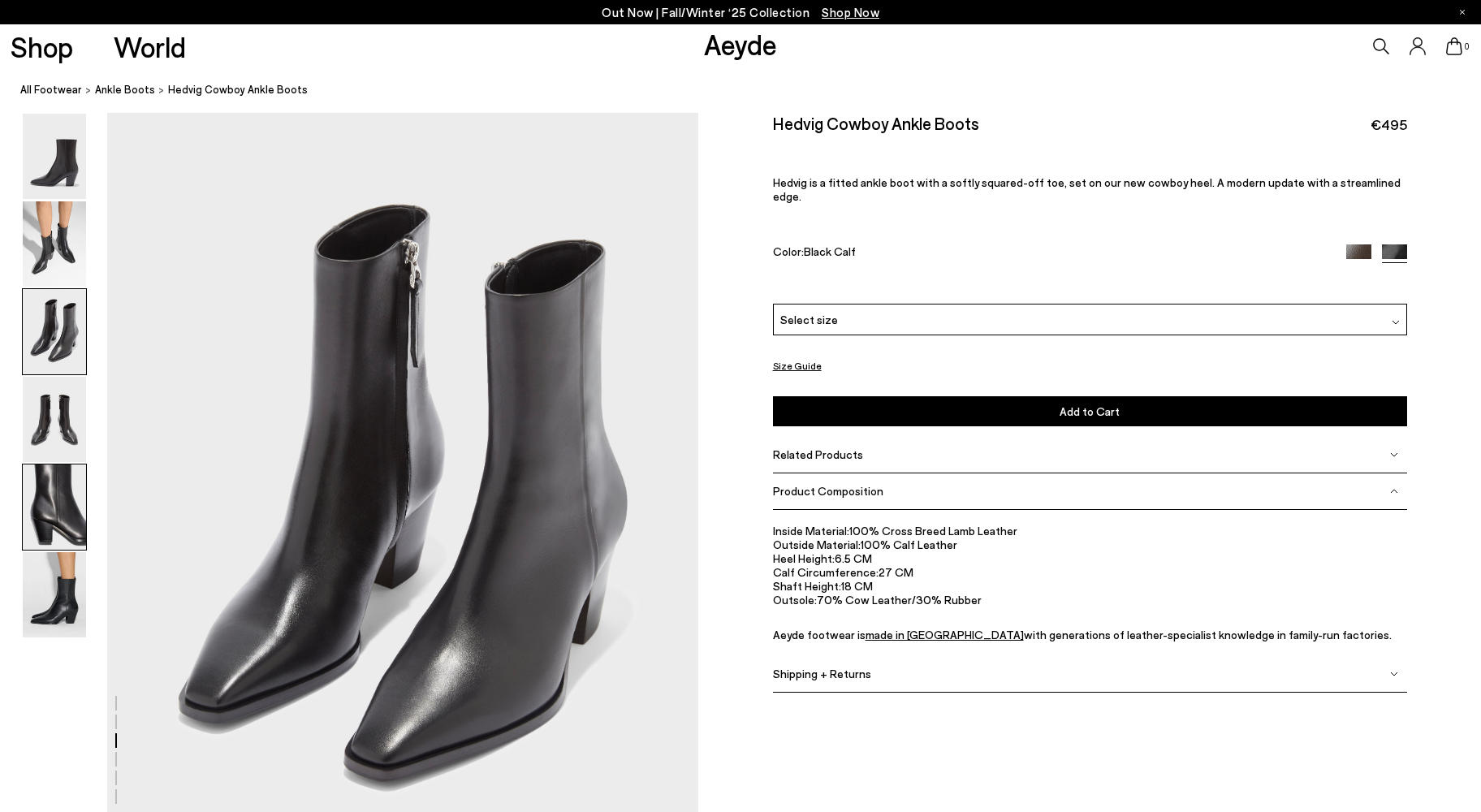
click at [51, 493] on img at bounding box center [54, 506] width 63 height 86
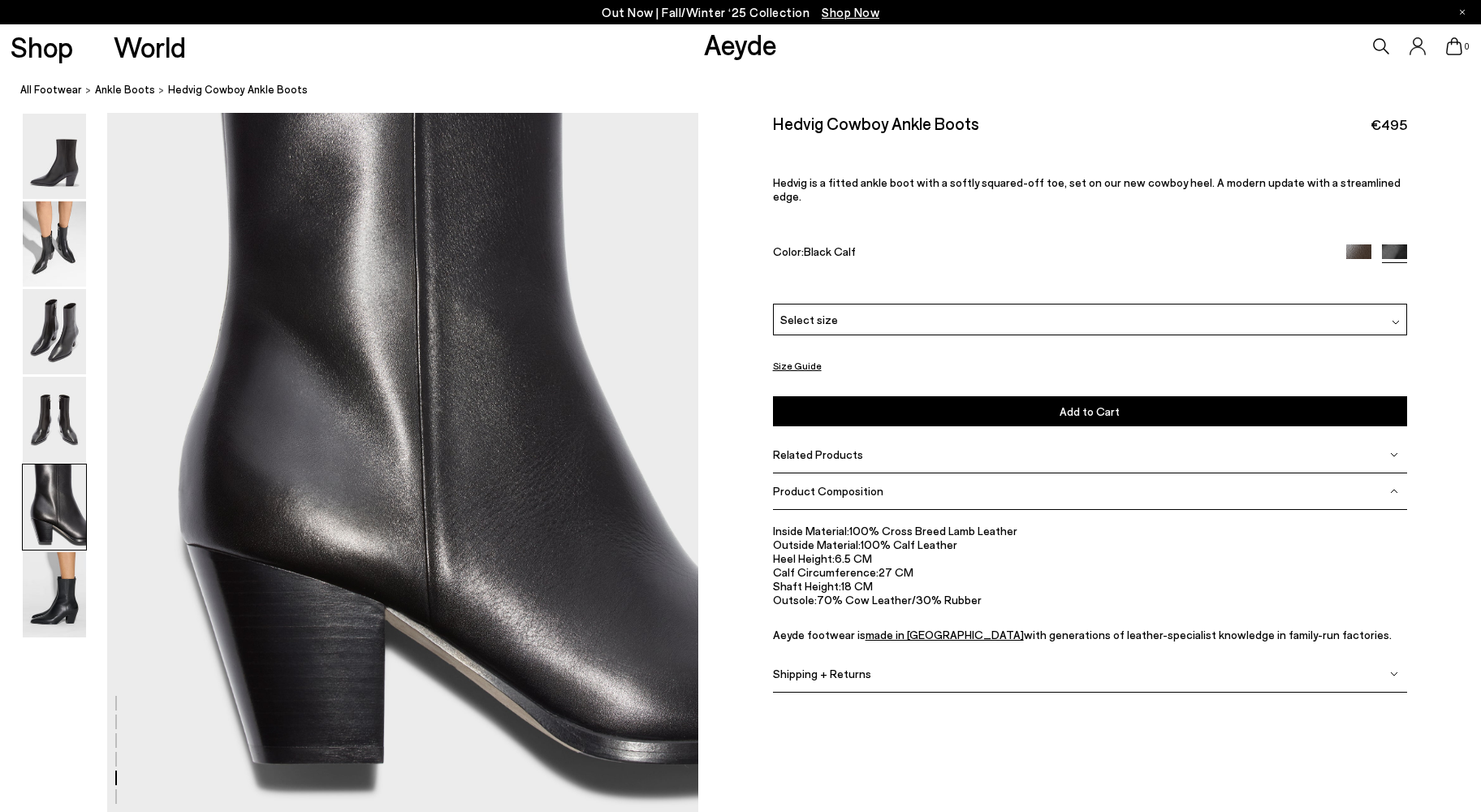
scroll to position [3288, 0]
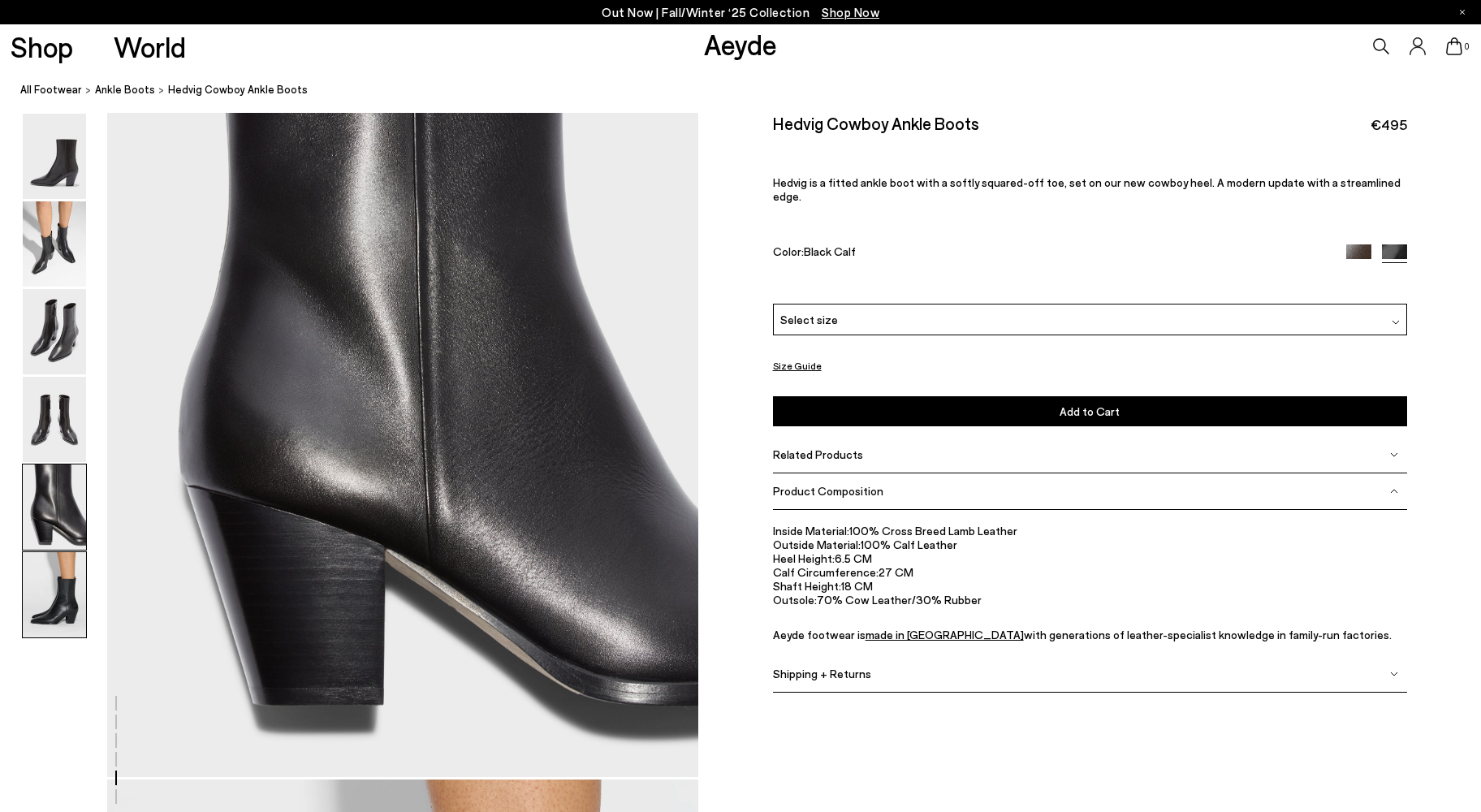
click at [52, 559] on img at bounding box center [54, 594] width 63 height 86
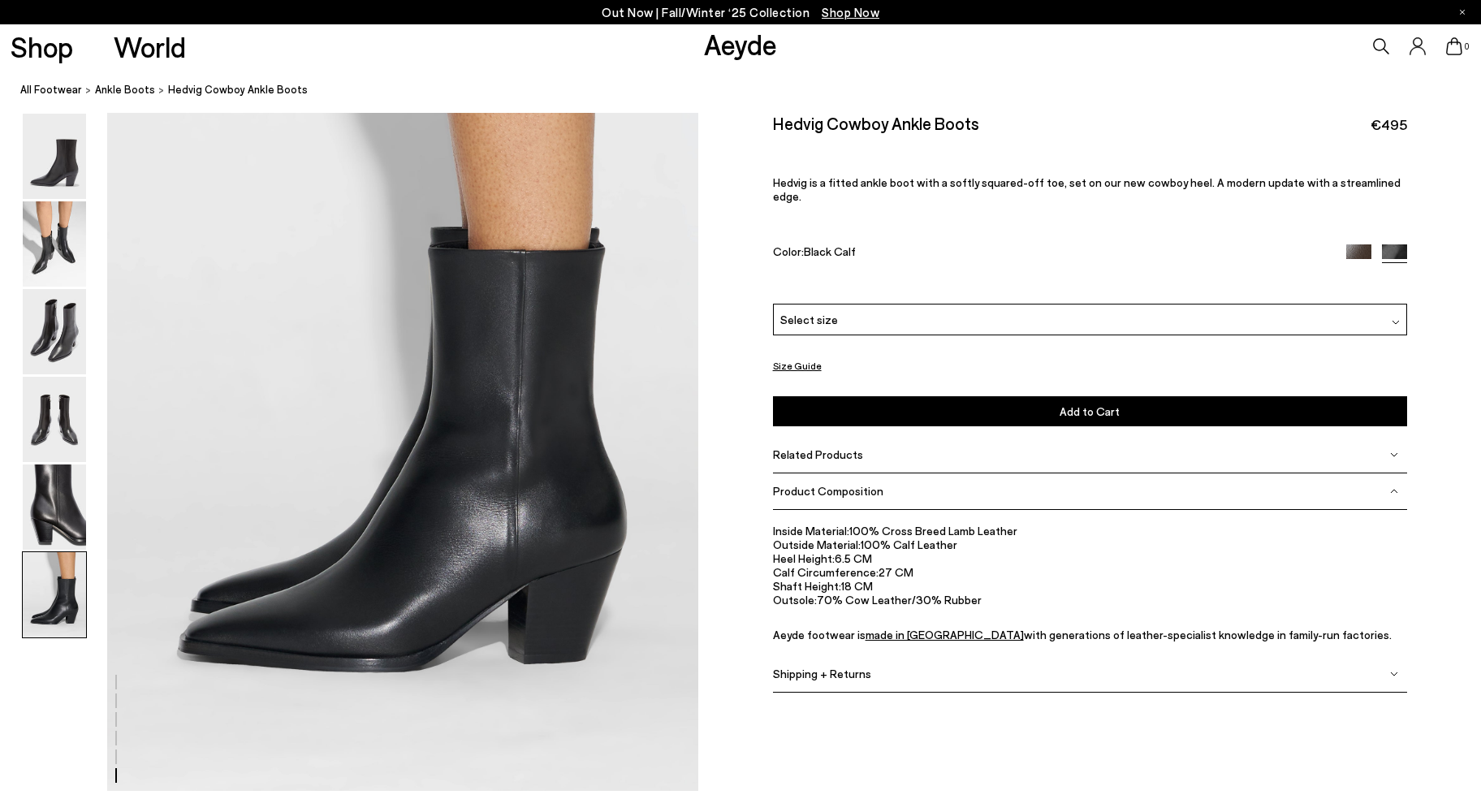
scroll to position [4067, 0]
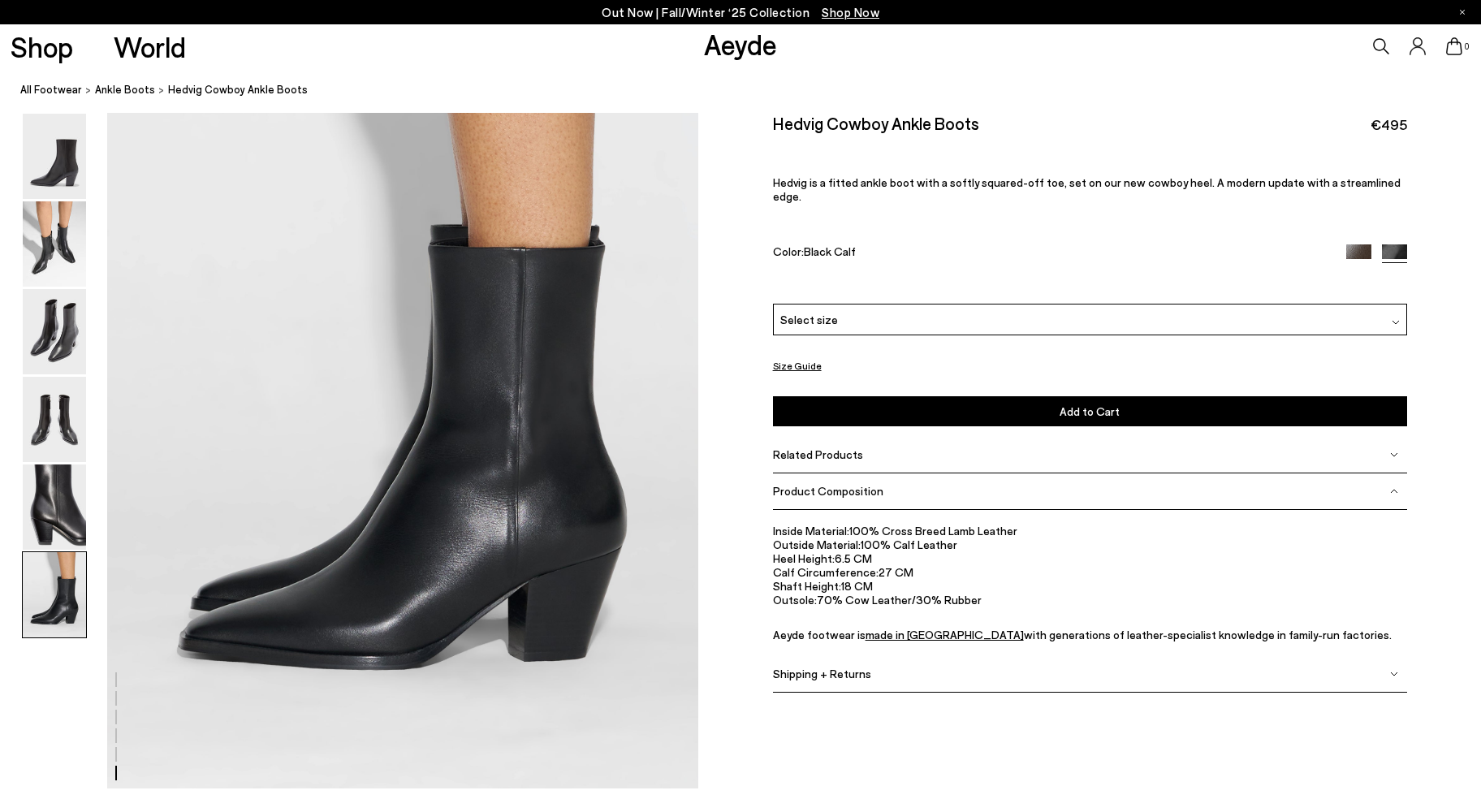
click at [846, 307] on div "Select size" at bounding box center [1091, 320] width 635 height 32
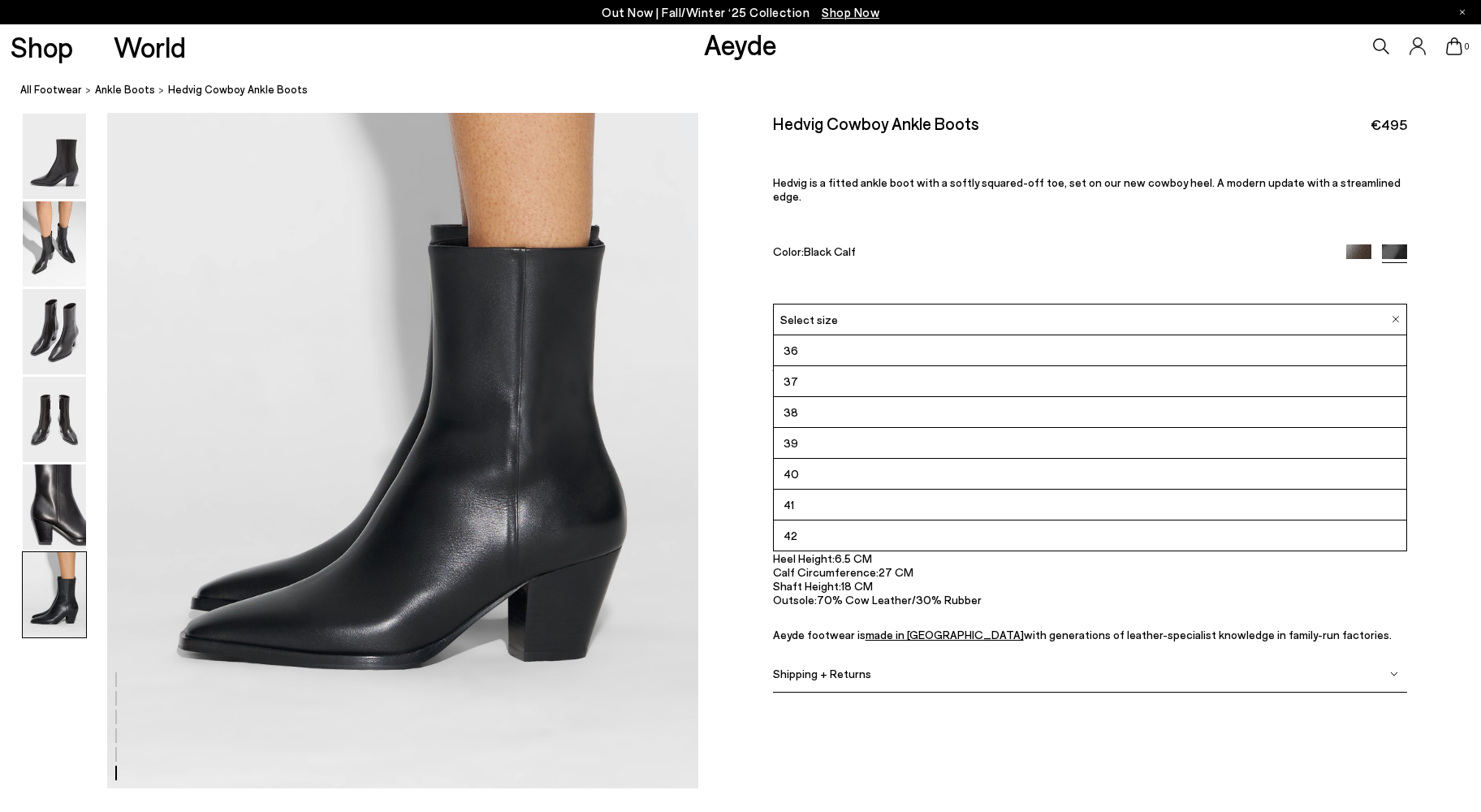
click at [846, 307] on div "Select size" at bounding box center [1091, 320] width 635 height 32
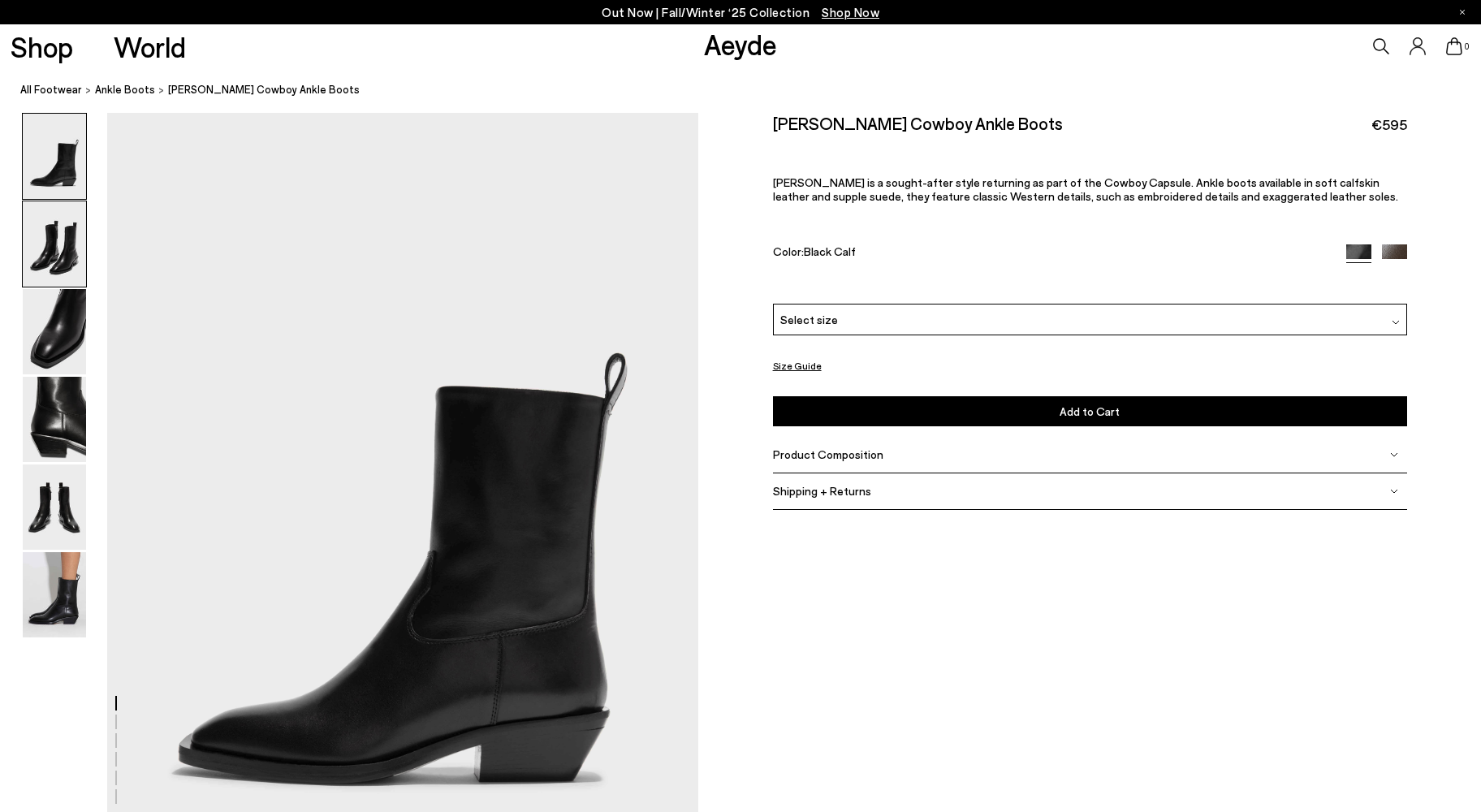
click at [56, 239] on img at bounding box center [54, 243] width 63 height 86
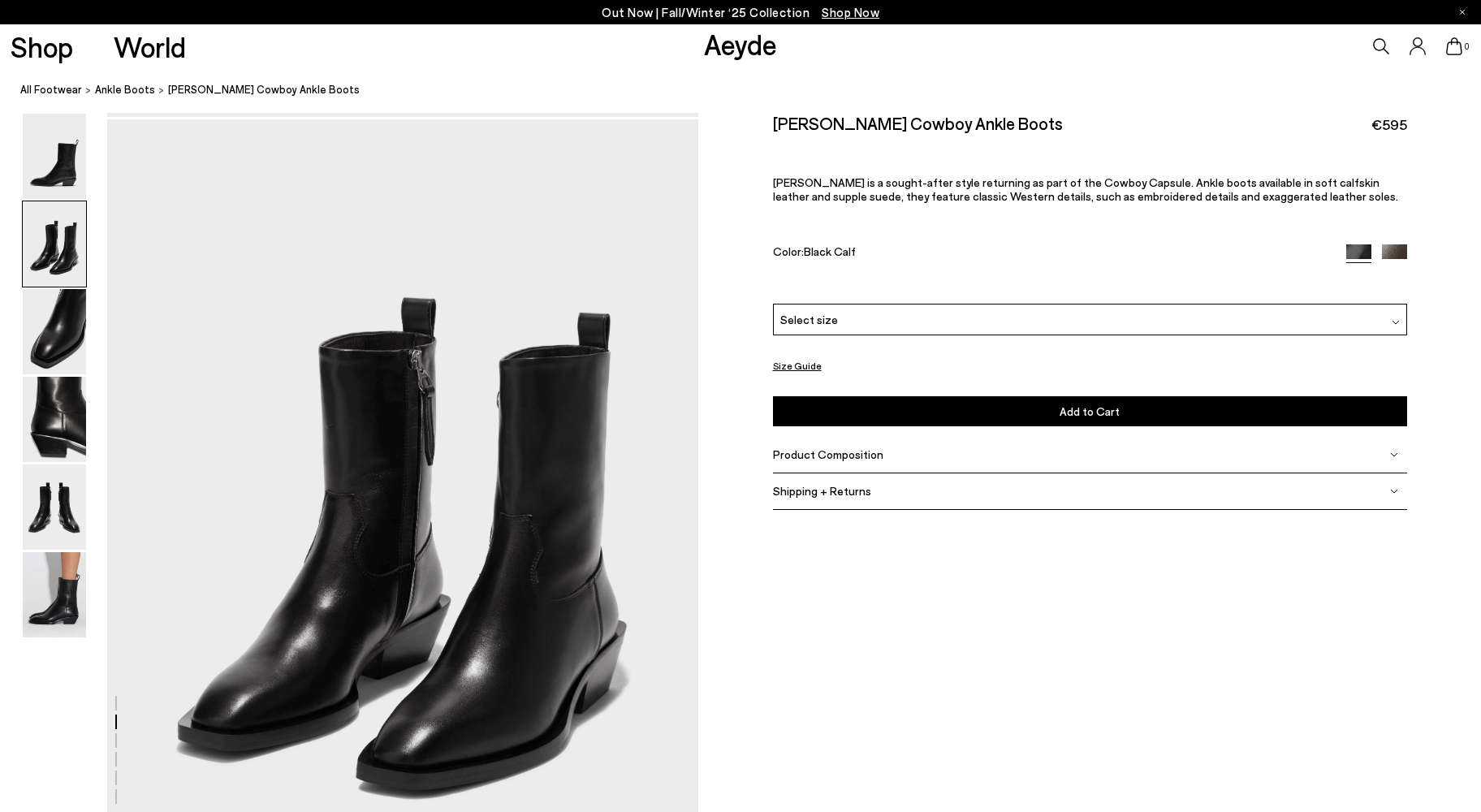
scroll to position [792, 0]
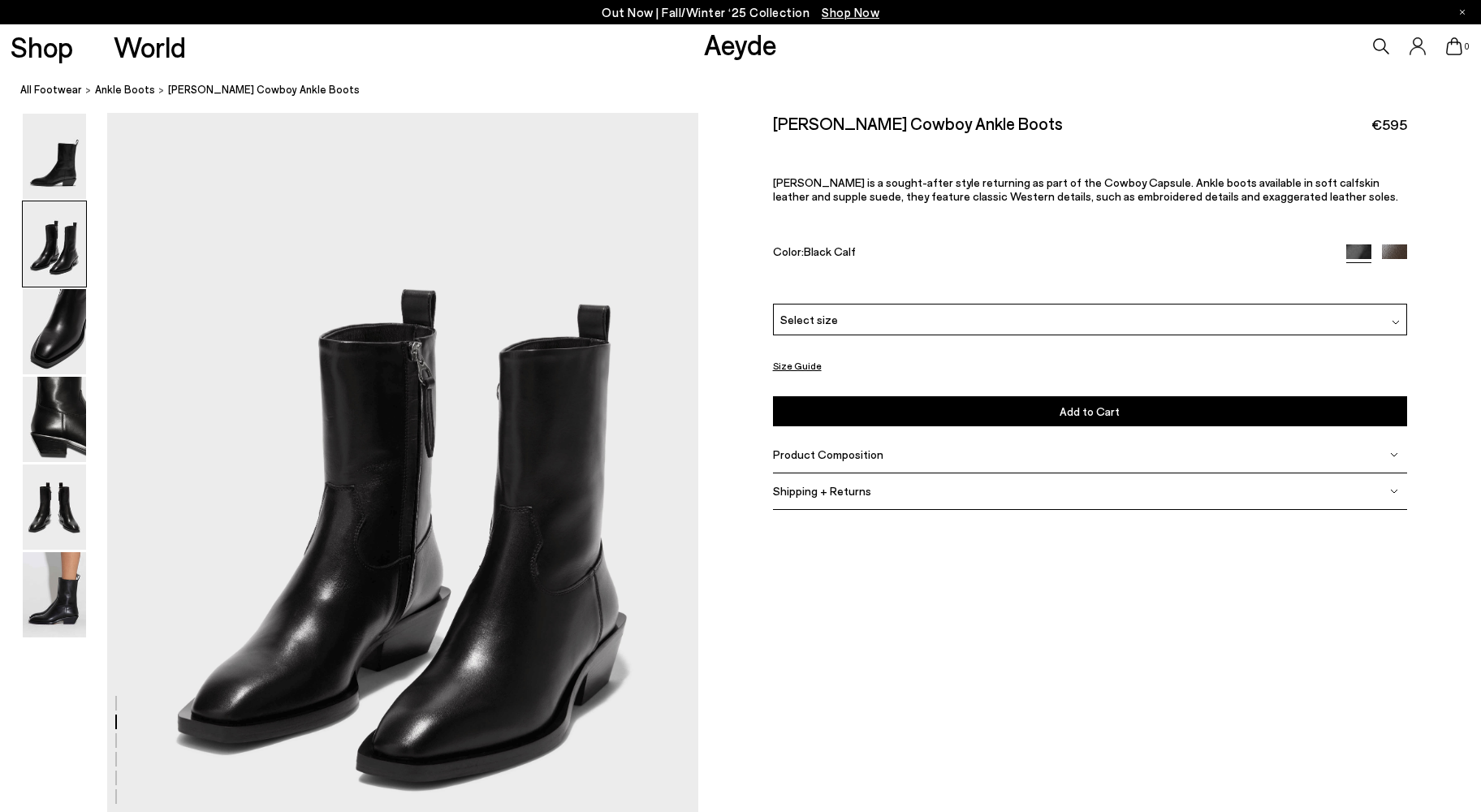
click at [50, 251] on img at bounding box center [54, 243] width 63 height 86
click at [62, 245] on img at bounding box center [54, 243] width 63 height 86
click at [69, 312] on img at bounding box center [54, 331] width 63 height 86
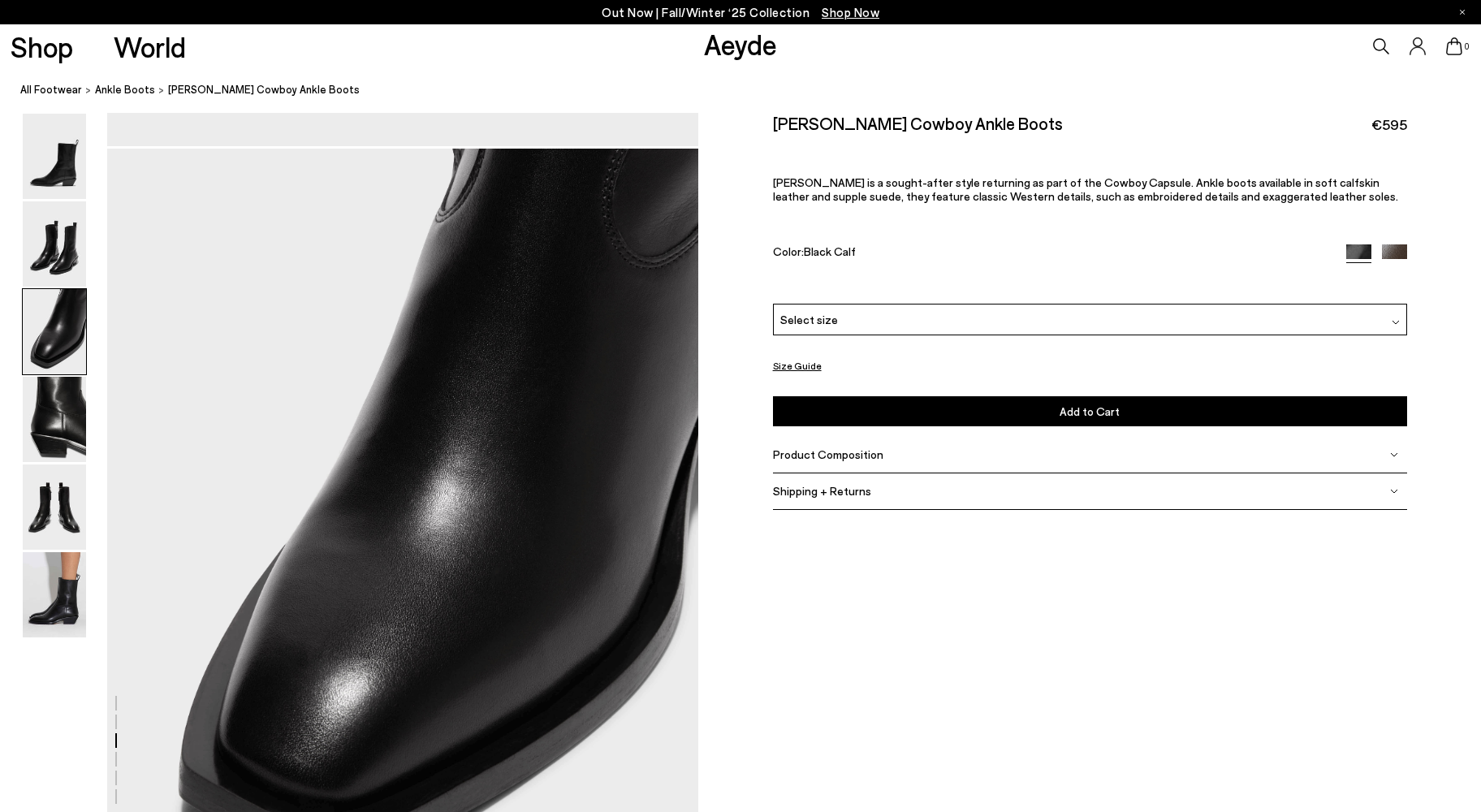
scroll to position [1583, 0]
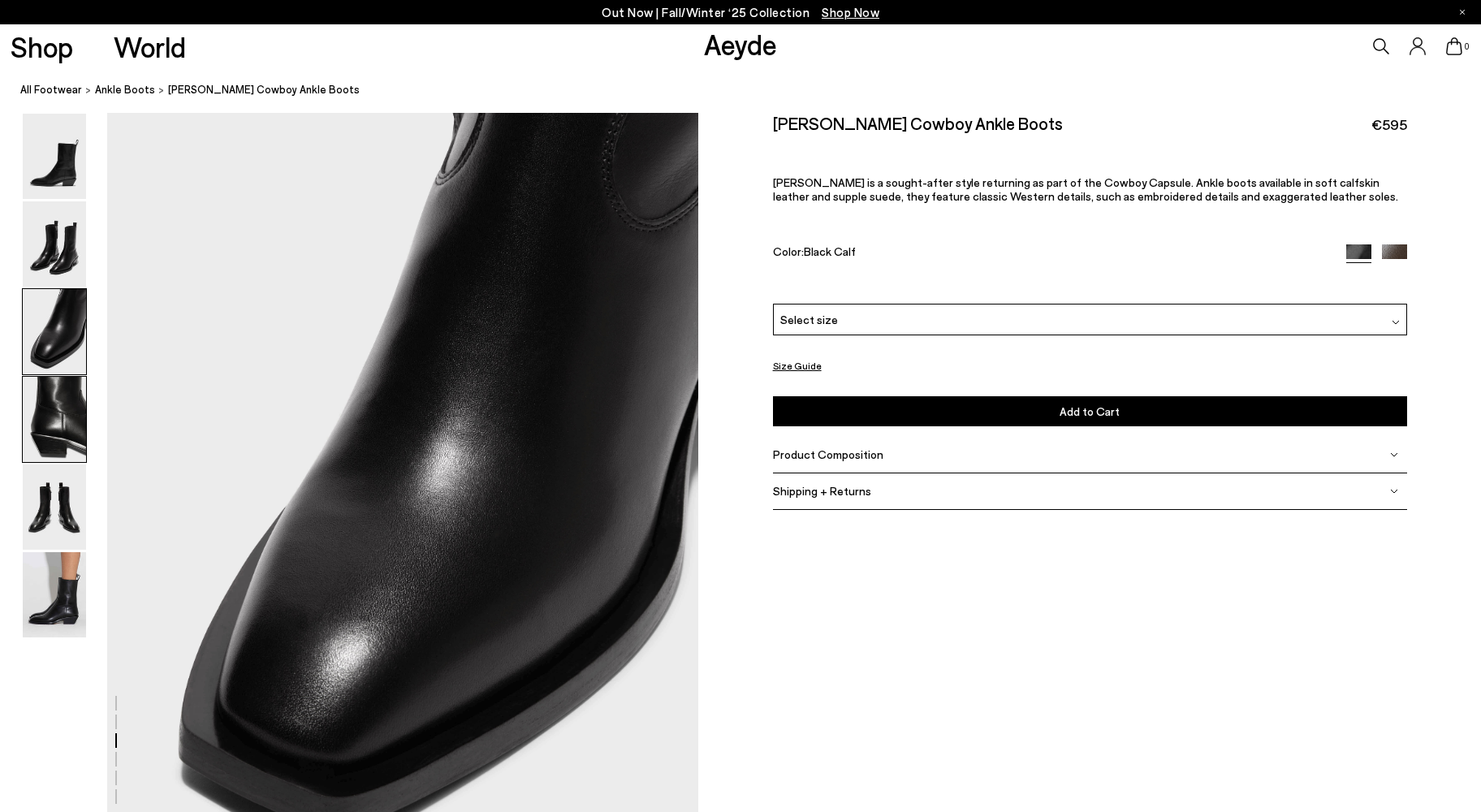
click at [62, 405] on img at bounding box center [54, 419] width 63 height 86
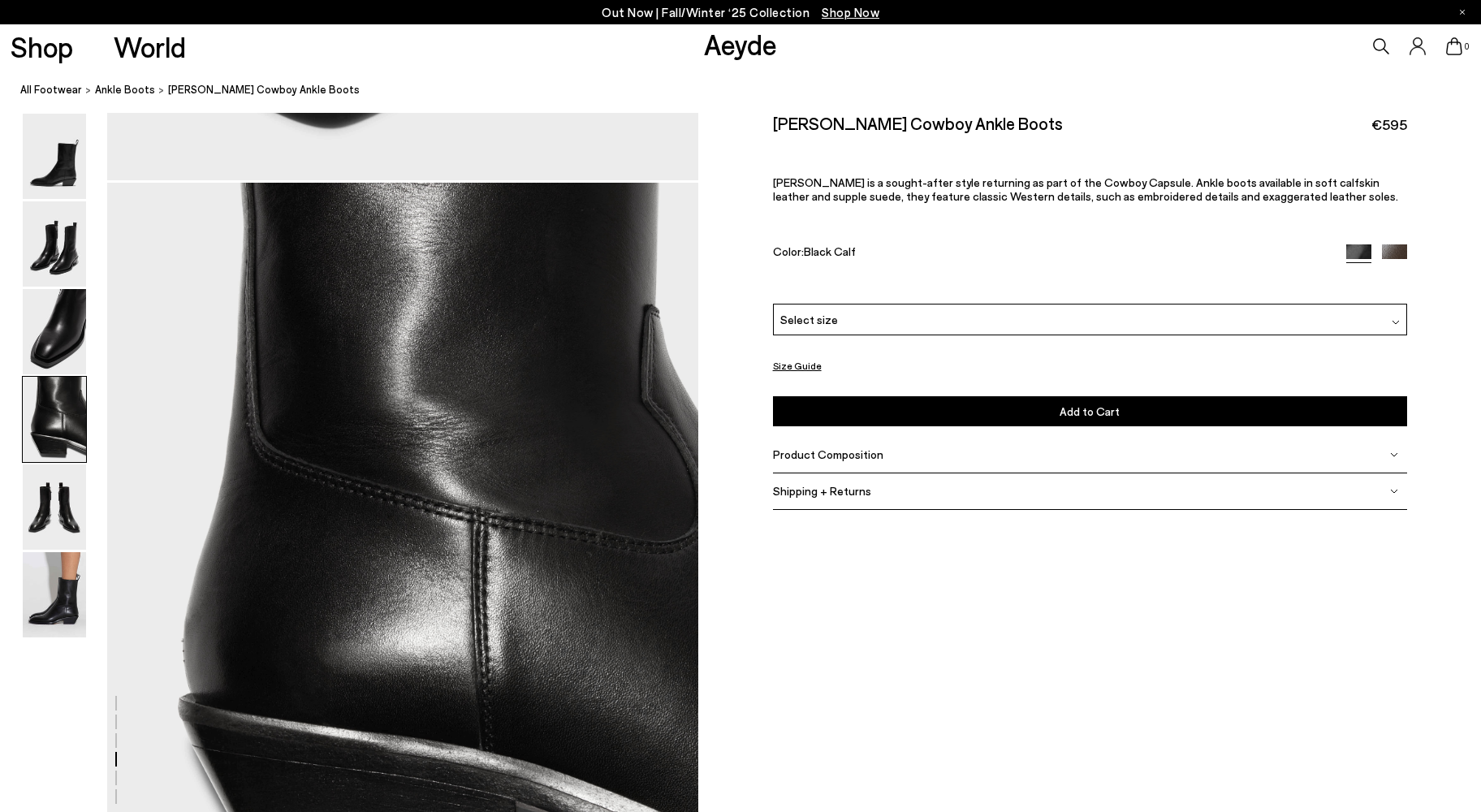
scroll to position [2375, 0]
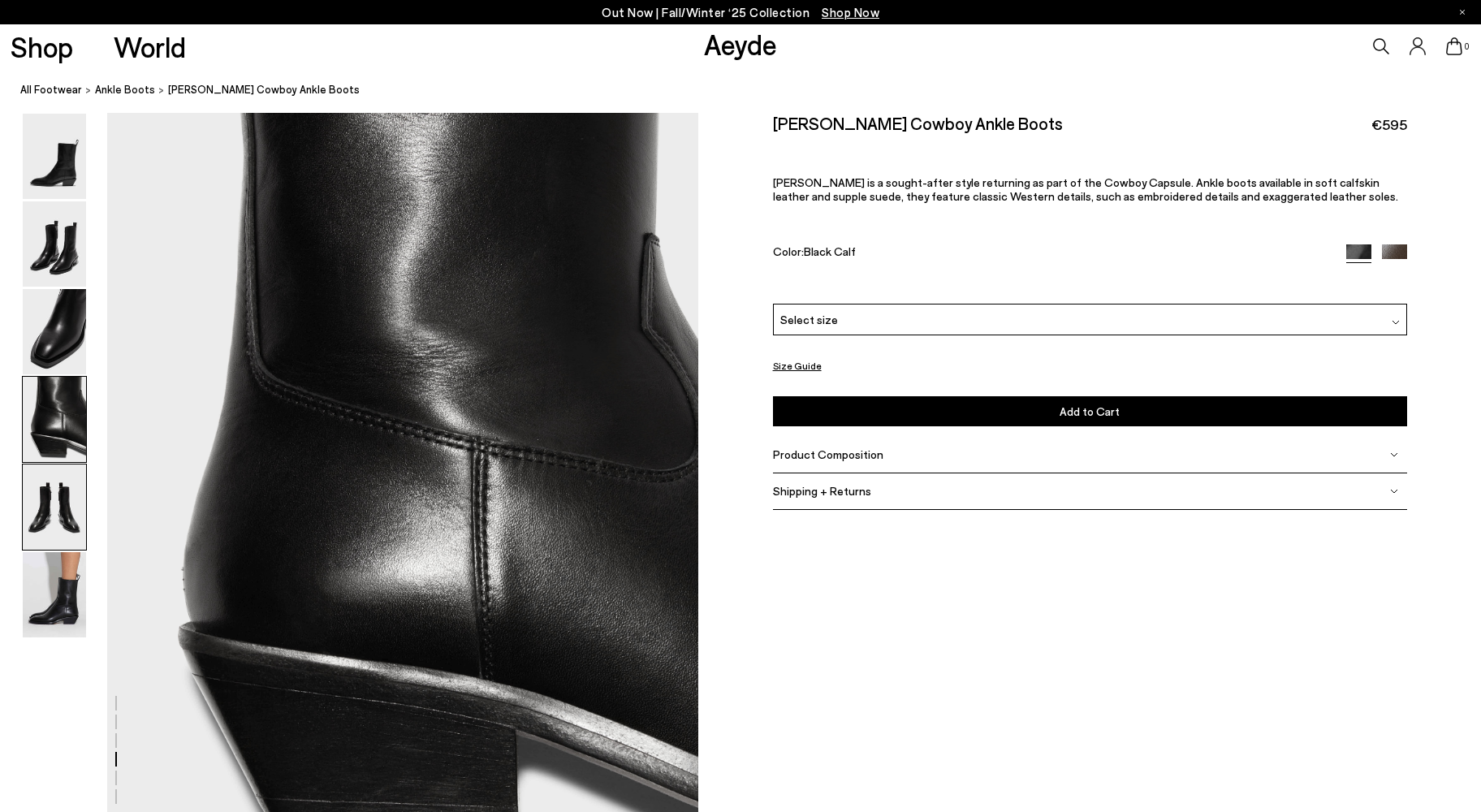
click at [61, 494] on img at bounding box center [54, 506] width 63 height 86
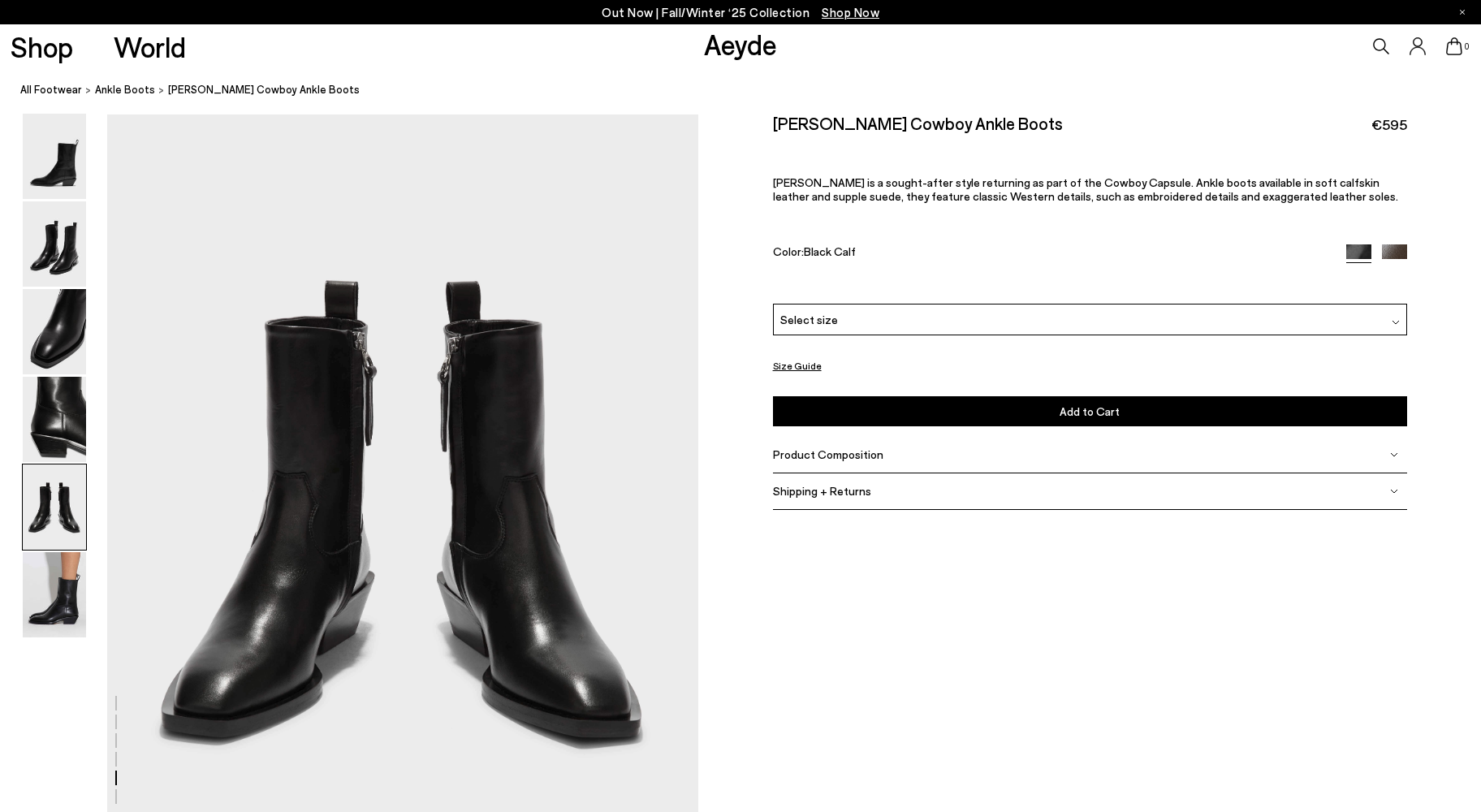
scroll to position [3165, 0]
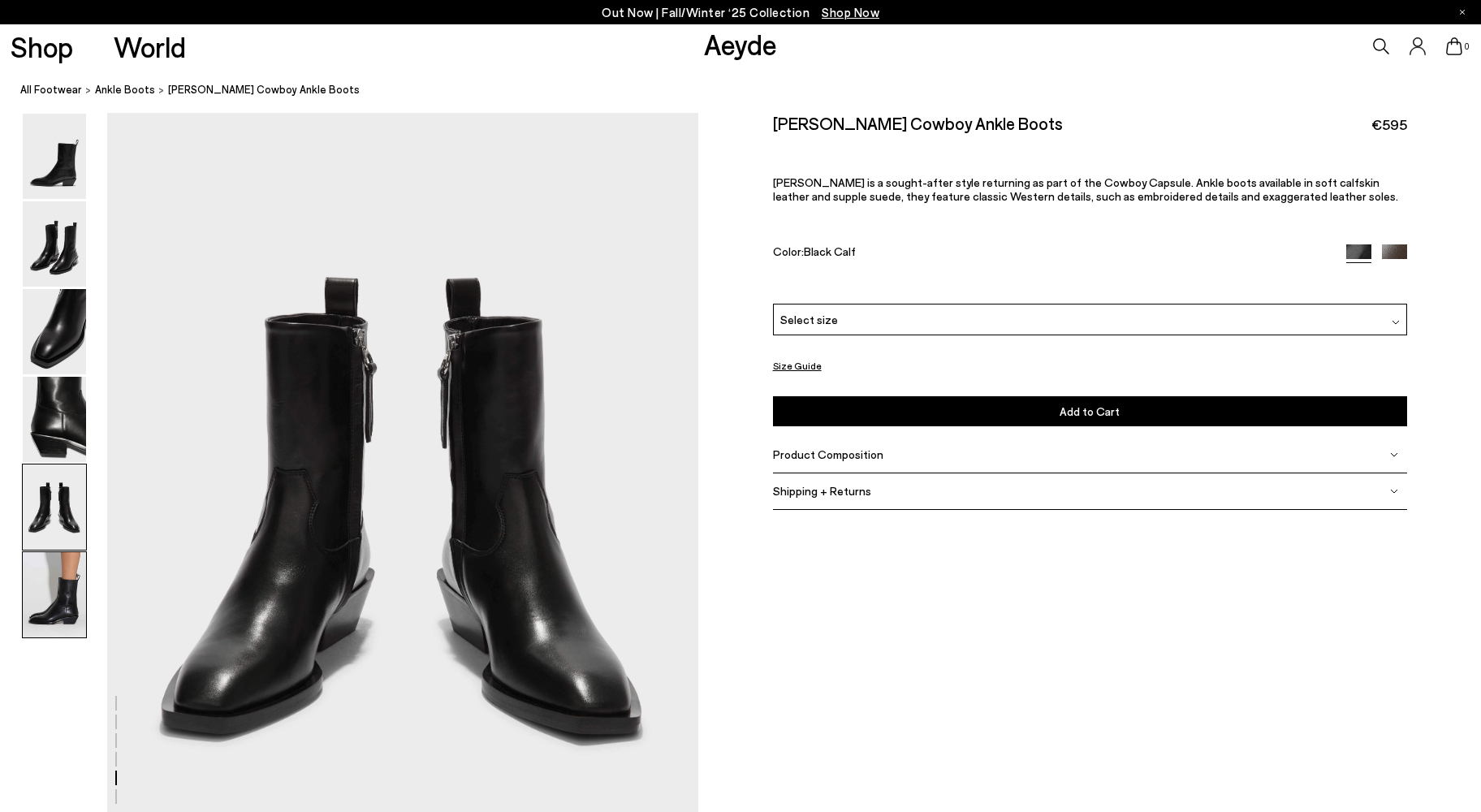
click at [58, 596] on img at bounding box center [54, 594] width 63 height 86
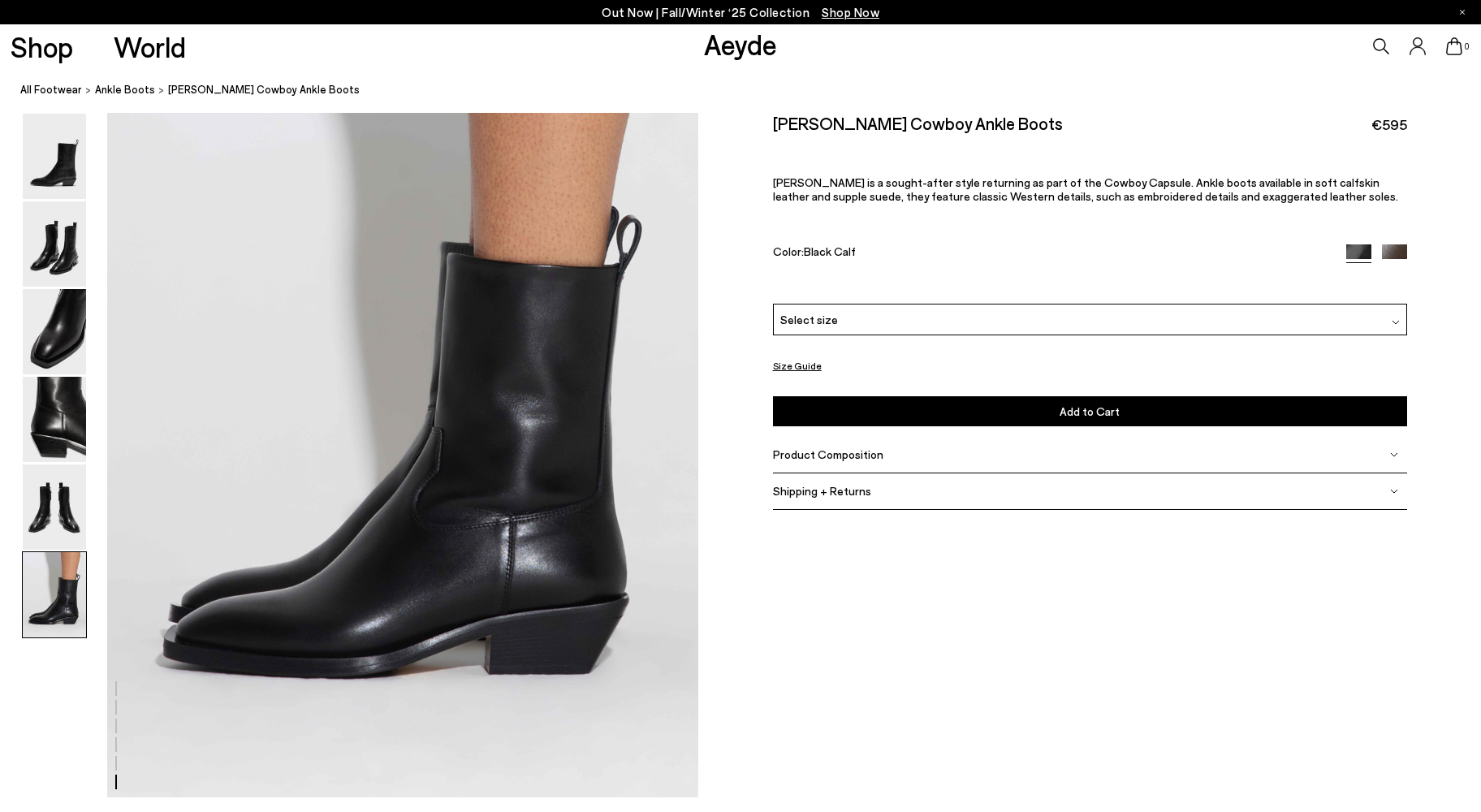
scroll to position [4067, 0]
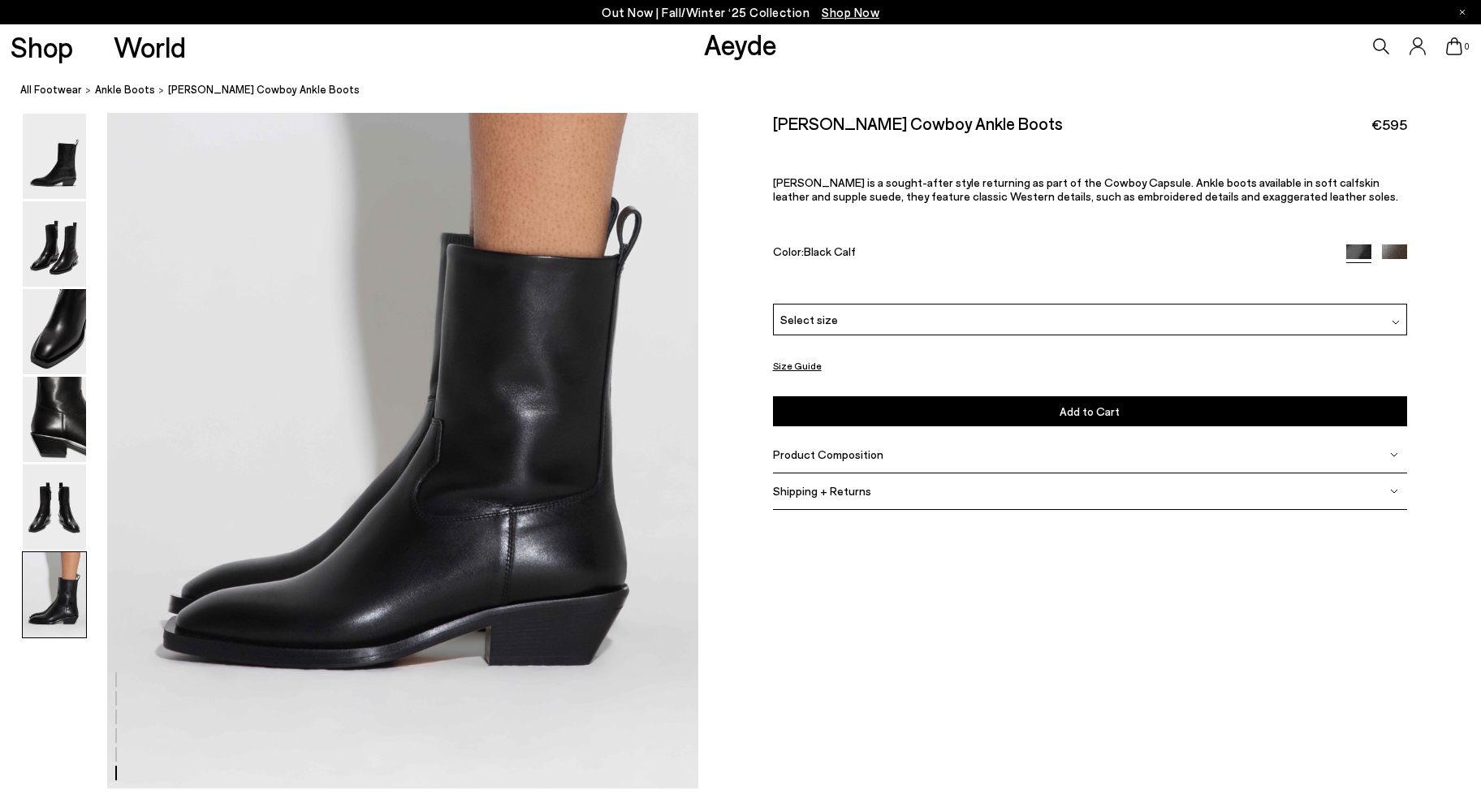
click at [856, 452] on span "Product Composition" at bounding box center [828, 454] width 110 height 14
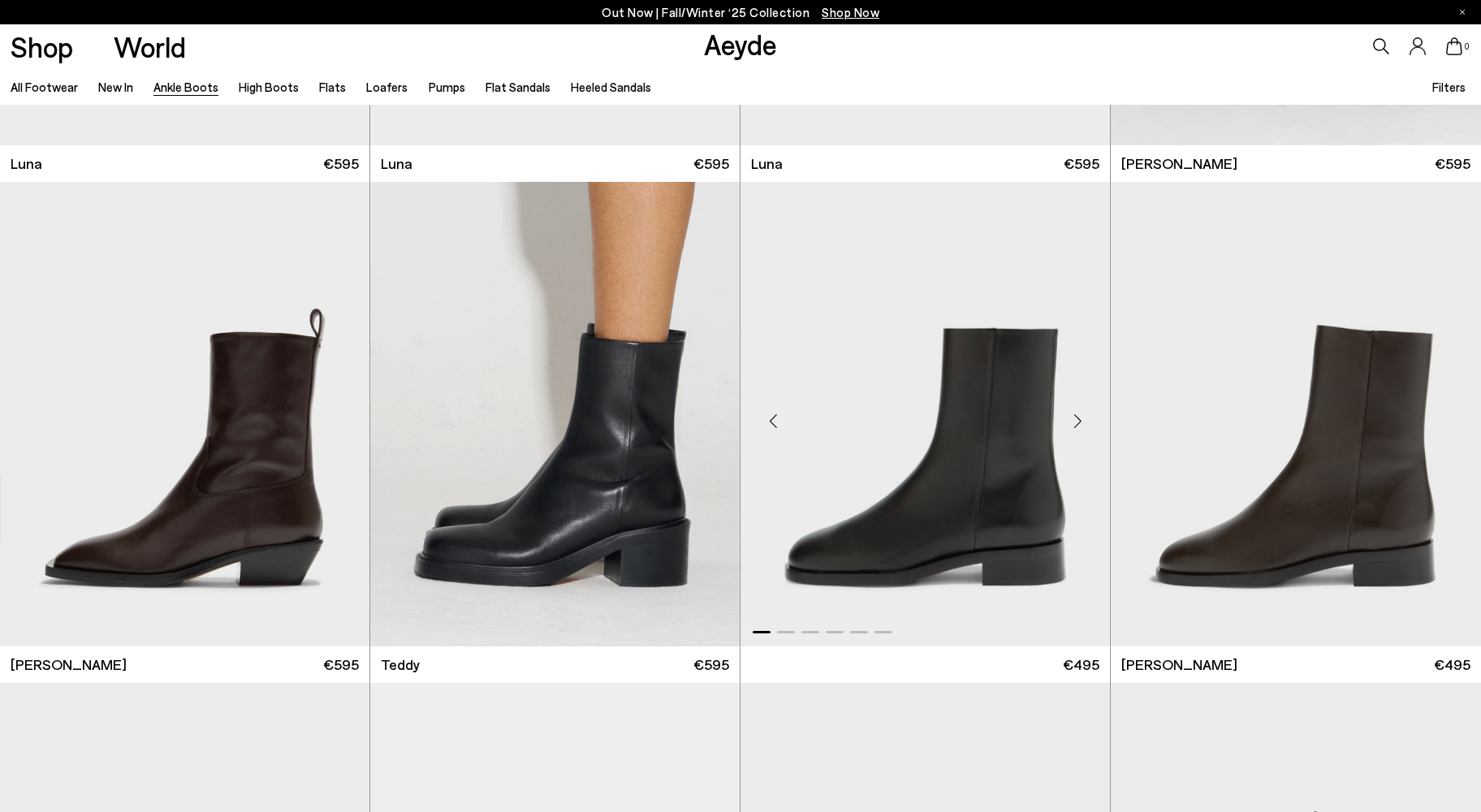
scroll to position [6434, 0]
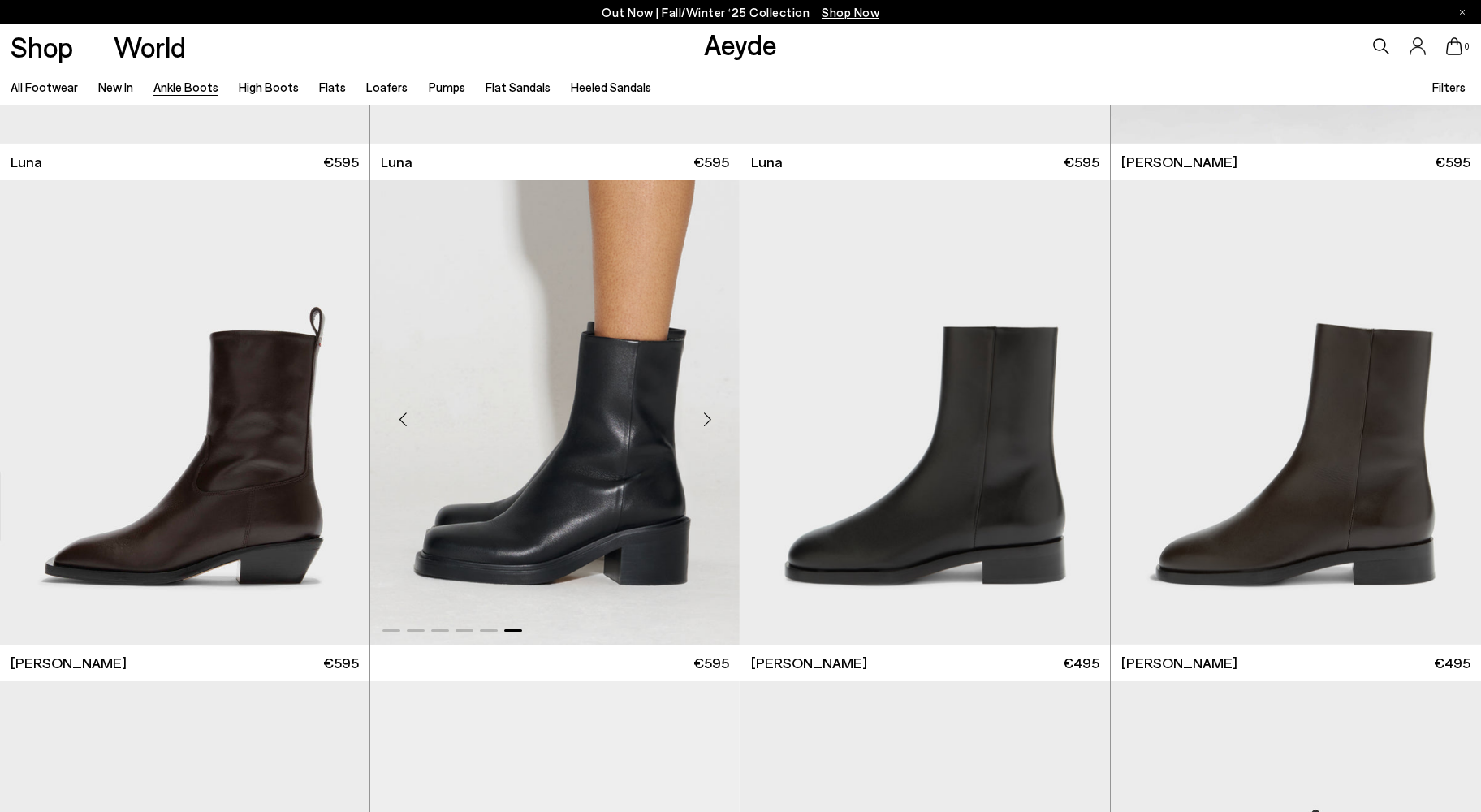
click at [711, 422] on div "Next slide" at bounding box center [707, 418] width 49 height 49
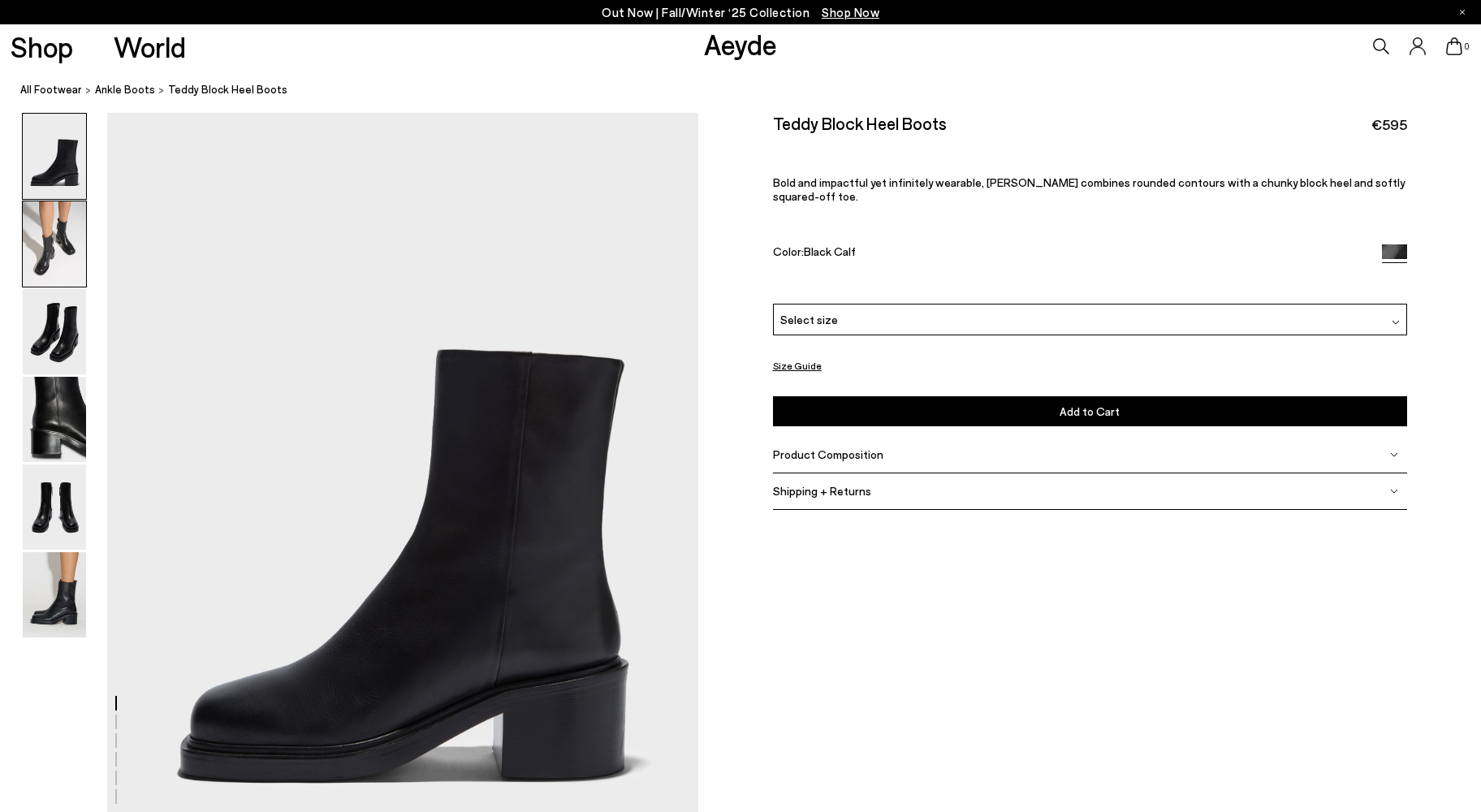
click at [61, 224] on img at bounding box center [54, 243] width 63 height 86
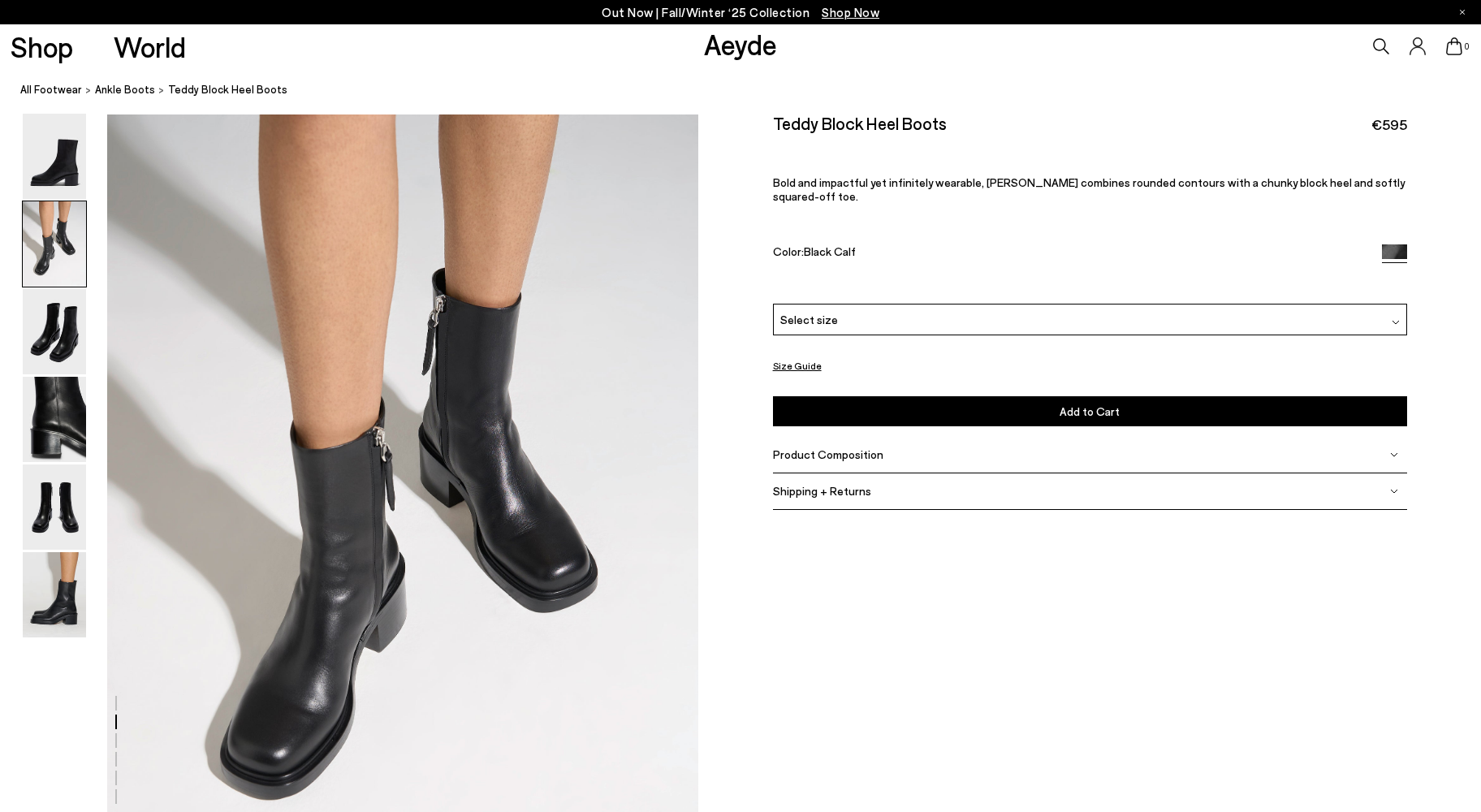
scroll to position [792, 0]
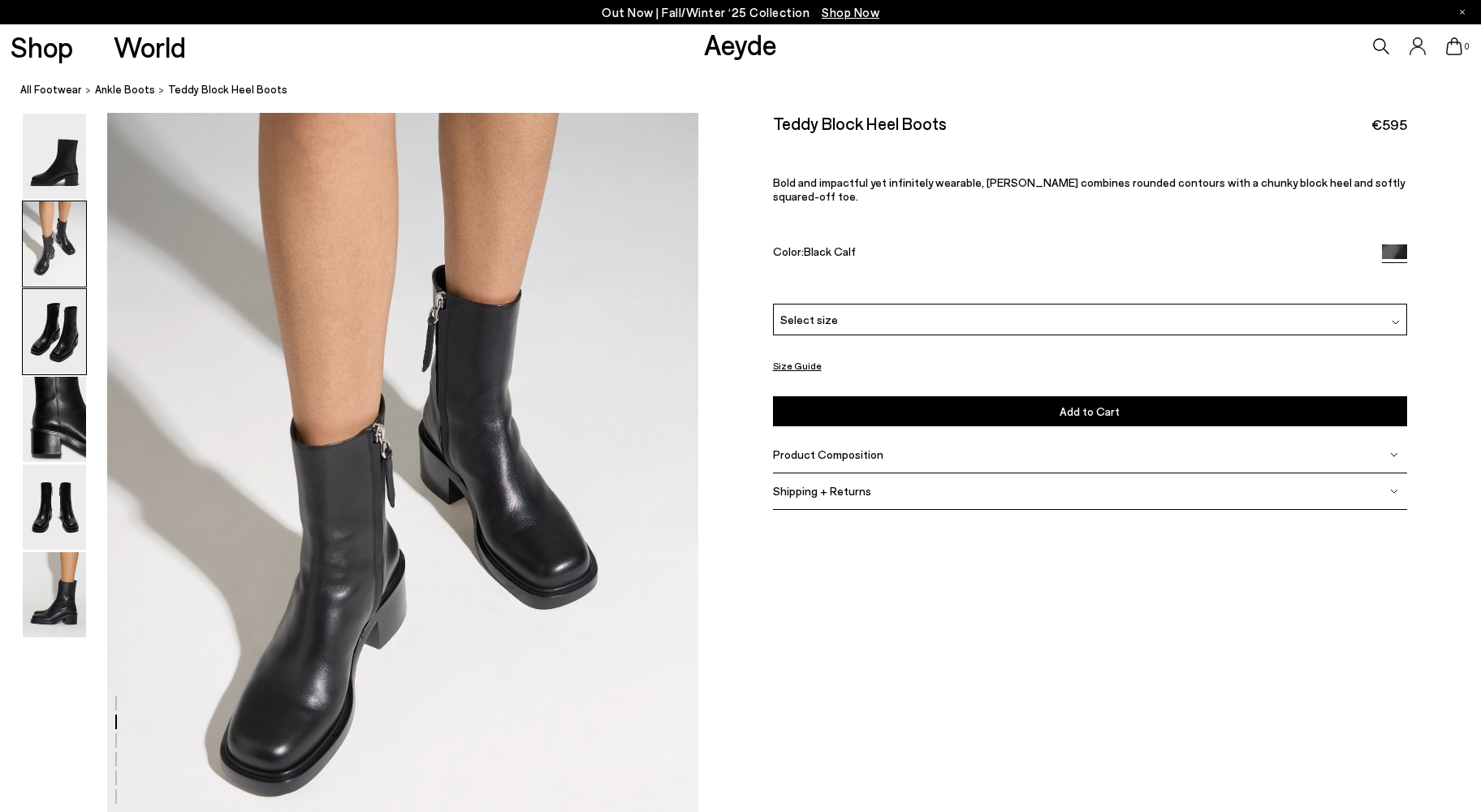
click at [71, 349] on img at bounding box center [54, 331] width 63 height 86
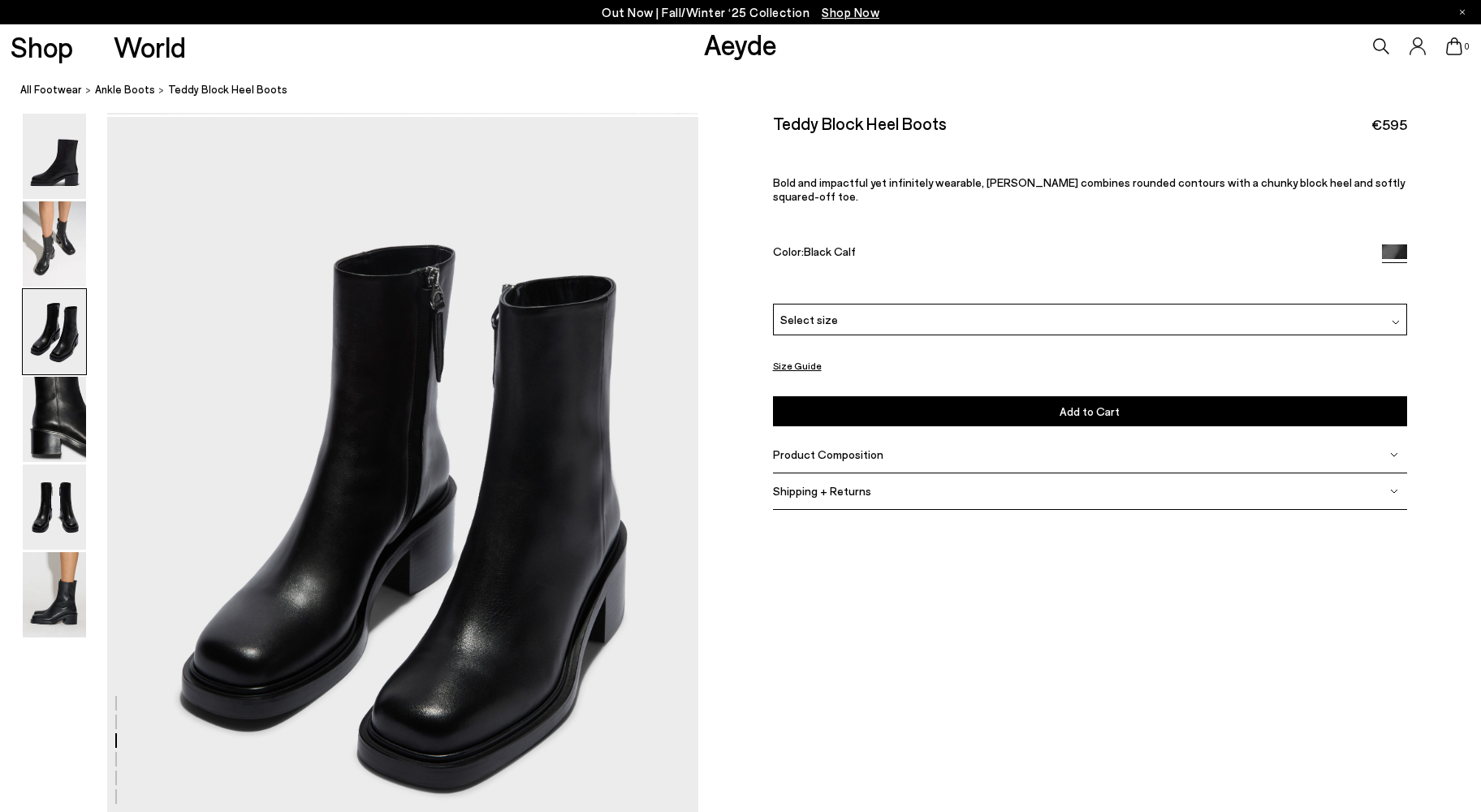
scroll to position [1583, 0]
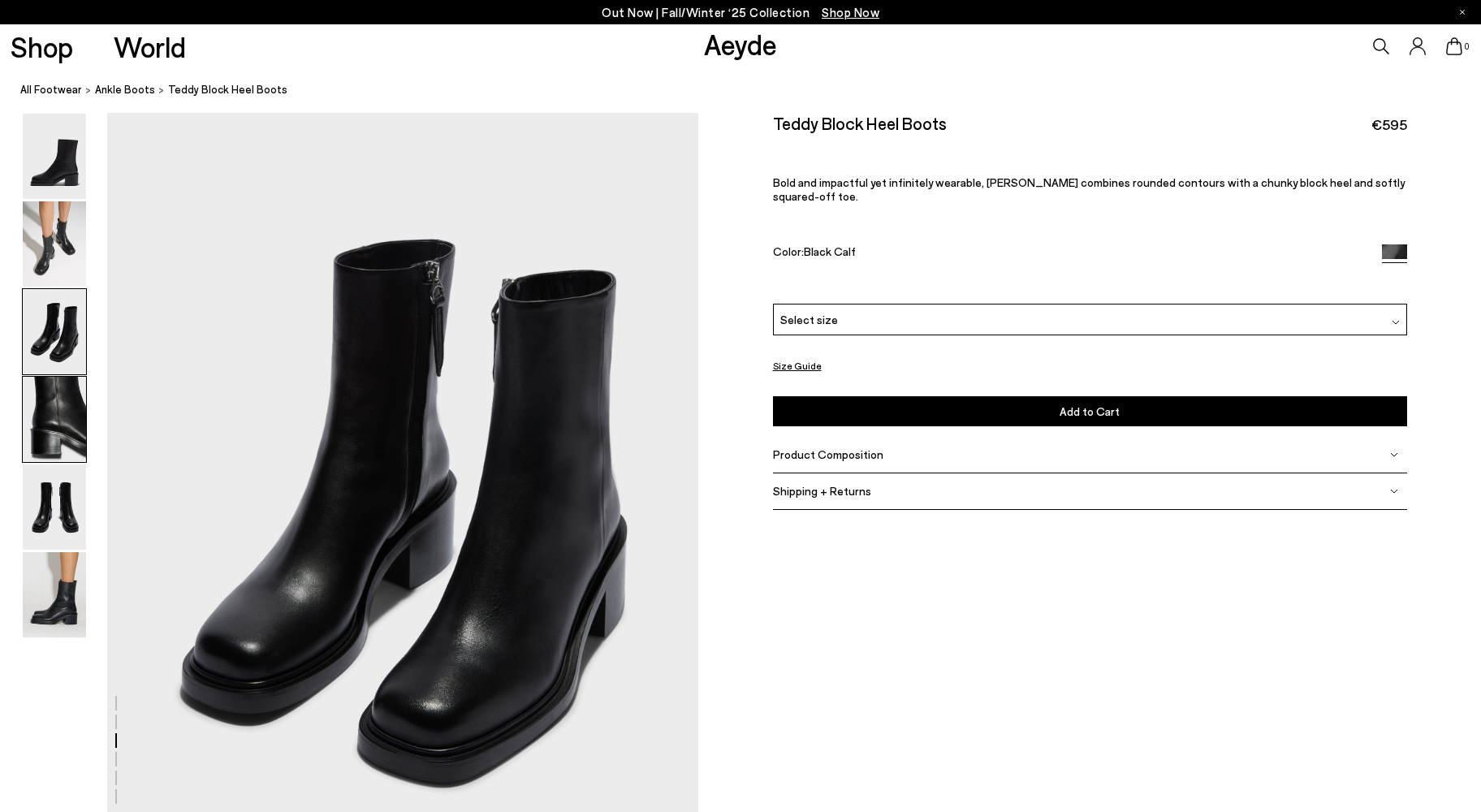
click at [60, 386] on img at bounding box center [54, 419] width 63 height 86
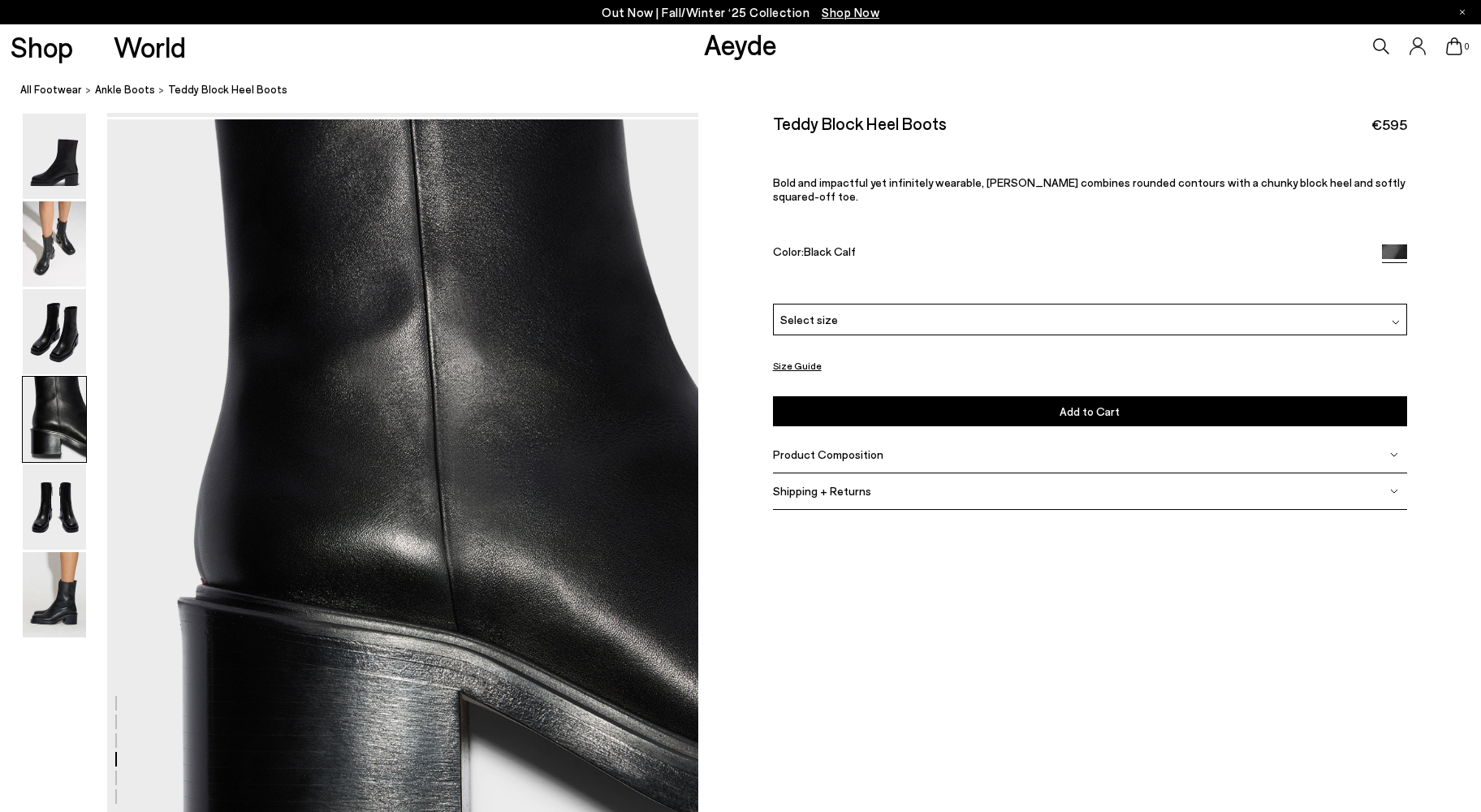
scroll to position [2375, 0]
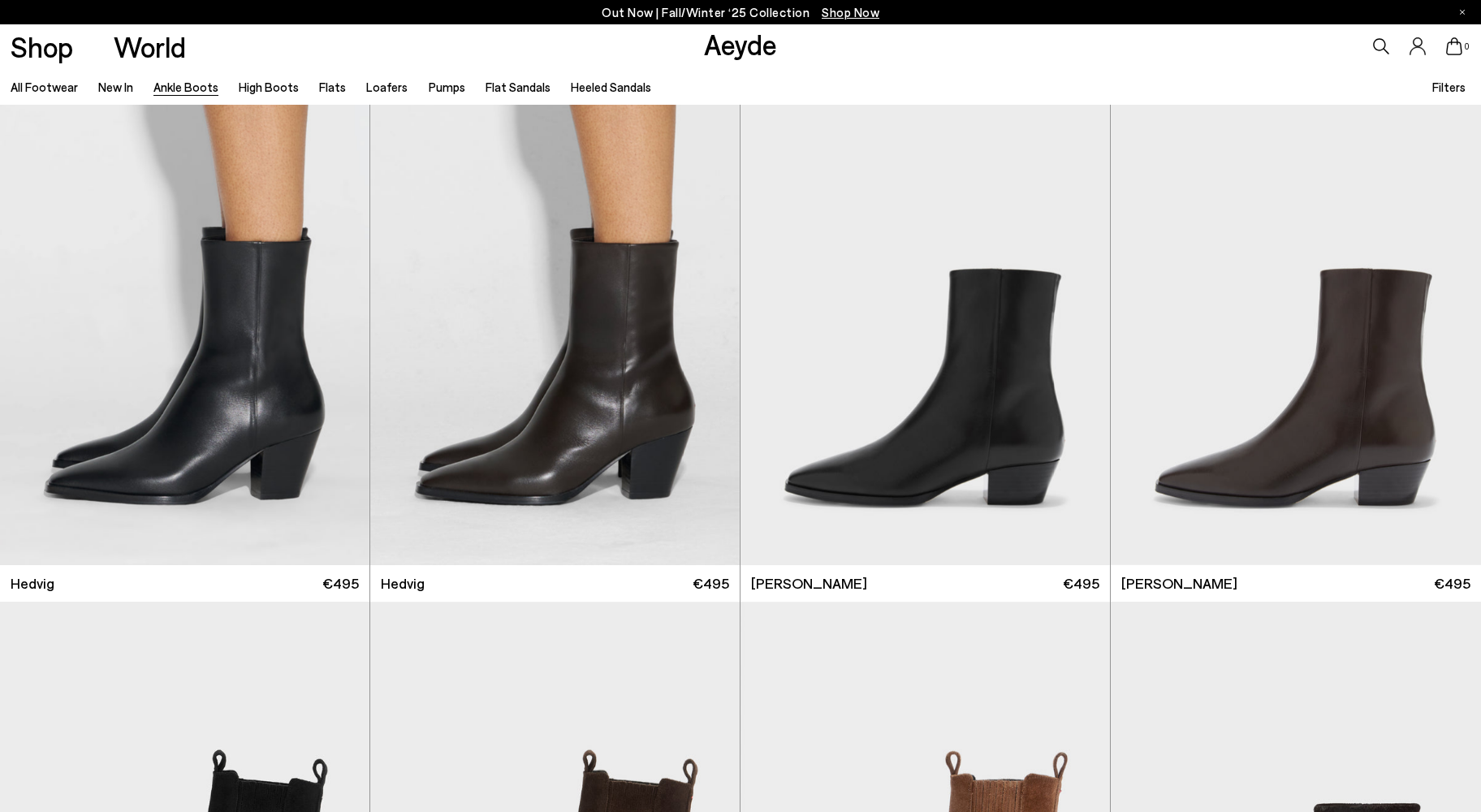
scroll to position [504, 0]
click at [336, 337] on div "Next slide" at bounding box center [336, 340] width 49 height 49
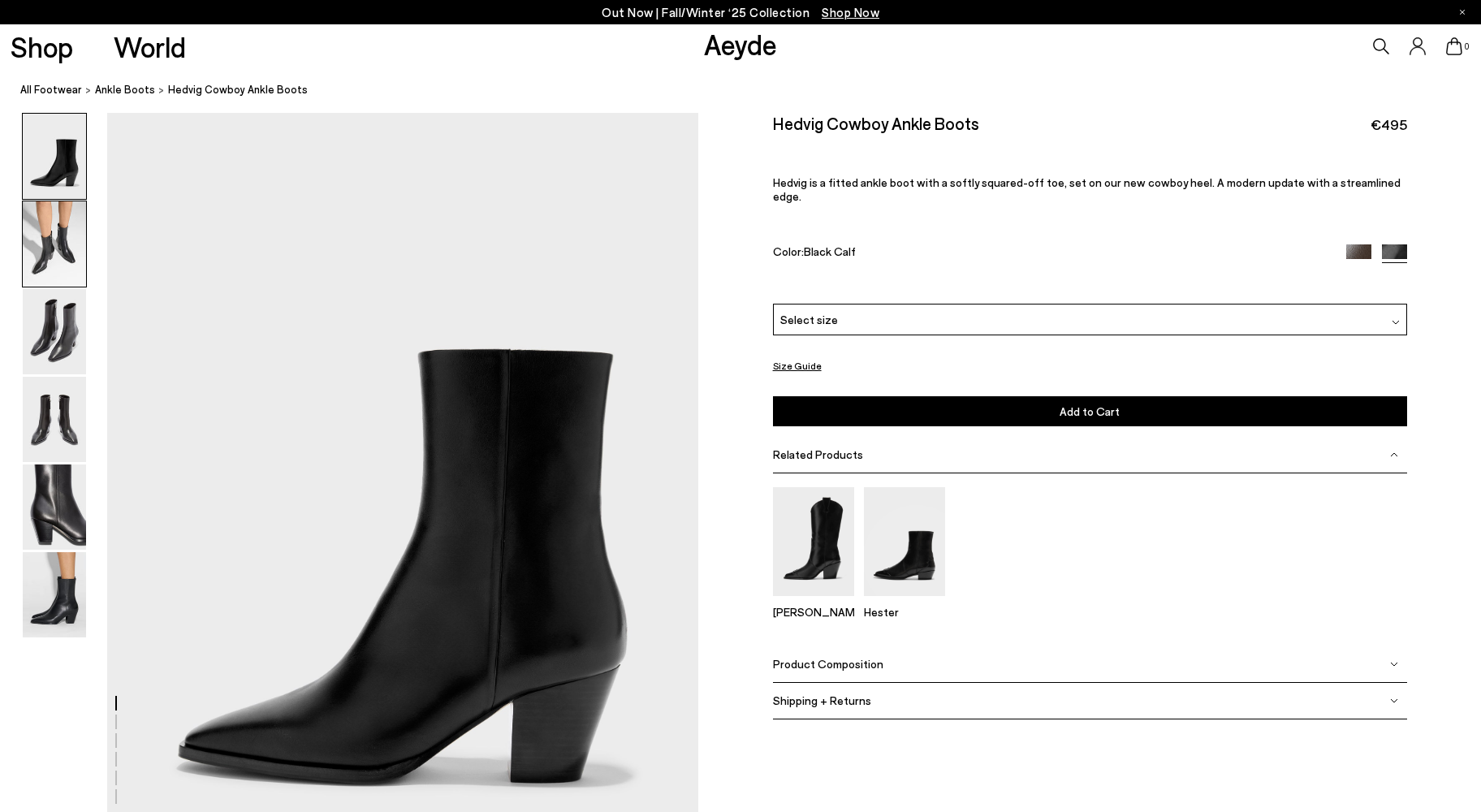
click at [39, 228] on img at bounding box center [54, 243] width 63 height 86
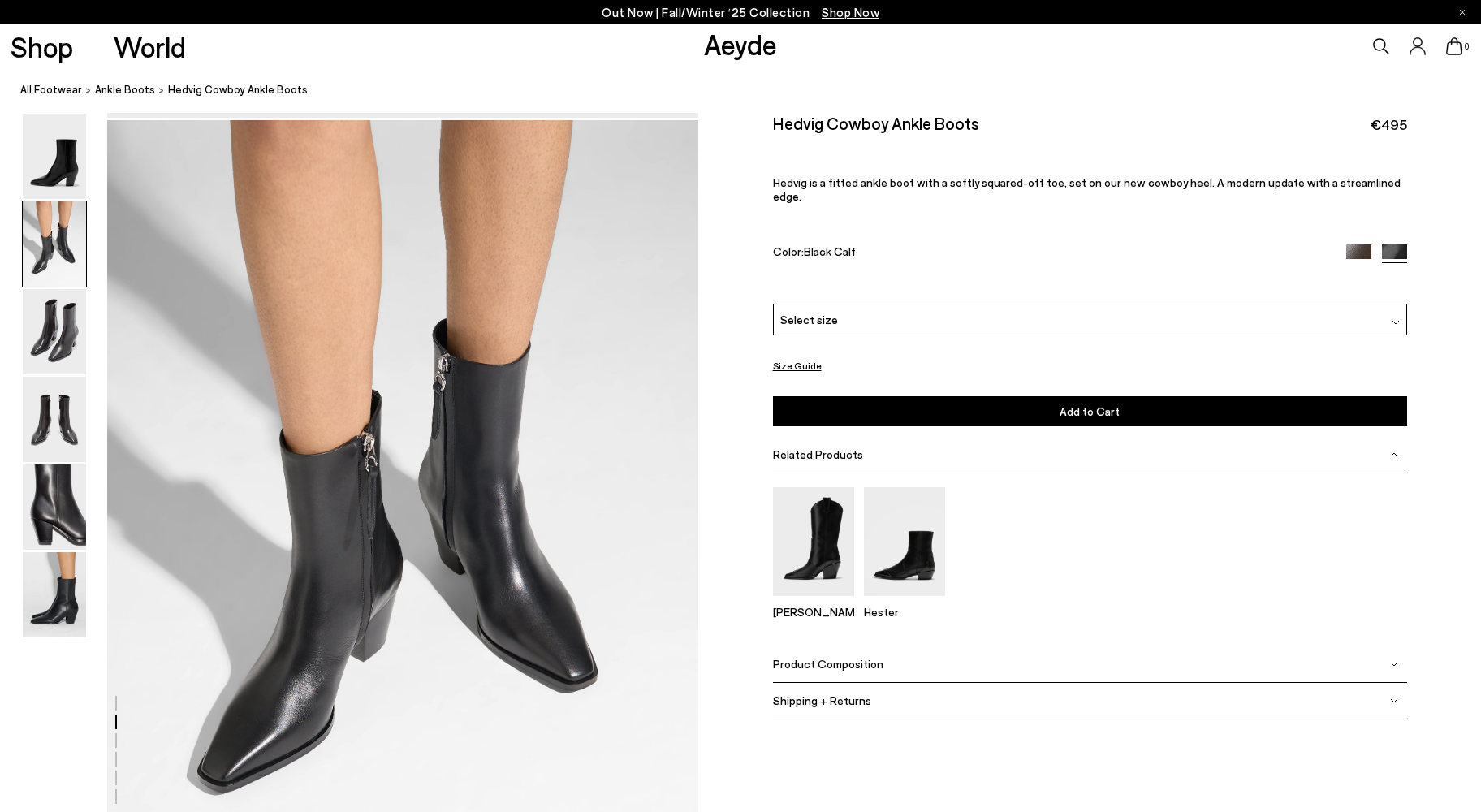
scroll to position [792, 0]
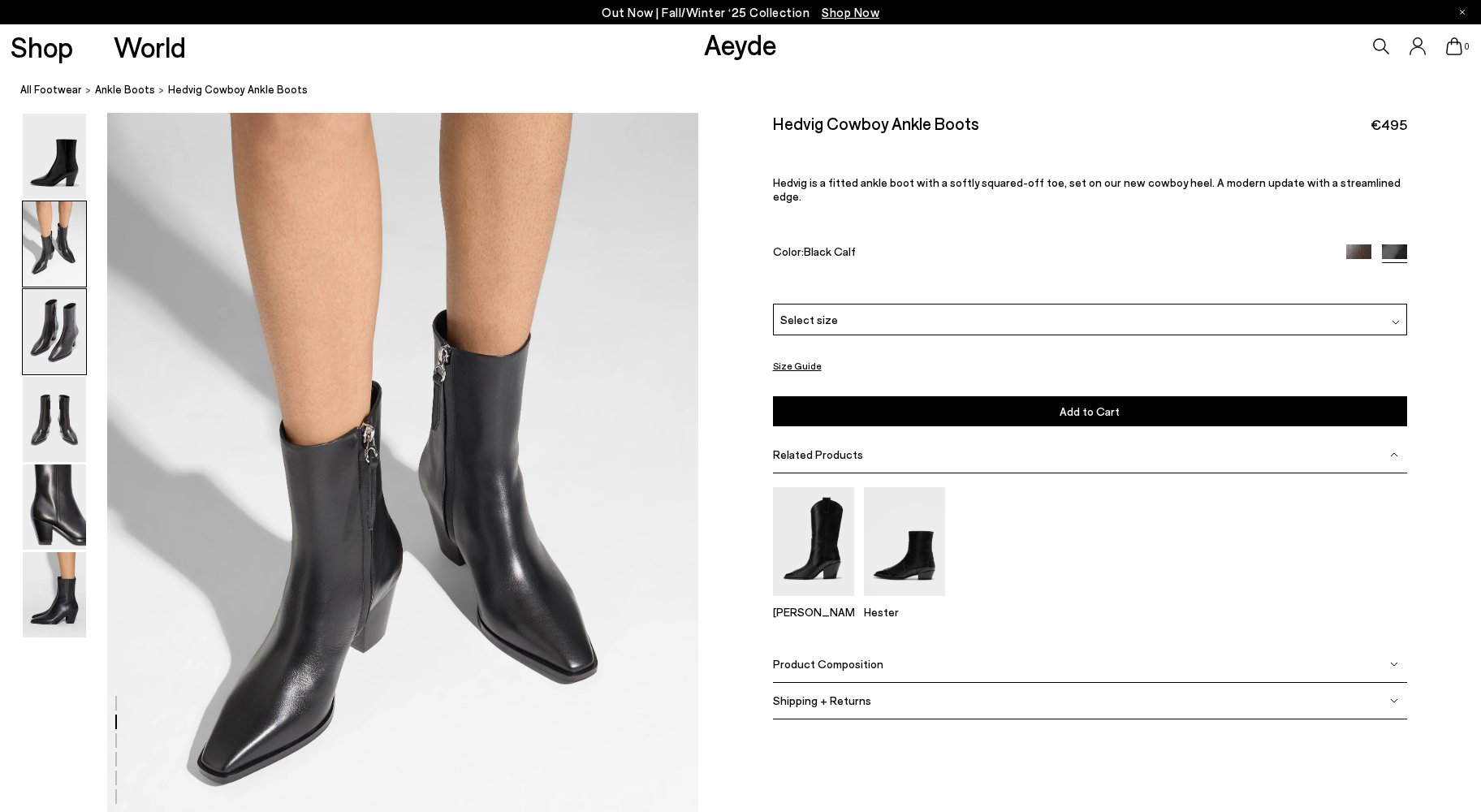
click at [55, 335] on img at bounding box center [54, 331] width 63 height 86
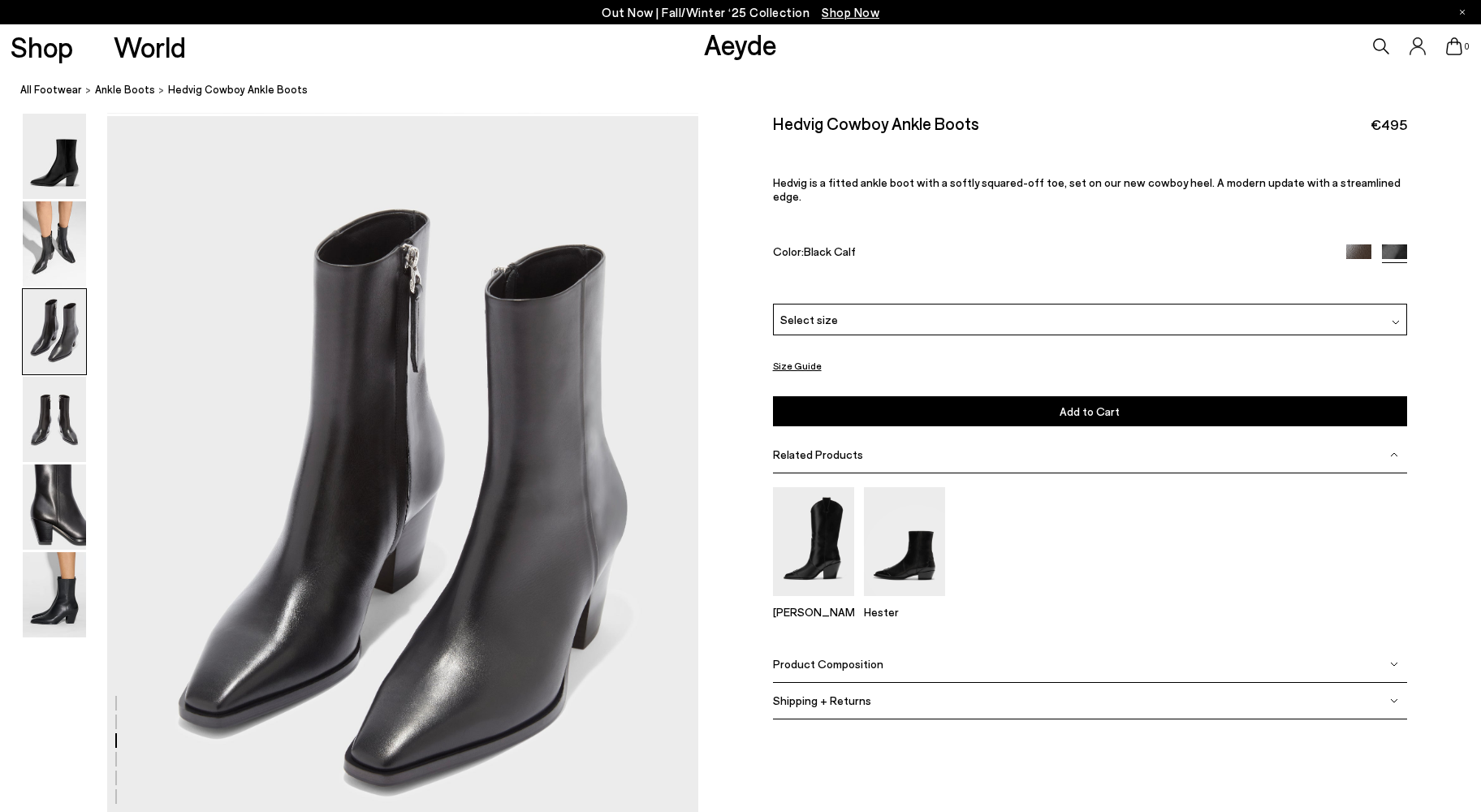
scroll to position [1583, 0]
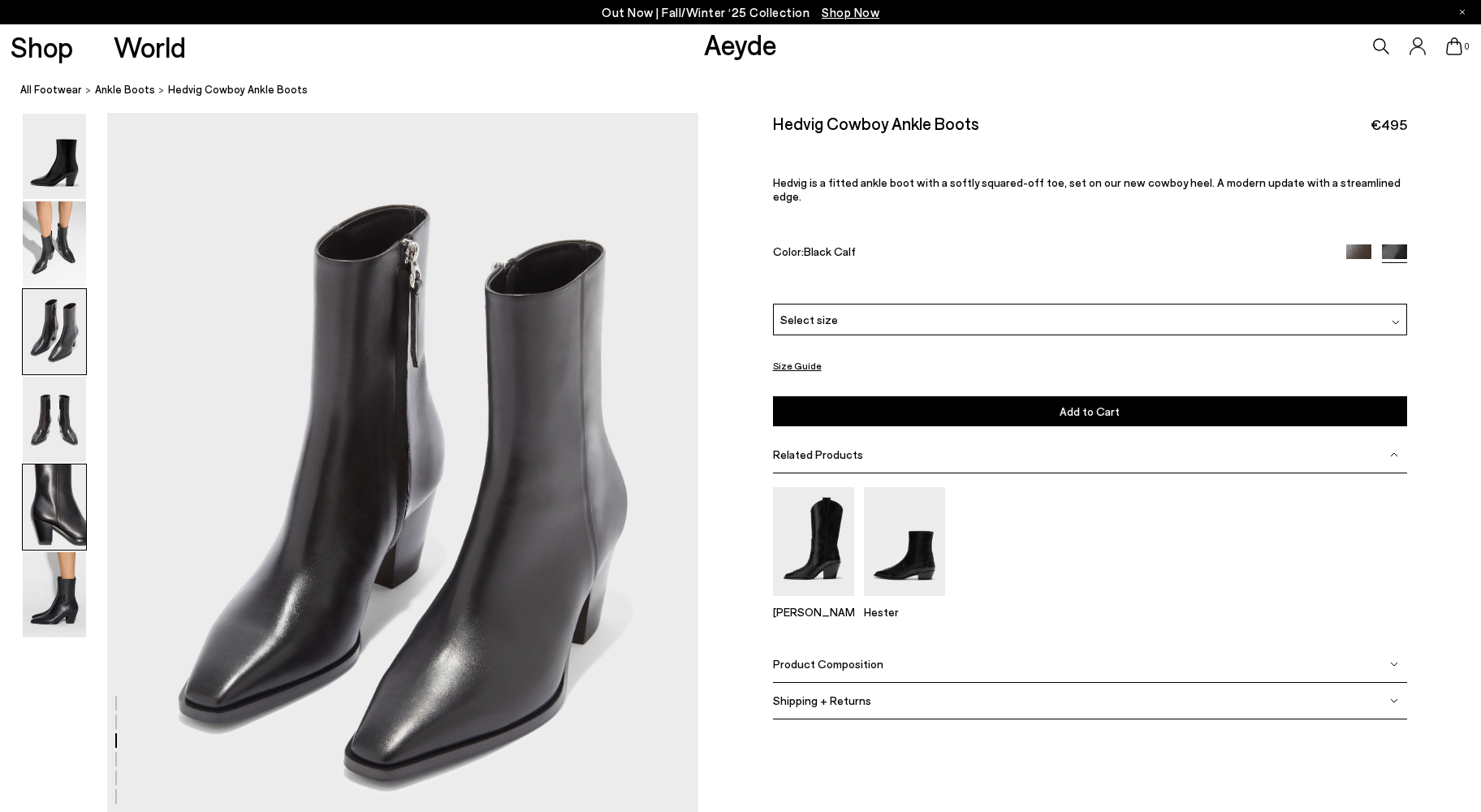
click at [47, 491] on img at bounding box center [54, 506] width 63 height 86
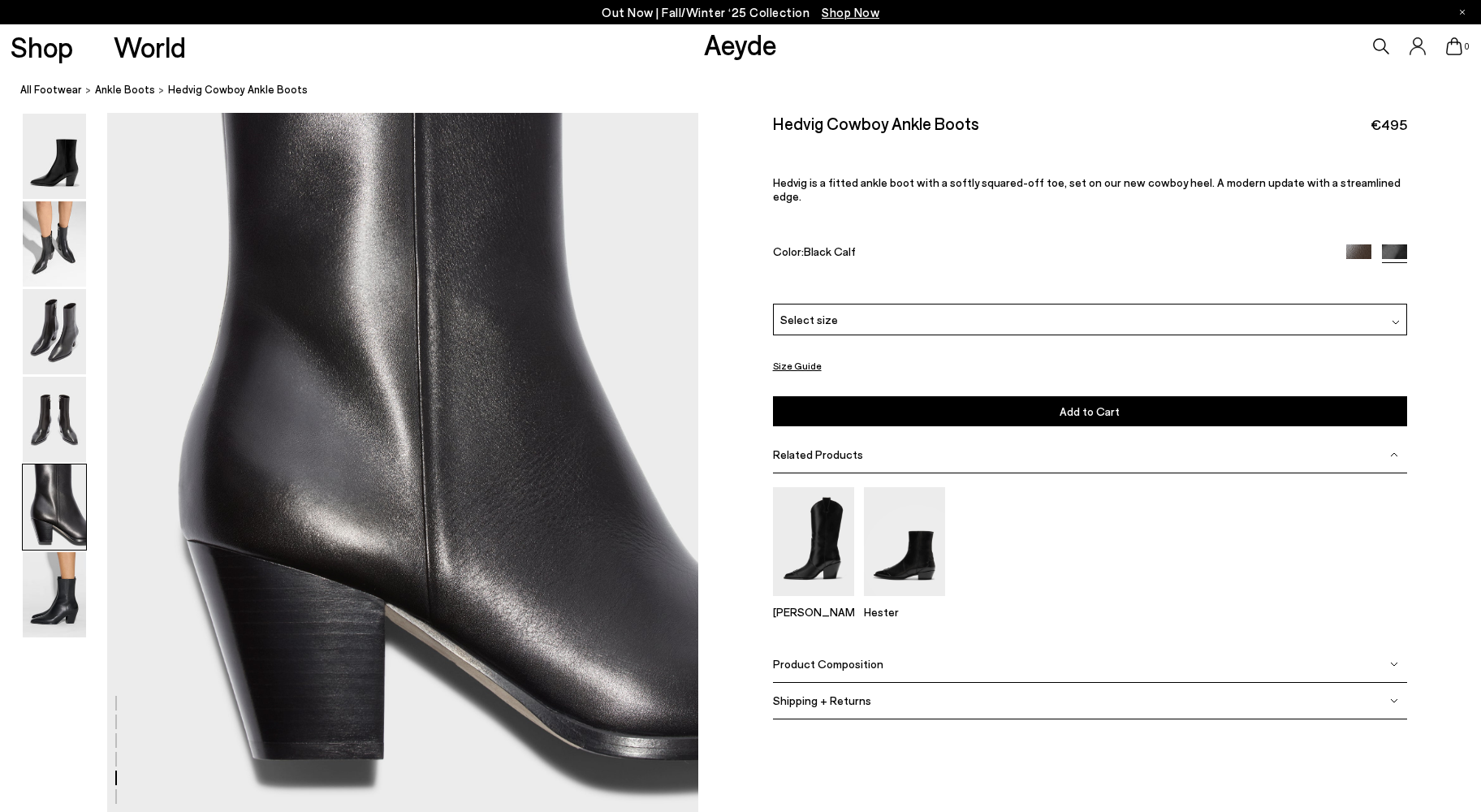
scroll to position [3234, 0]
click at [41, 590] on img at bounding box center [54, 594] width 63 height 86
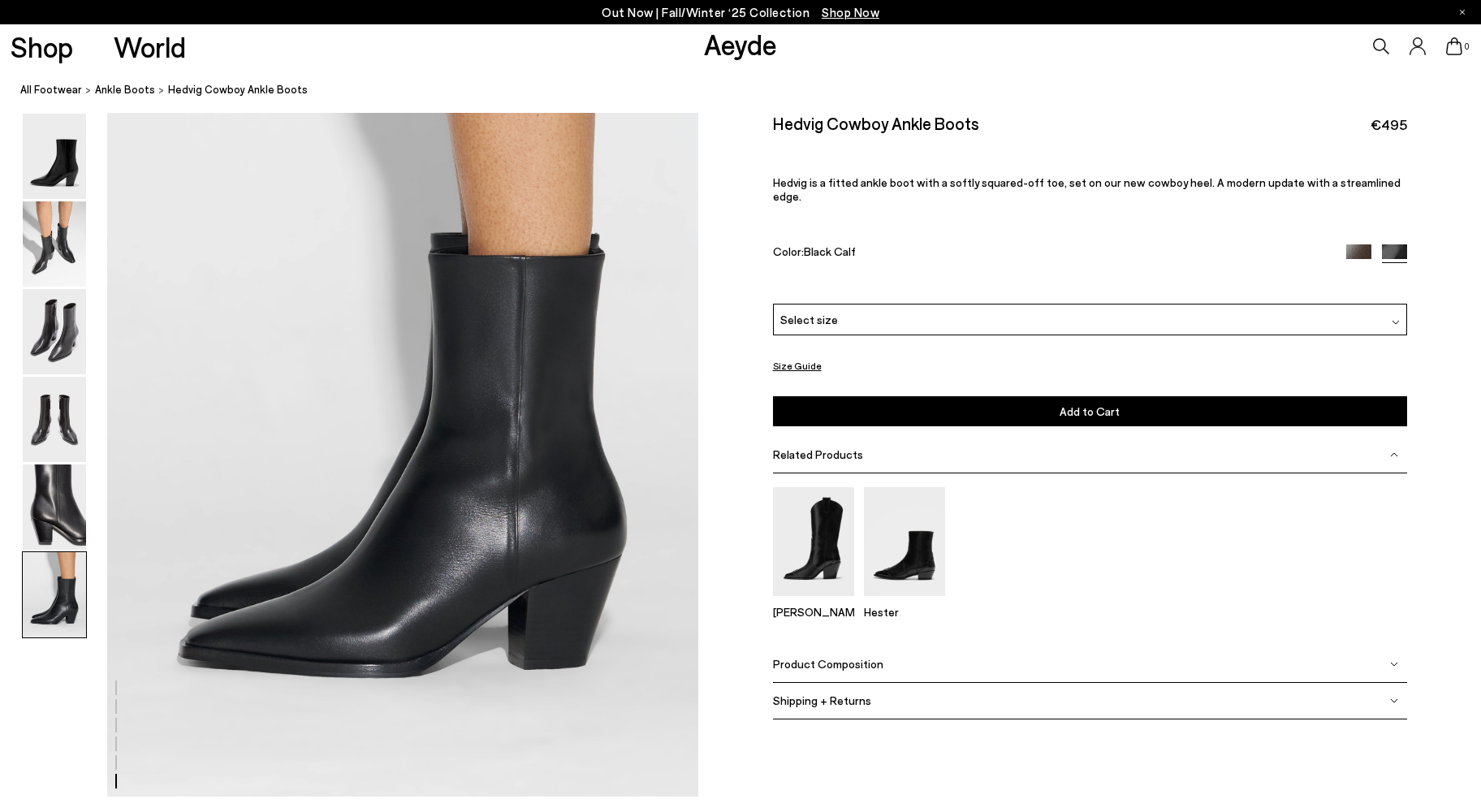
scroll to position [4067, 0]
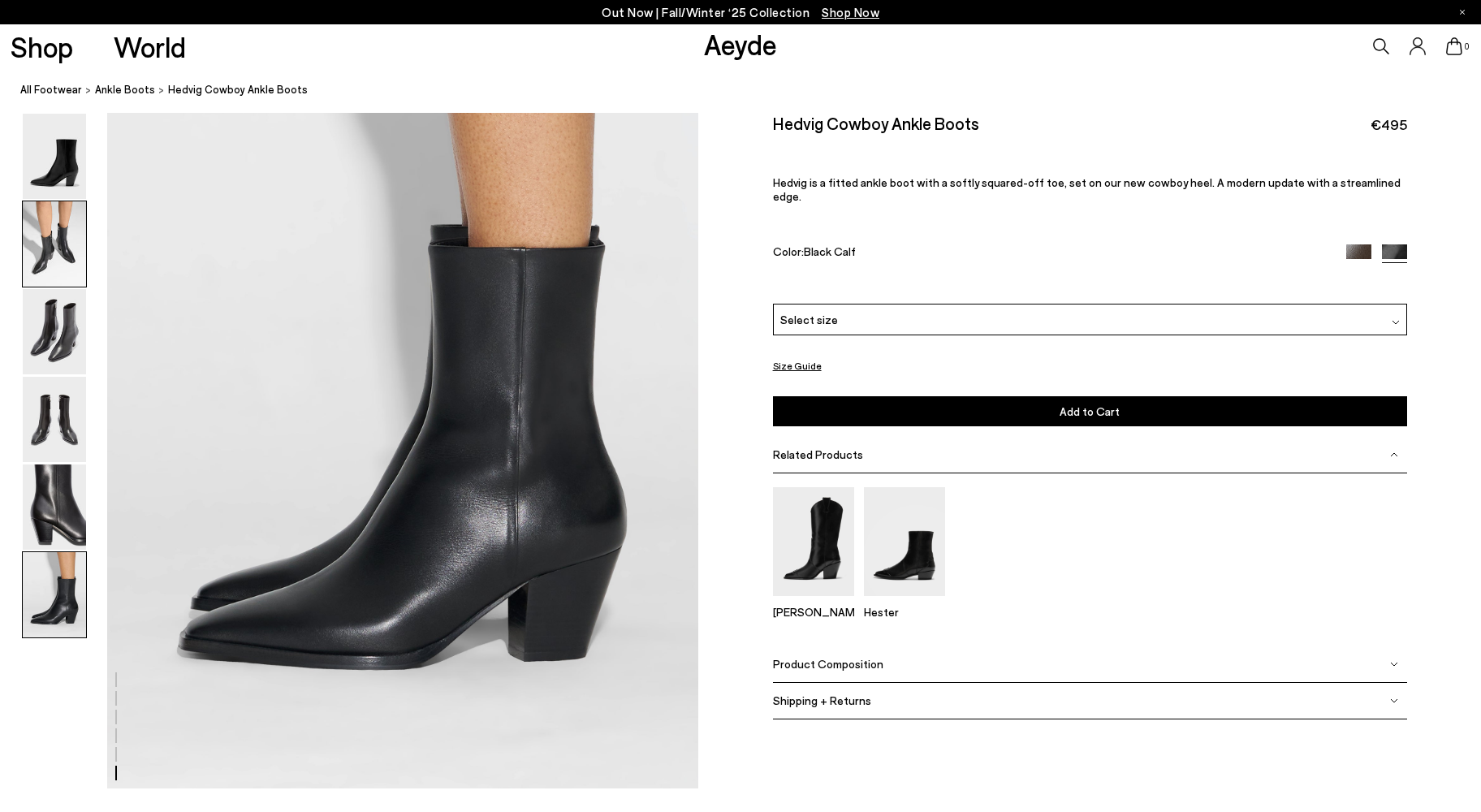
click at [55, 254] on img at bounding box center [54, 243] width 63 height 86
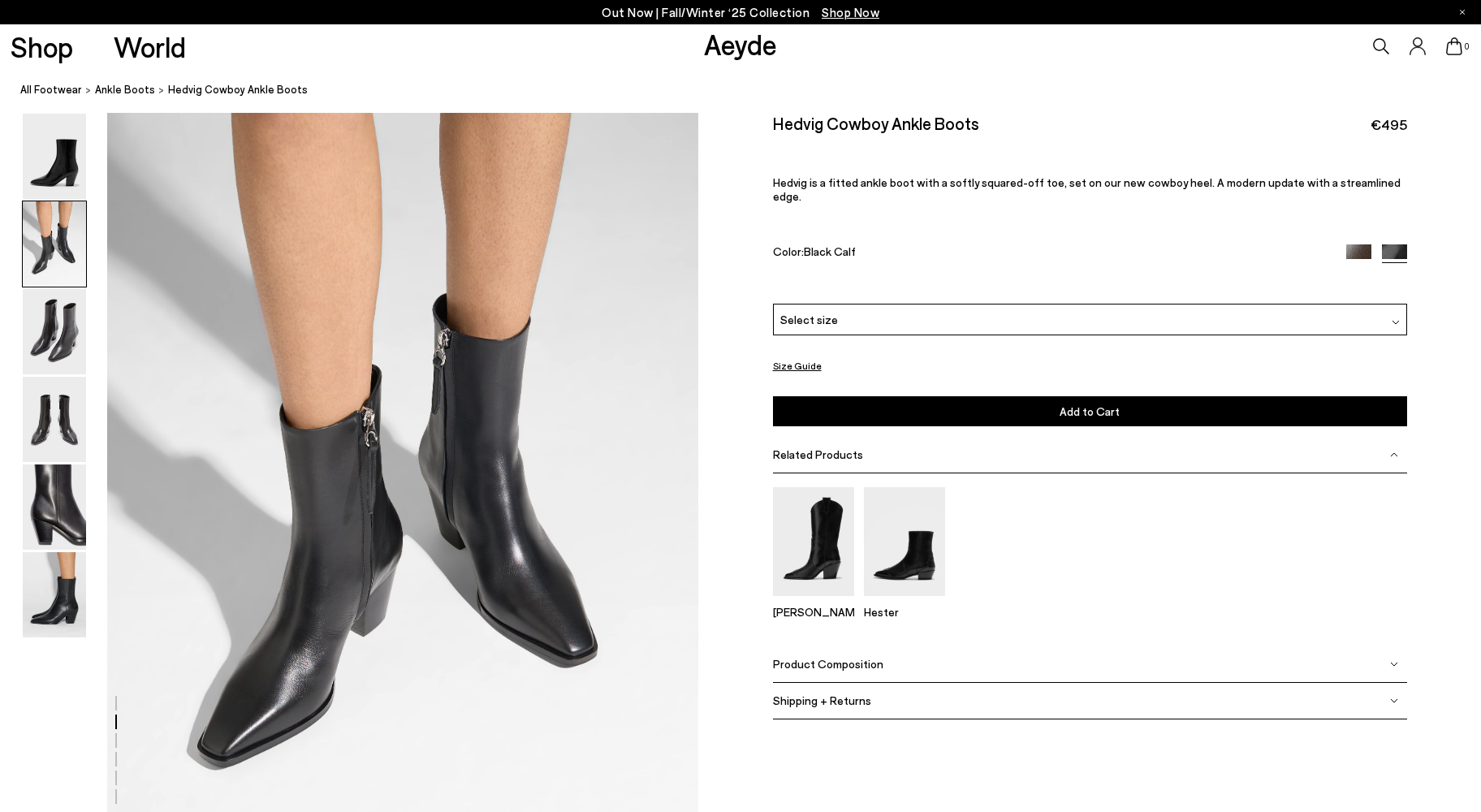
scroll to position [792, 0]
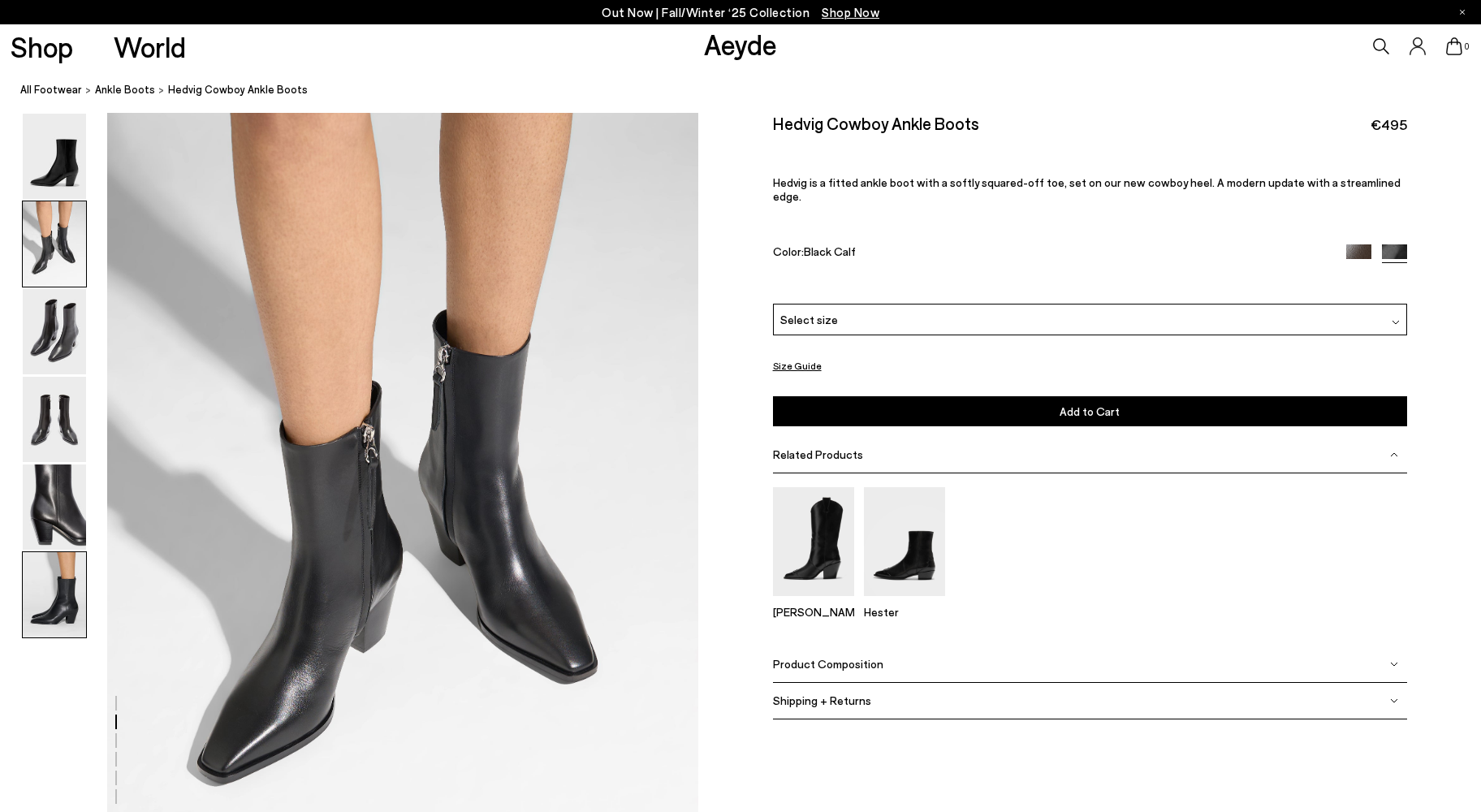
click at [63, 580] on img at bounding box center [54, 594] width 63 height 86
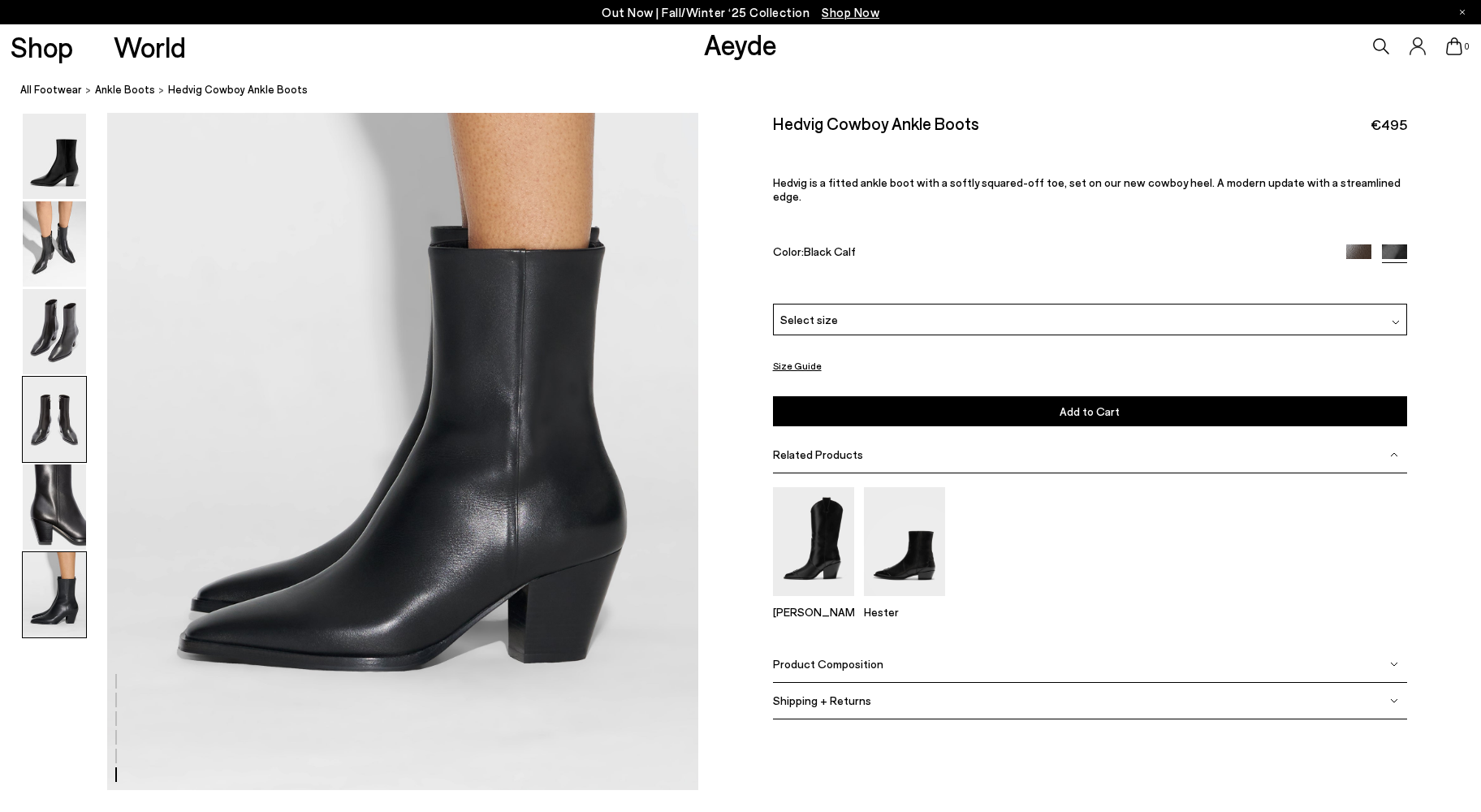
scroll to position [4067, 0]
click at [65, 423] on img at bounding box center [54, 419] width 63 height 86
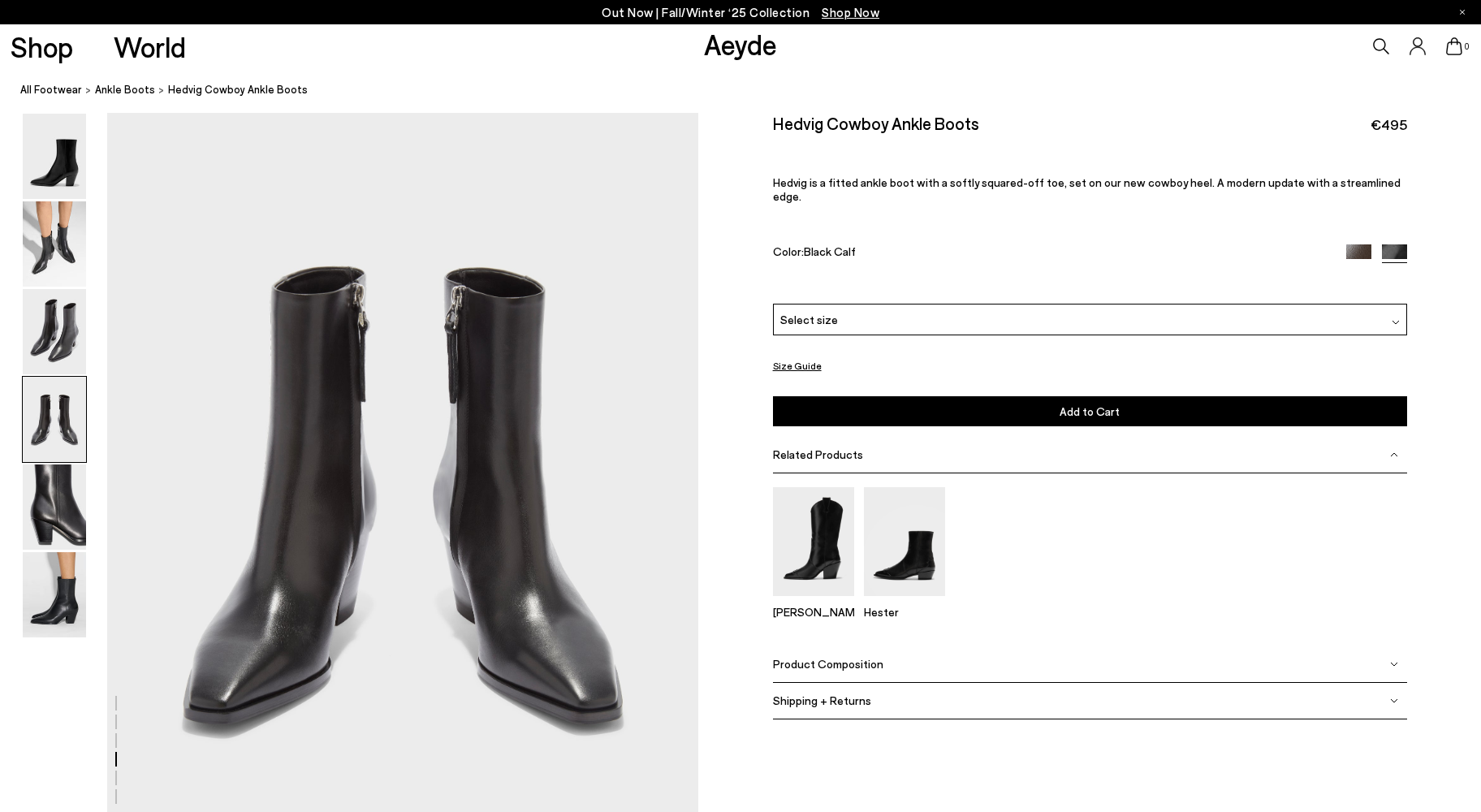
scroll to position [2375, 0]
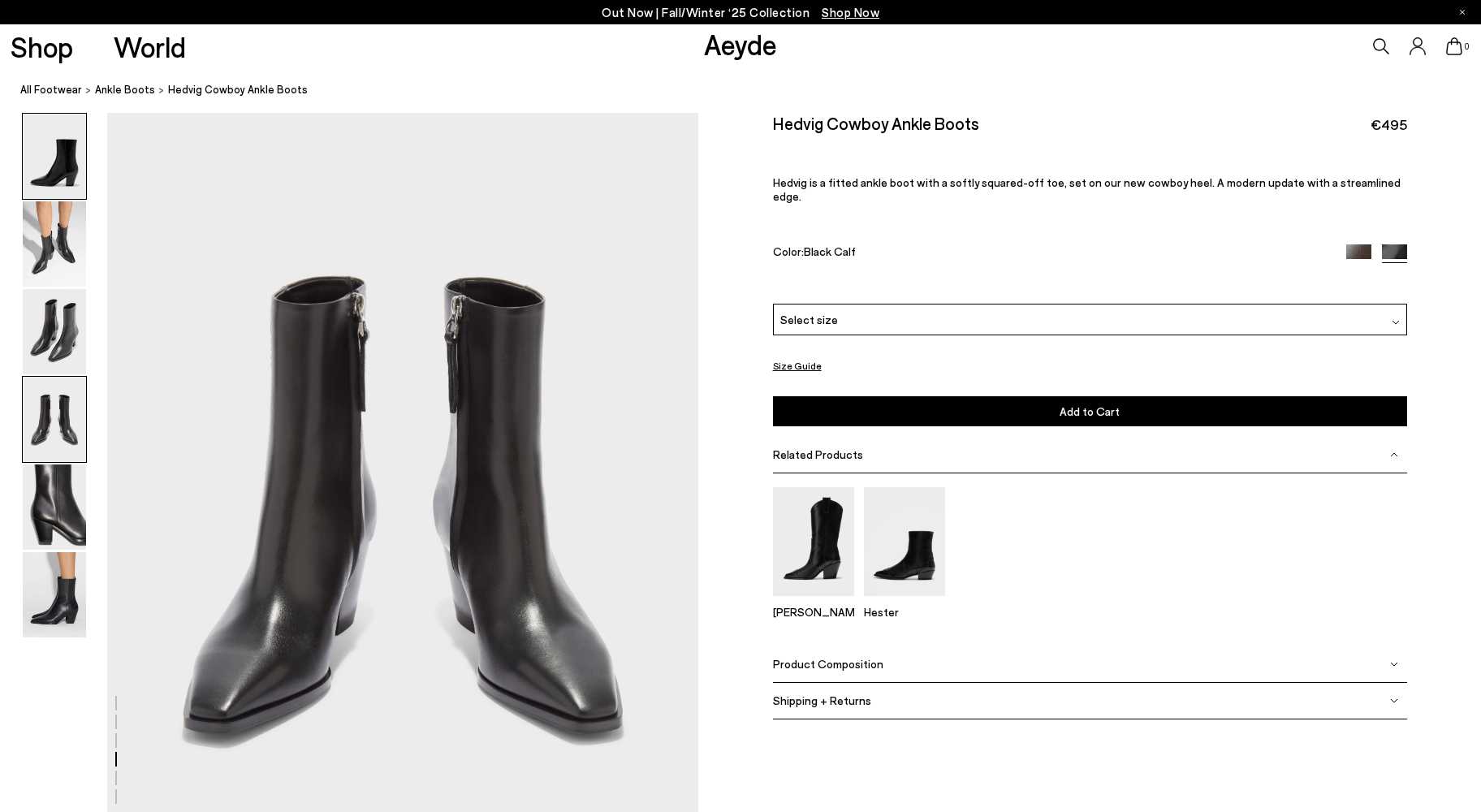
click at [52, 165] on img at bounding box center [54, 156] width 63 height 86
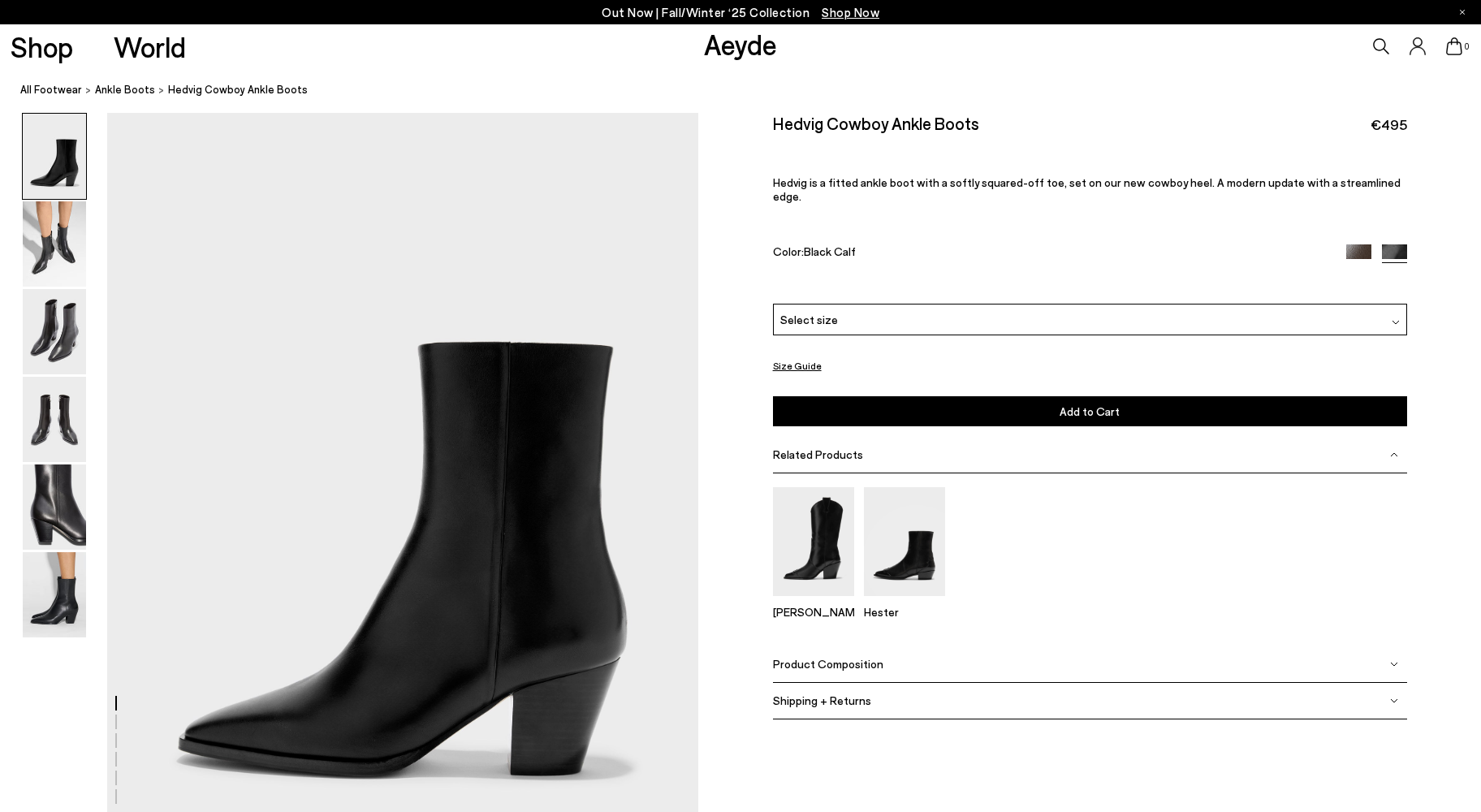
scroll to position [0, 0]
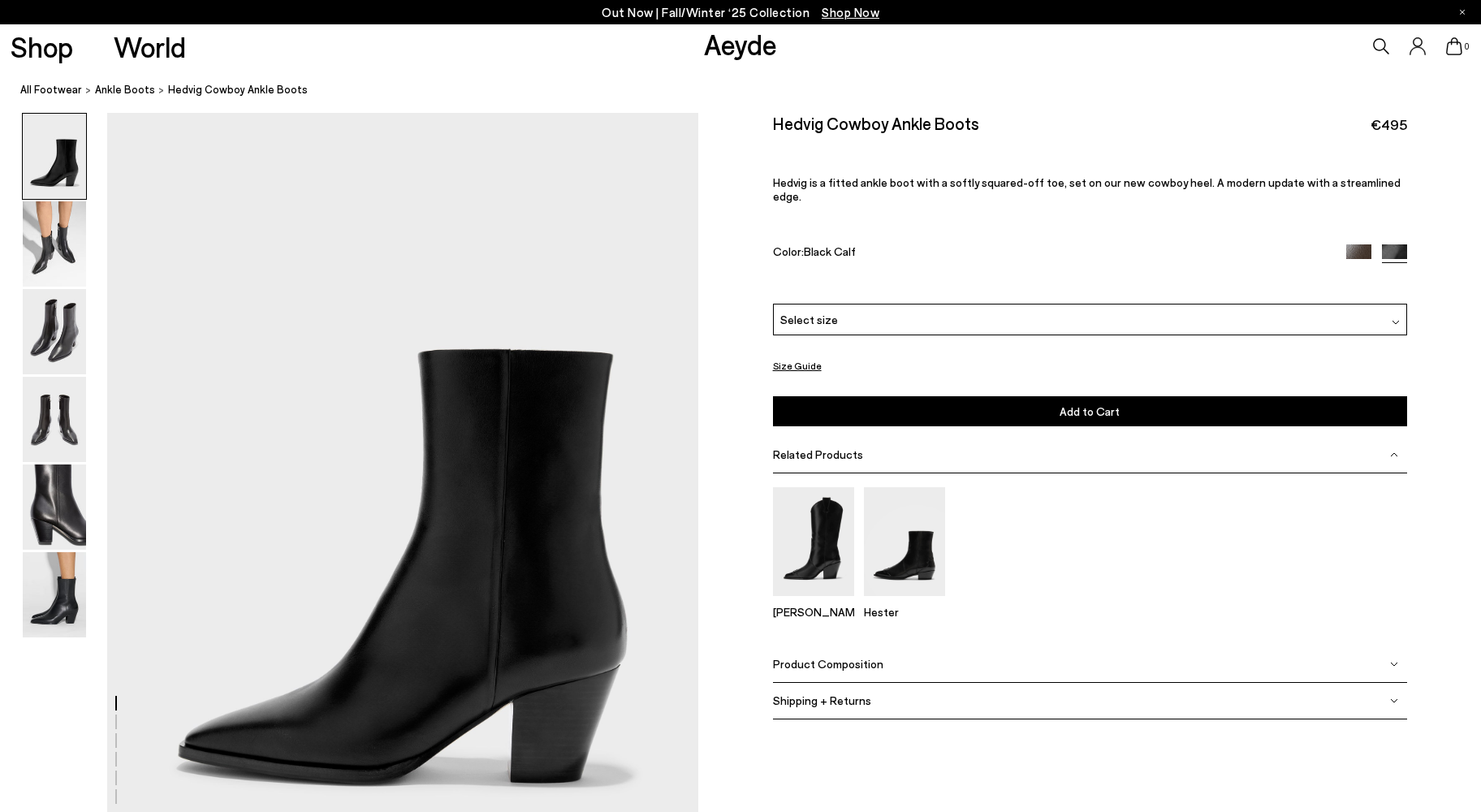
click at [934, 311] on div "Select size" at bounding box center [1091, 320] width 635 height 32
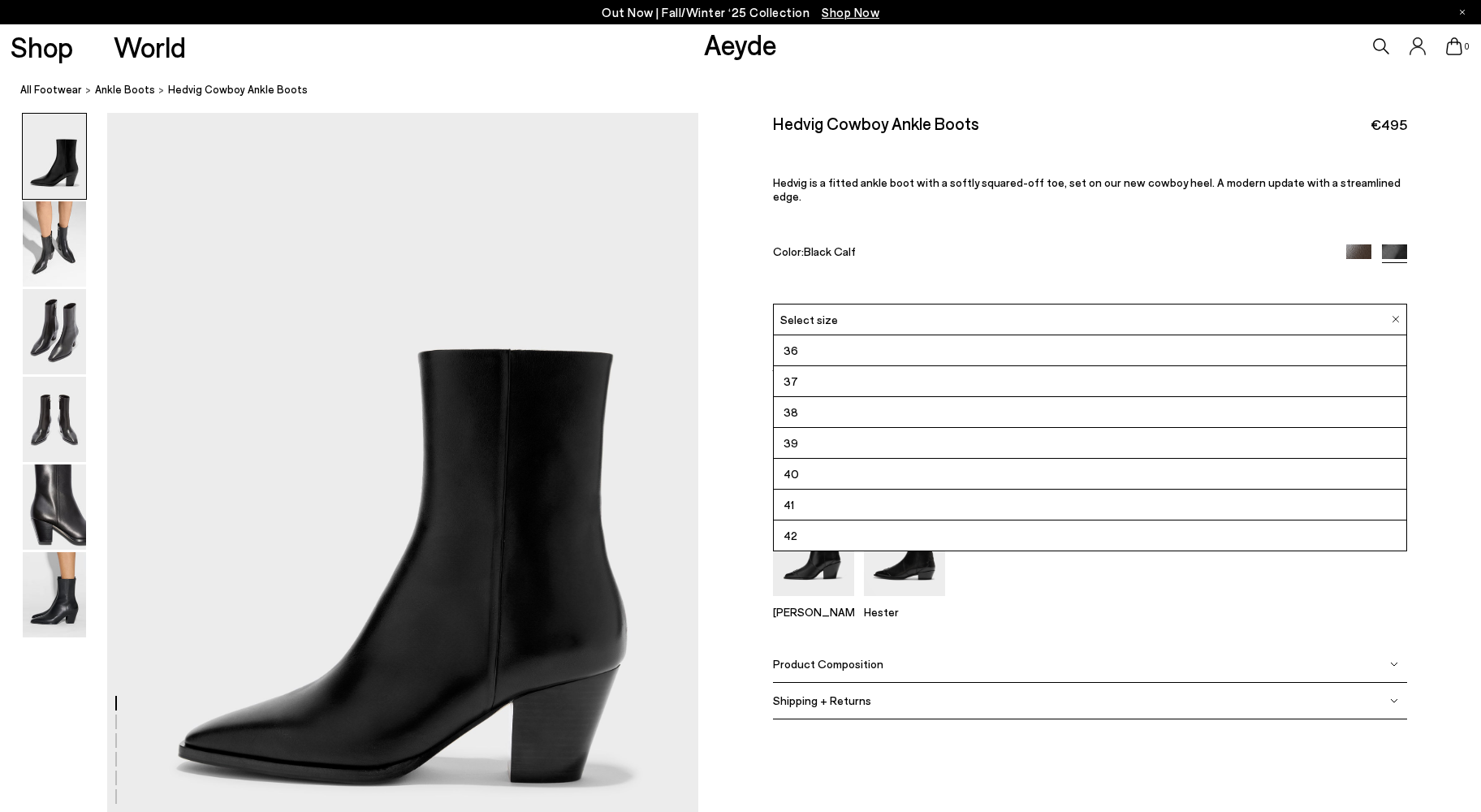
click at [804, 397] on li "38" at bounding box center [1091, 412] width 633 height 31
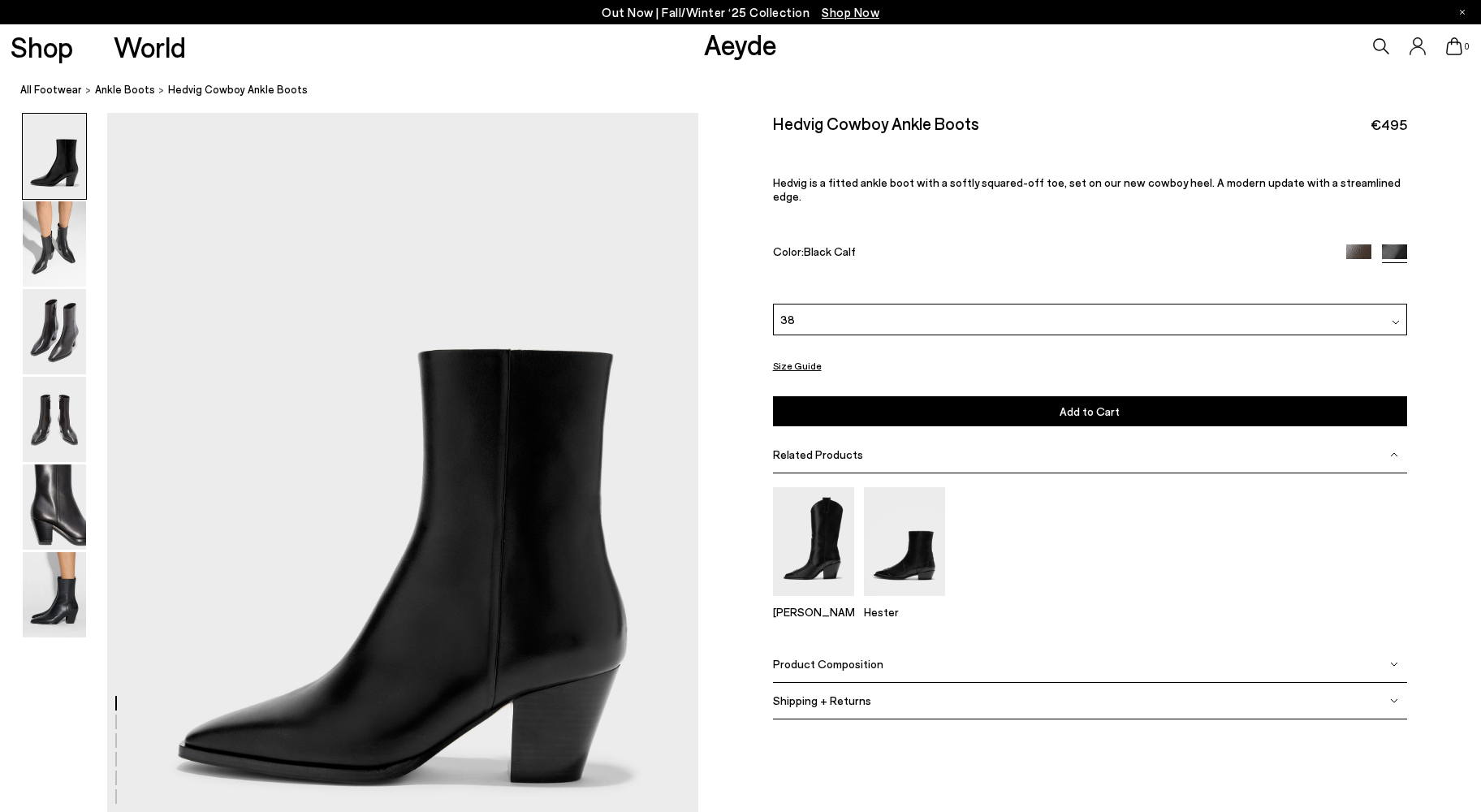
click at [1121, 404] on button "Add to Cart Select a Size First" at bounding box center [1091, 411] width 635 height 30
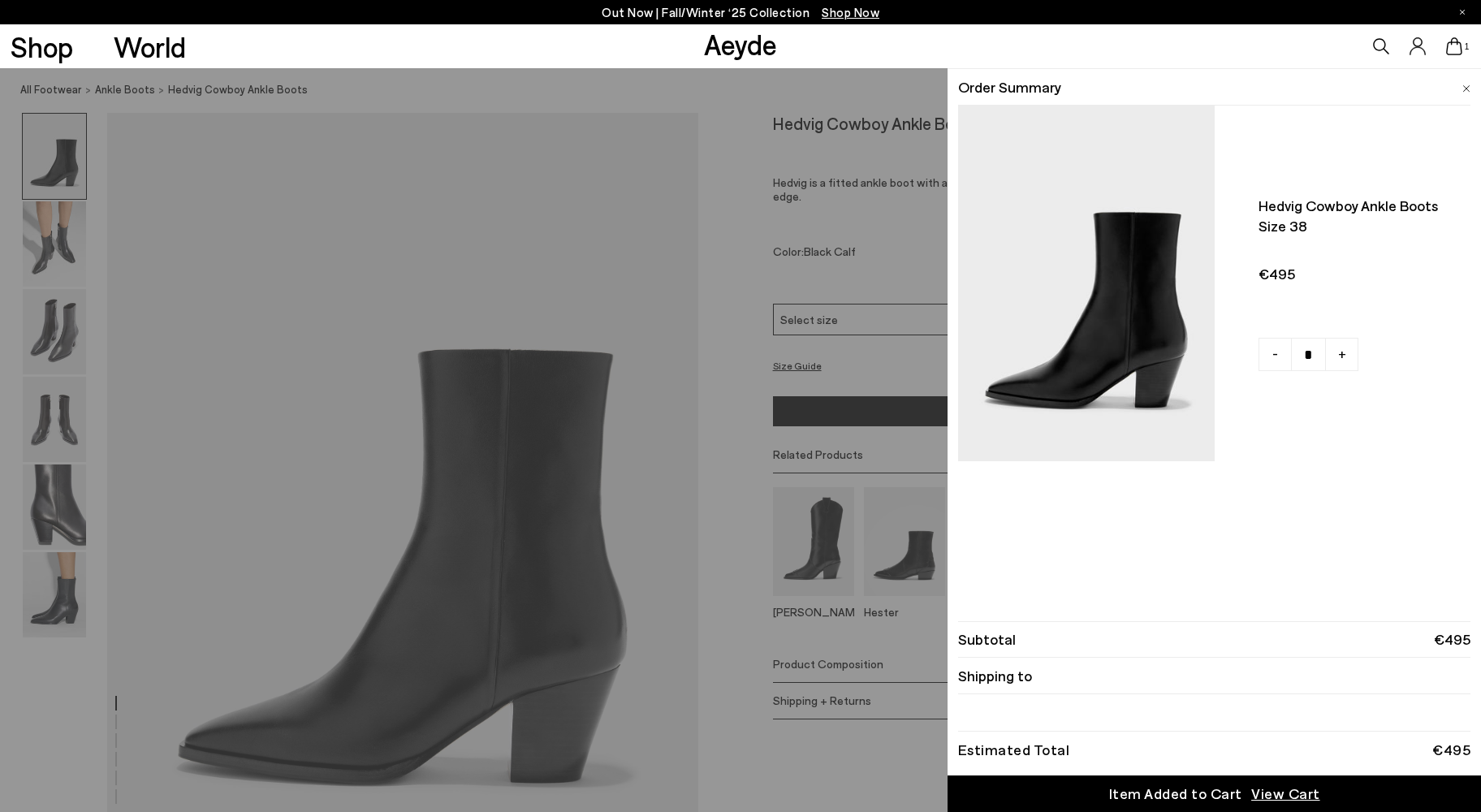
click at [1463, 46] on span "1" at bounding box center [1467, 46] width 8 height 9
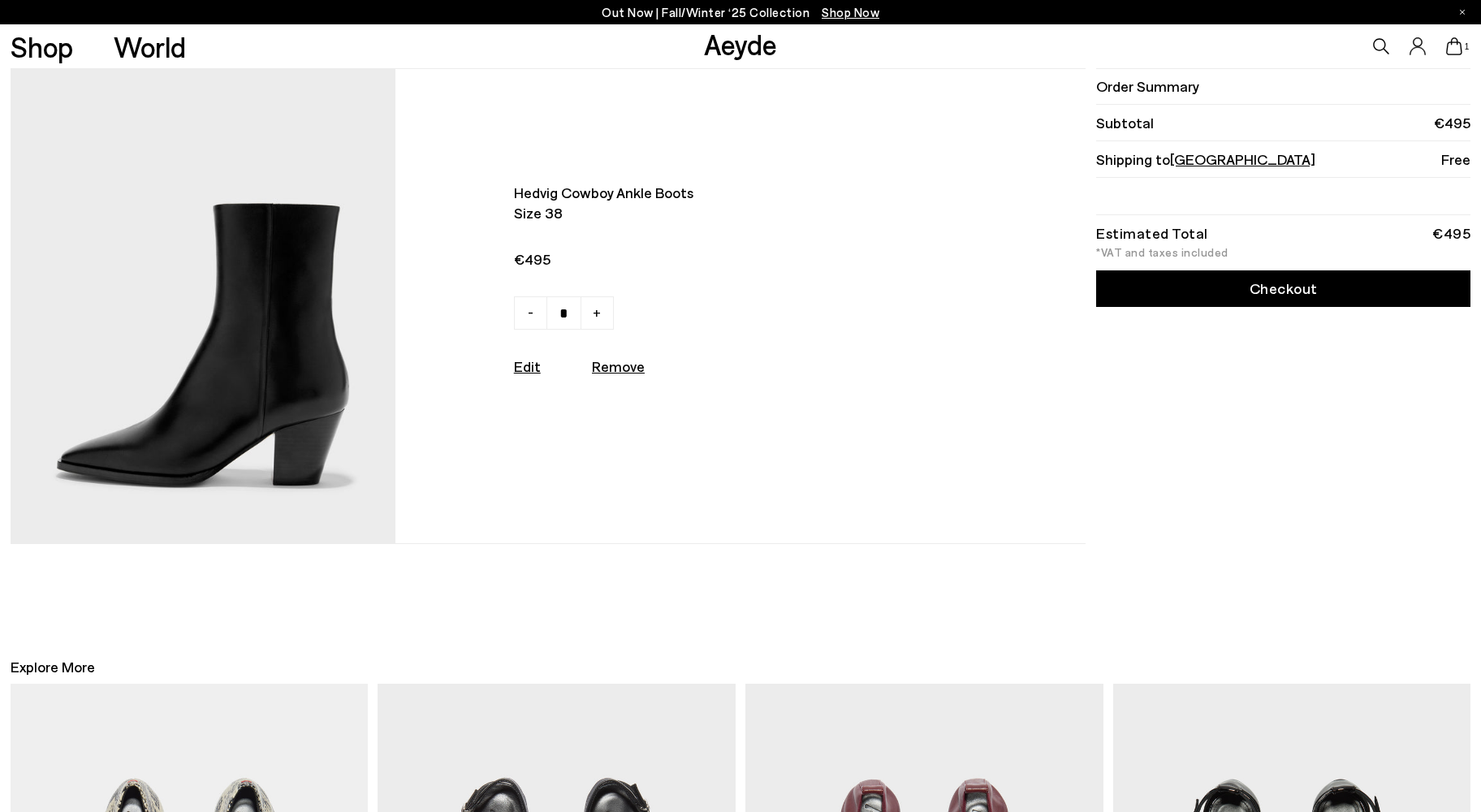
click at [1285, 291] on link "Checkout" at bounding box center [1283, 289] width 375 height 37
